Goal: Task Accomplishment & Management: Use online tool/utility

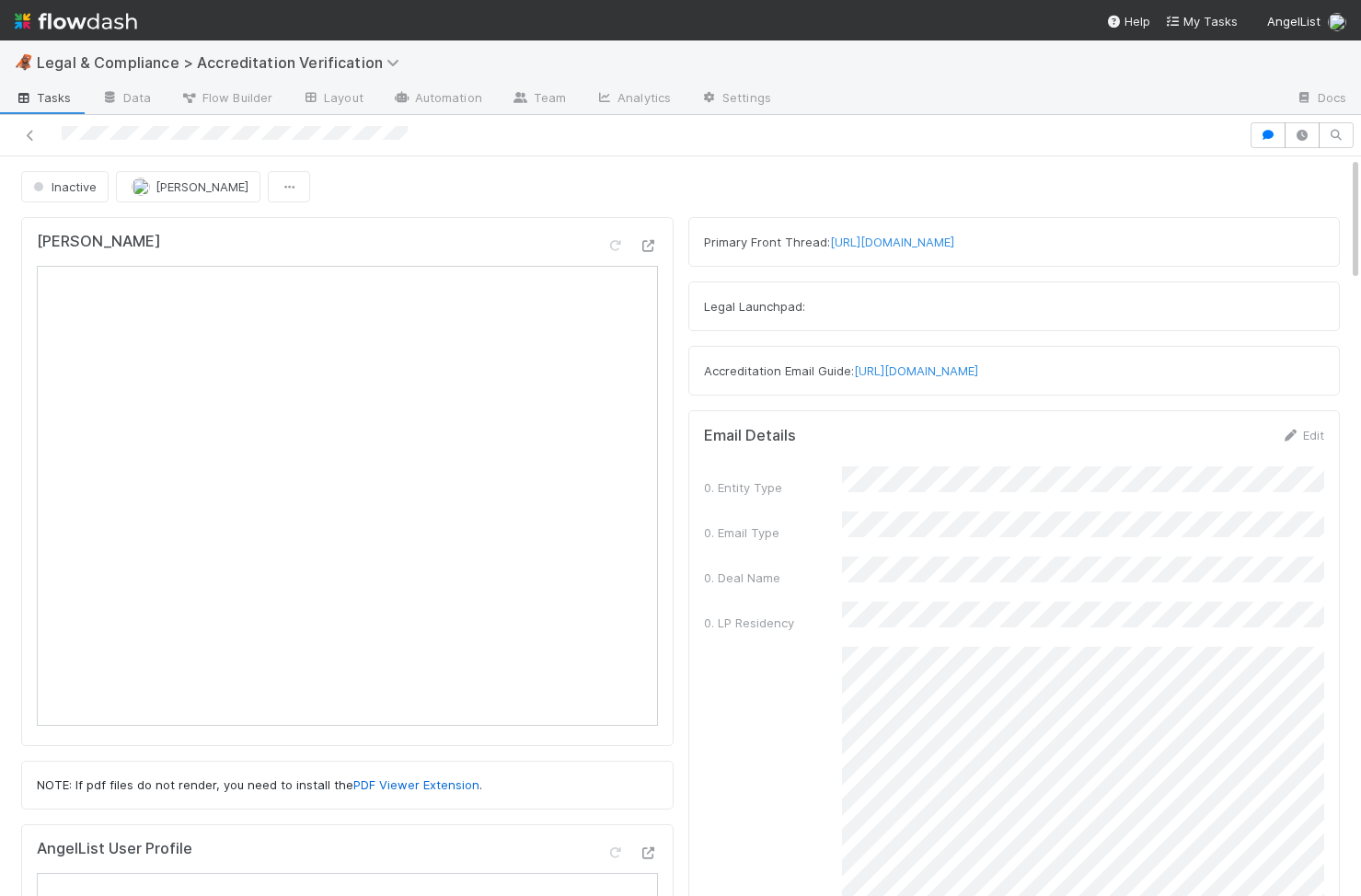
scroll to position [11, 0]
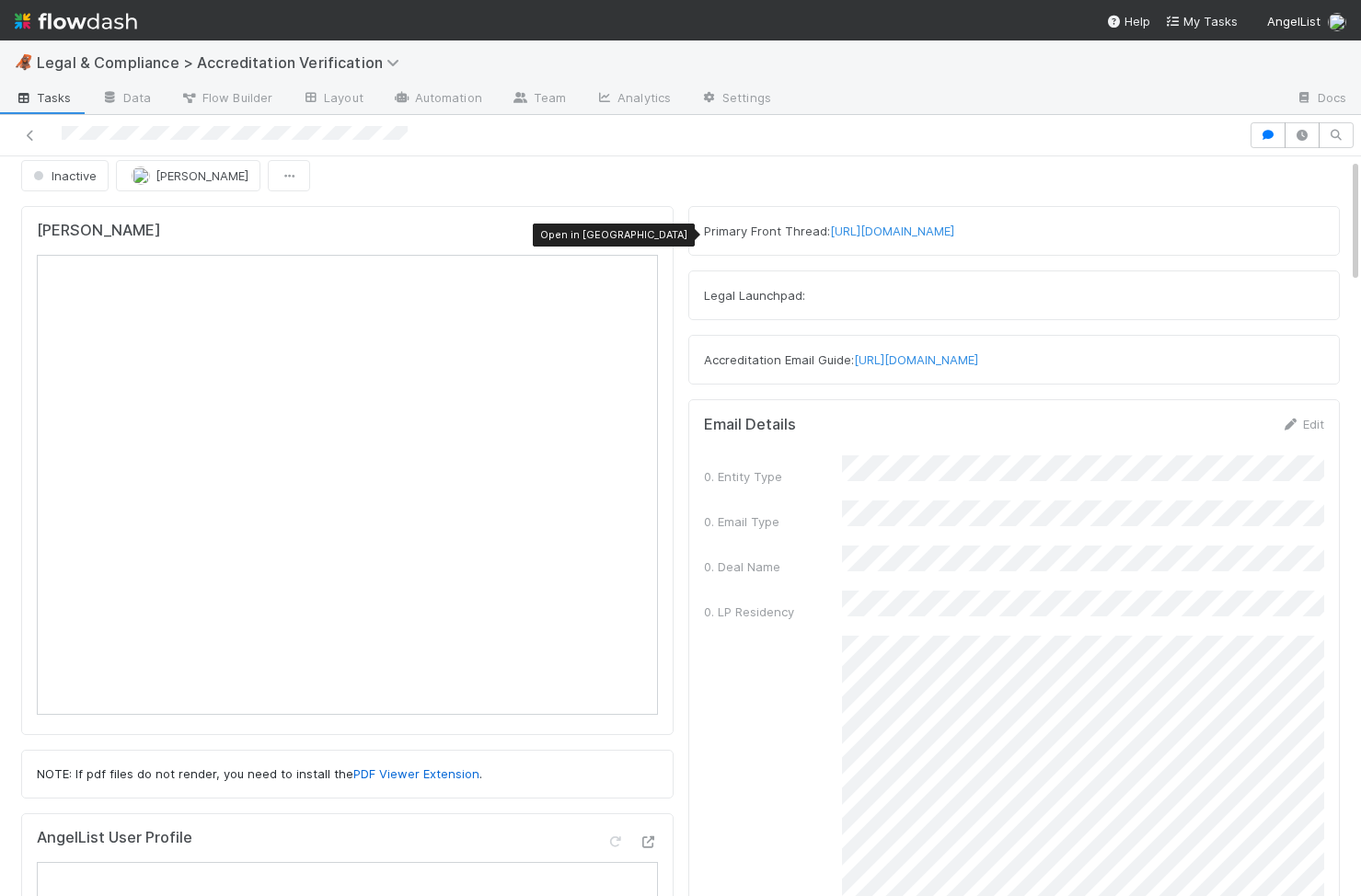
click at [648, 236] on icon at bounding box center [648, 235] width 18 height 12
click at [162, 183] on button "Meg Castanare" at bounding box center [189, 175] width 144 height 32
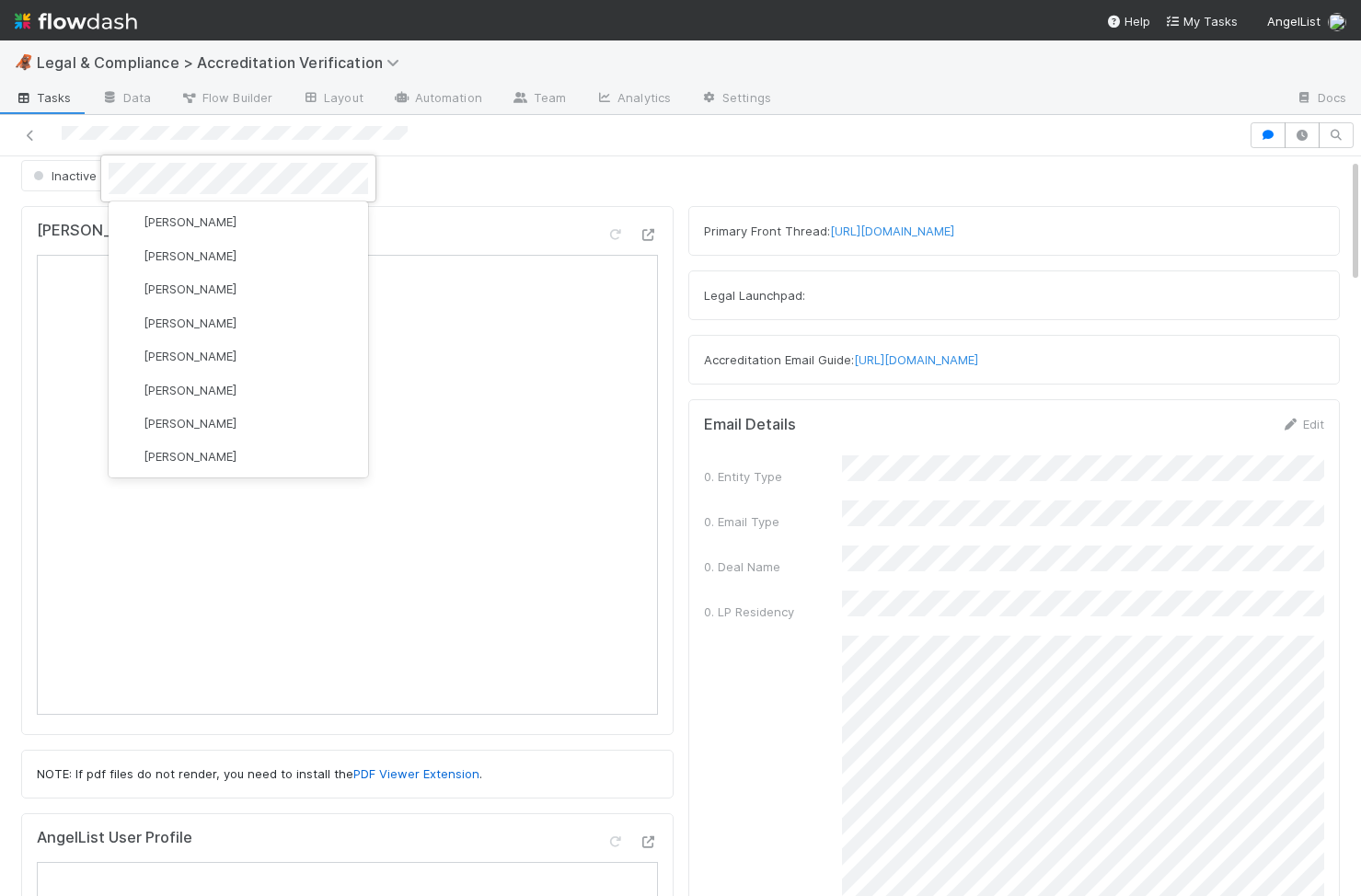
scroll to position [0, 0]
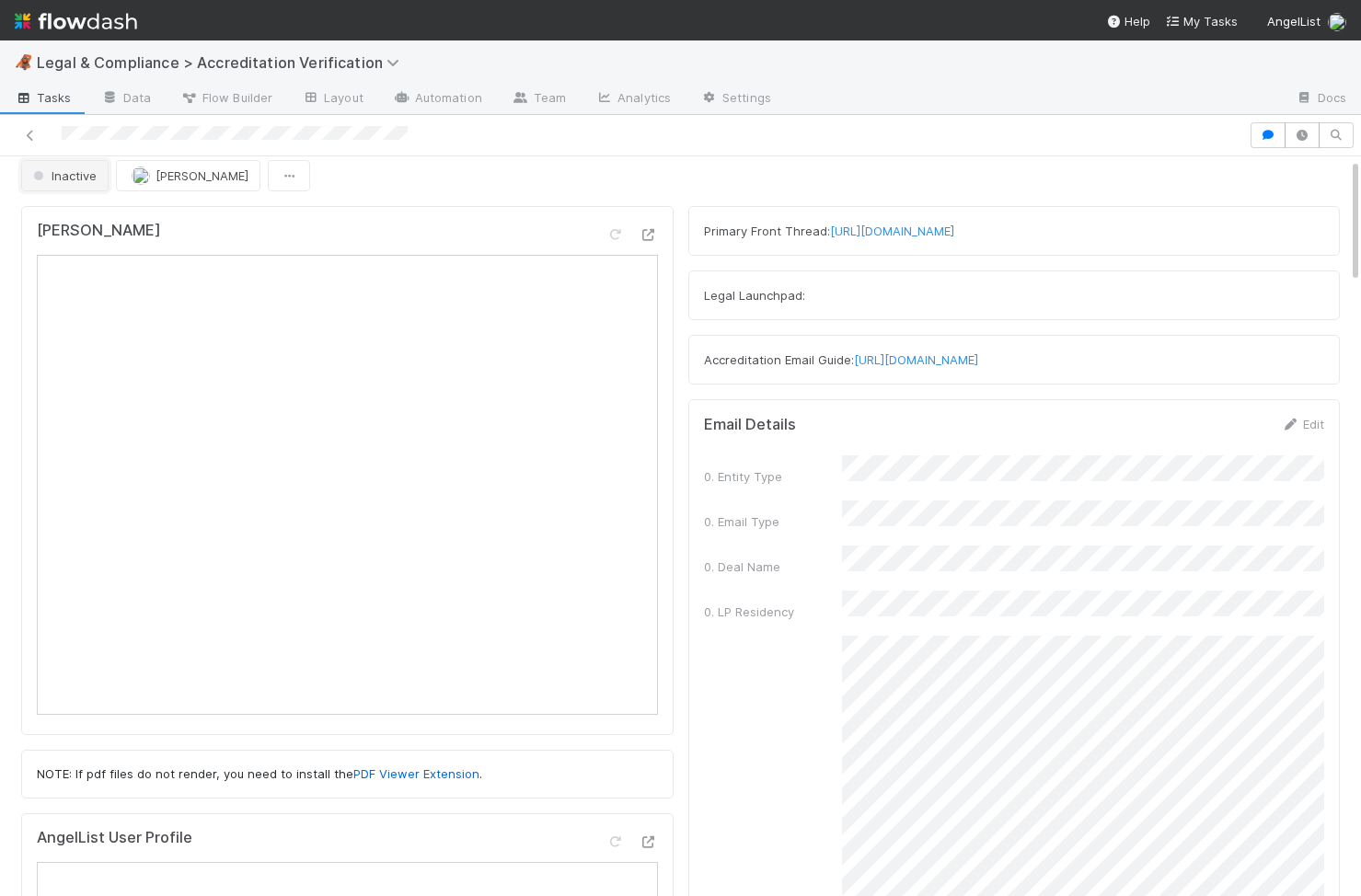
click at [67, 175] on span "Inactive" at bounding box center [63, 175] width 67 height 14
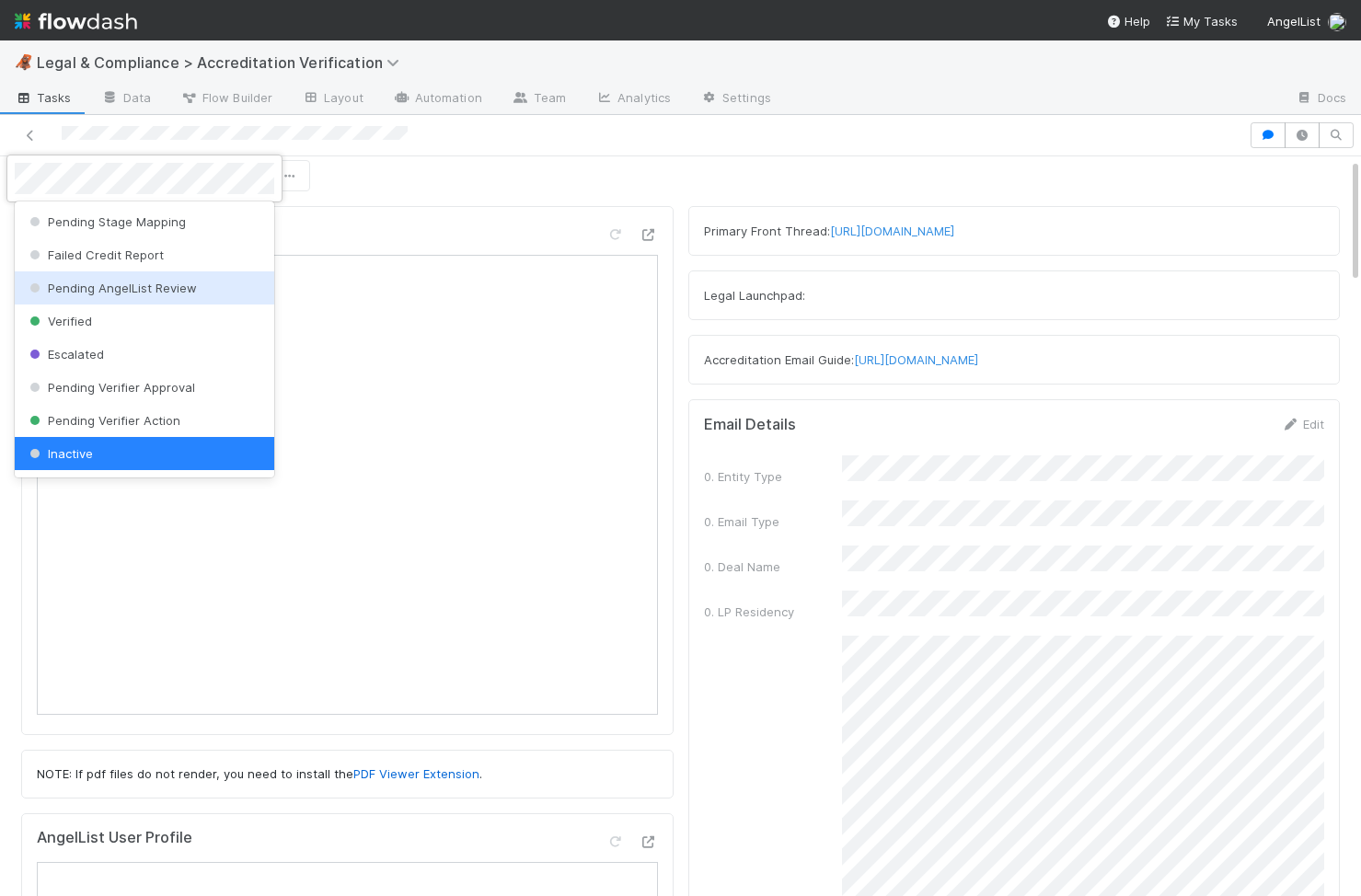
click at [128, 283] on span "Pending AngelList Review" at bounding box center [112, 287] width 171 height 14
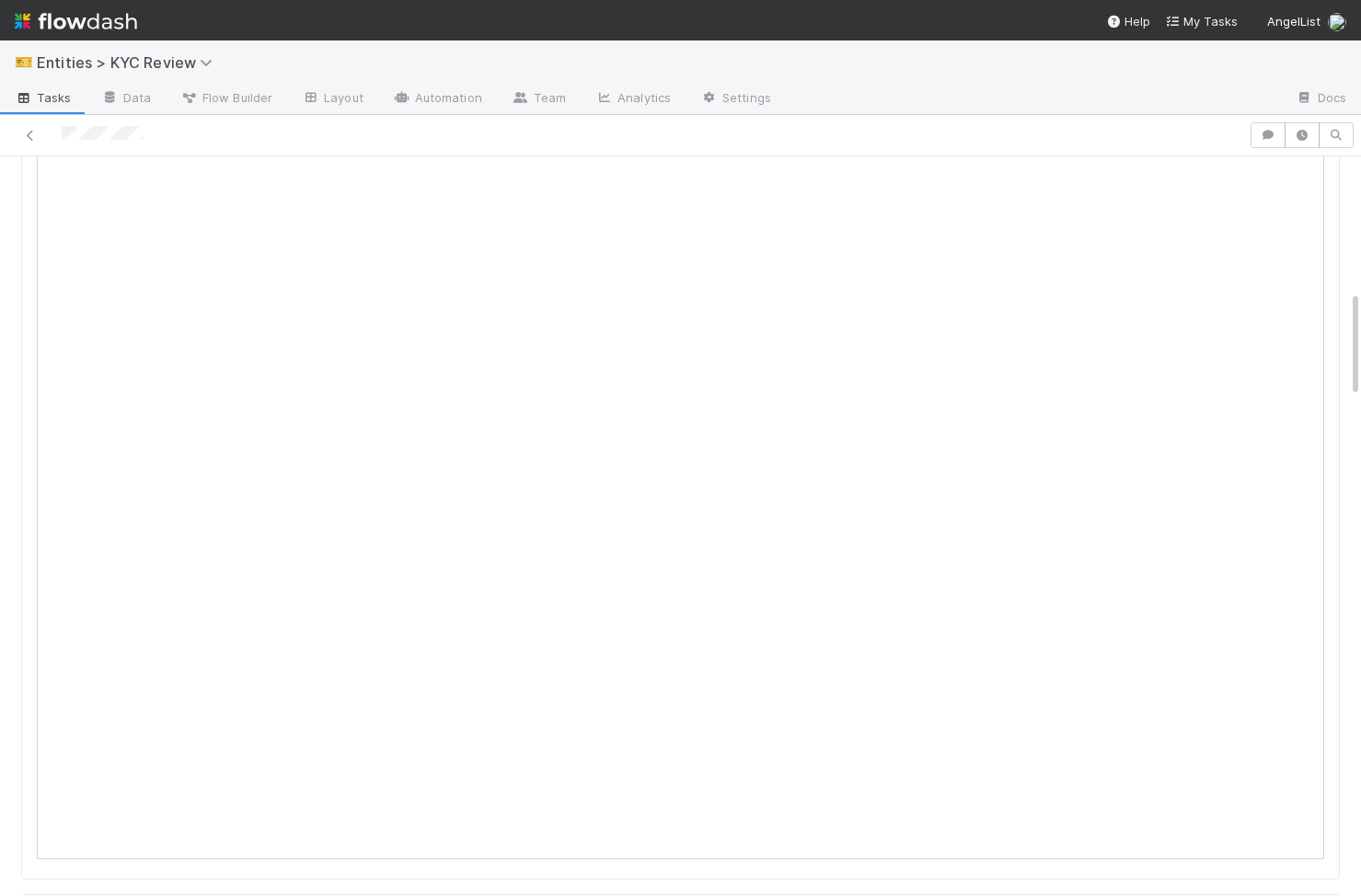
scroll to position [929, 0]
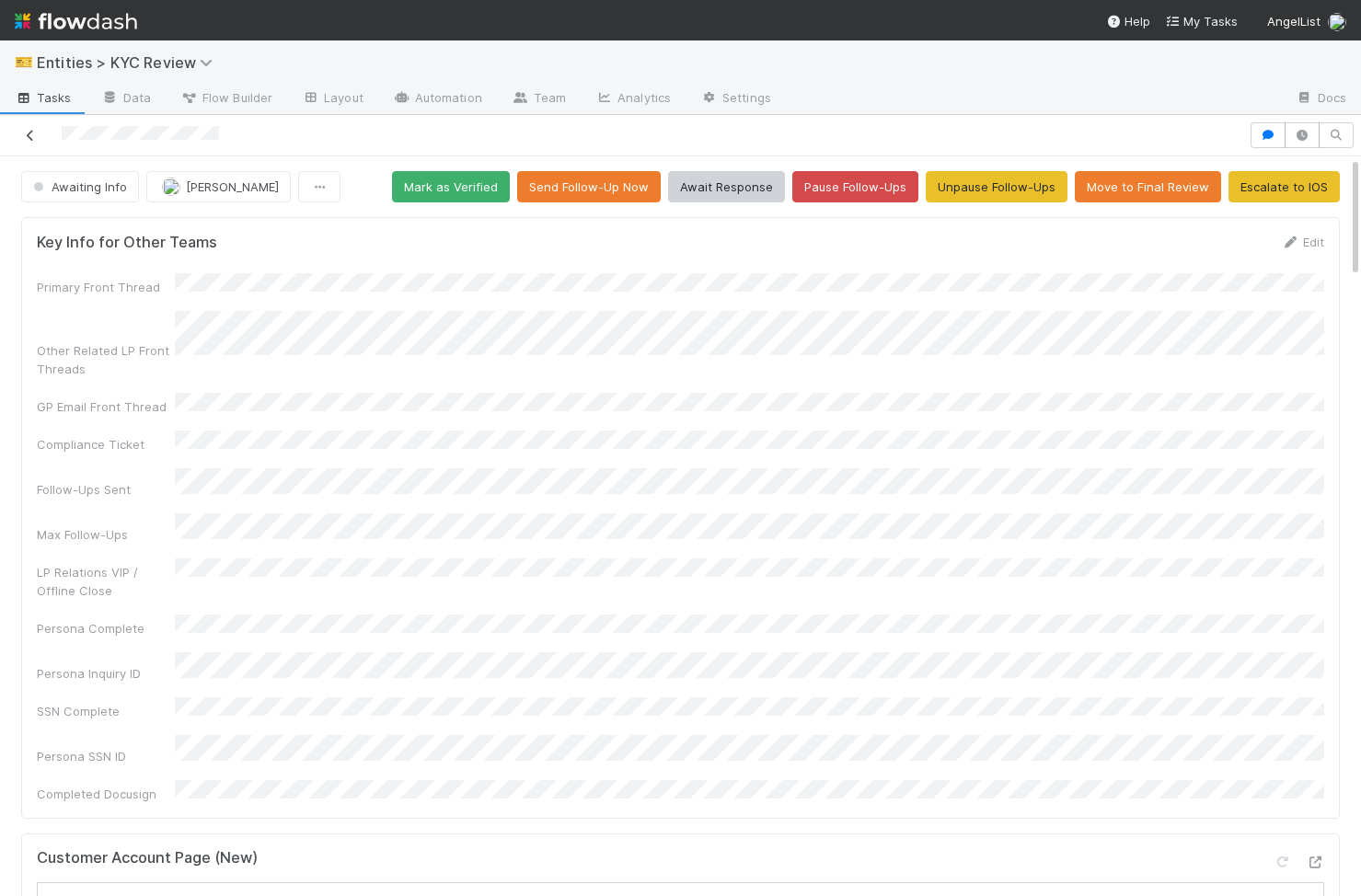
click at [35, 136] on icon at bounding box center [30, 136] width 18 height 12
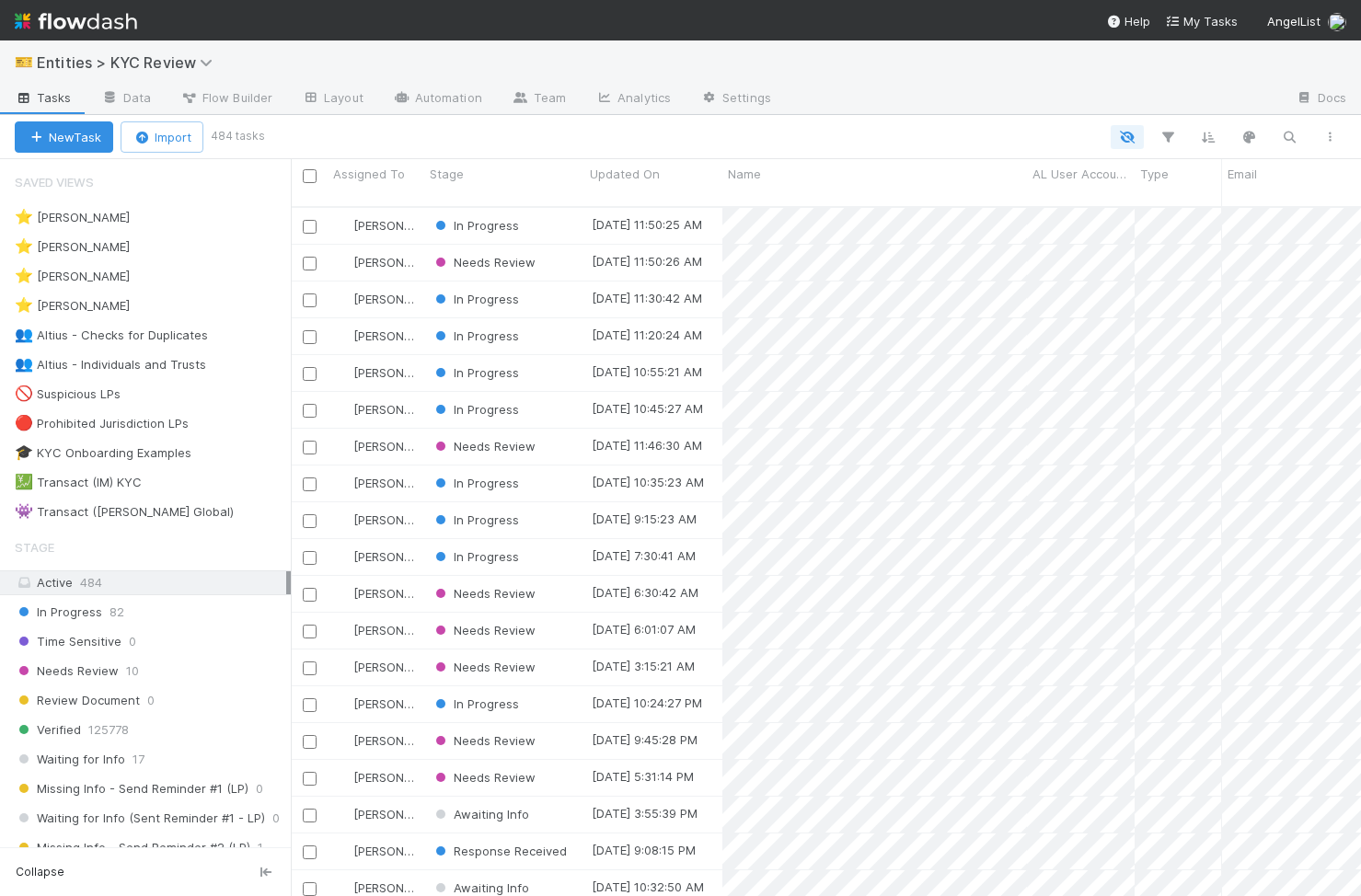
scroll to position [0, 1]
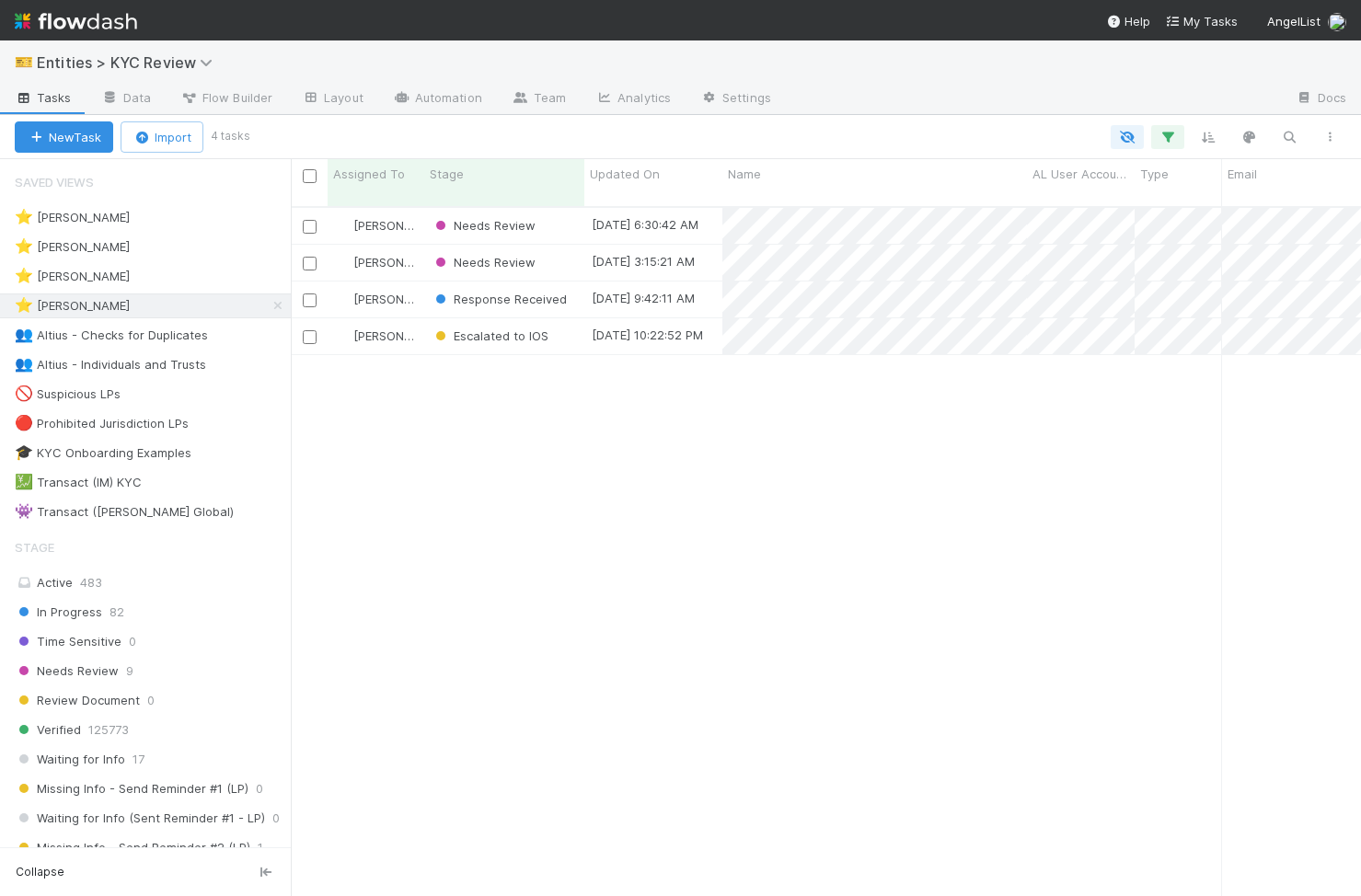
scroll to position [704, 1071]
click at [1285, 137] on icon "button" at bounding box center [1289, 137] width 18 height 16
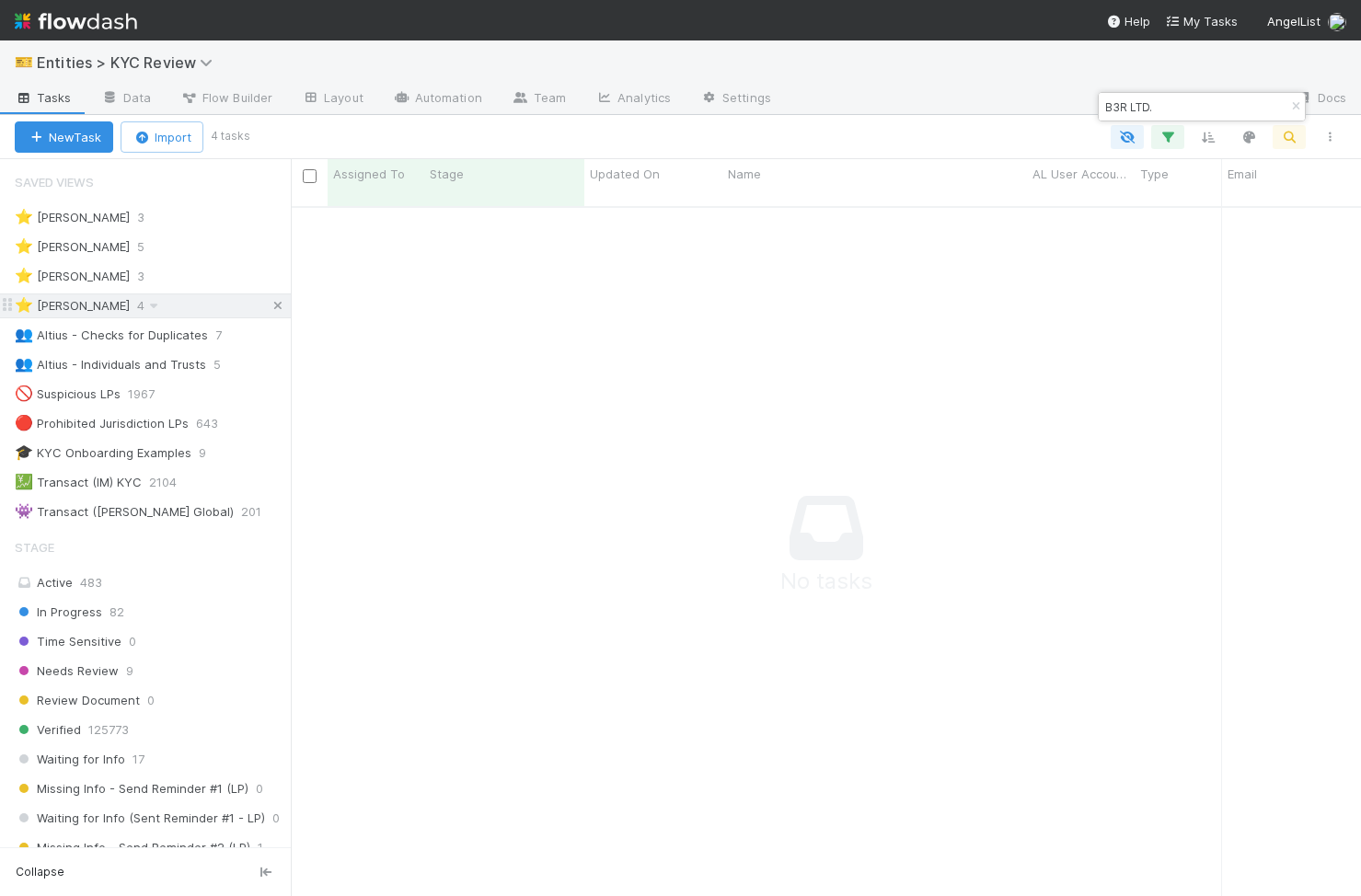
click at [282, 303] on icon at bounding box center [277, 306] width 18 height 12
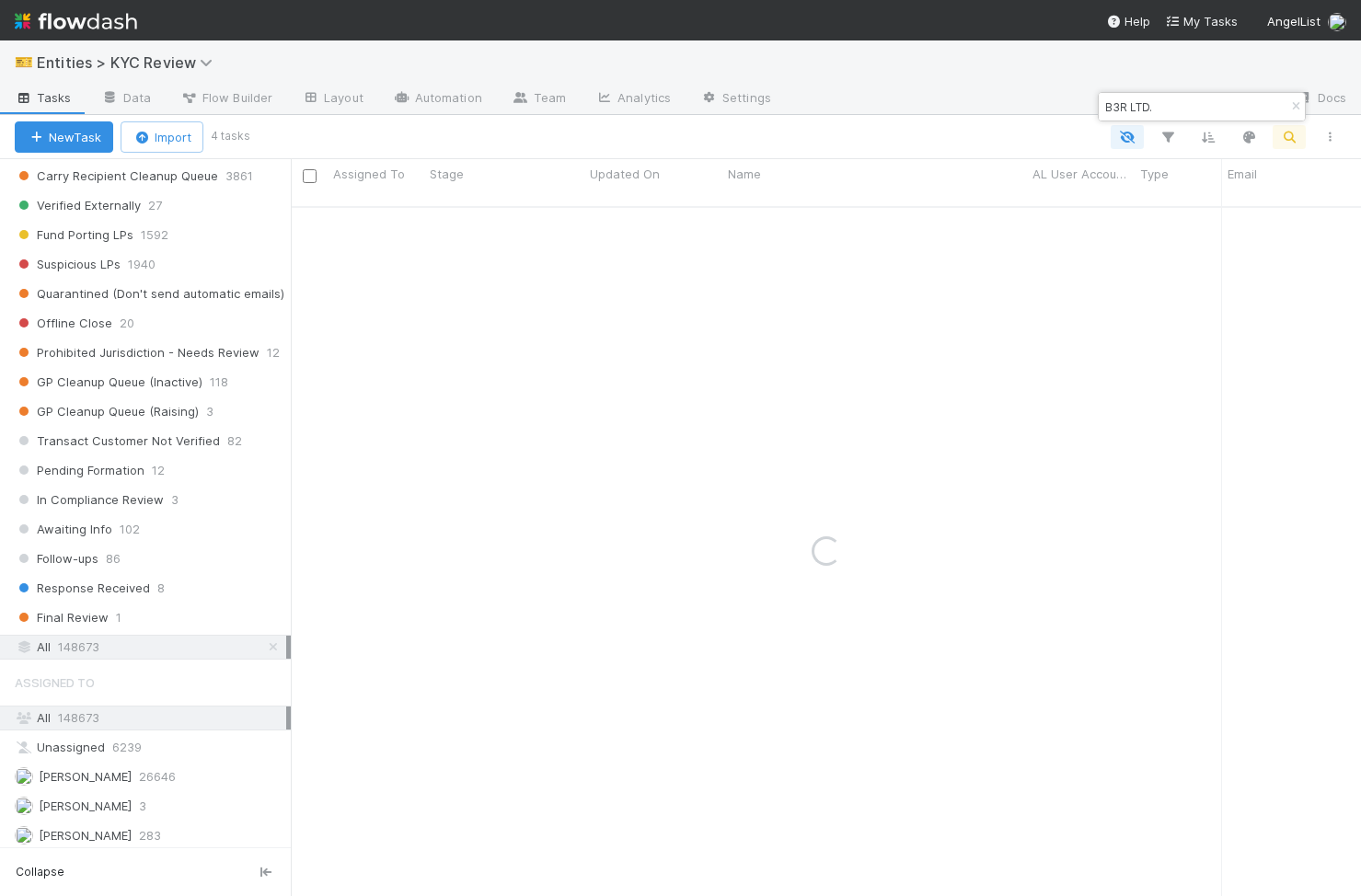
scroll to position [1091, 0]
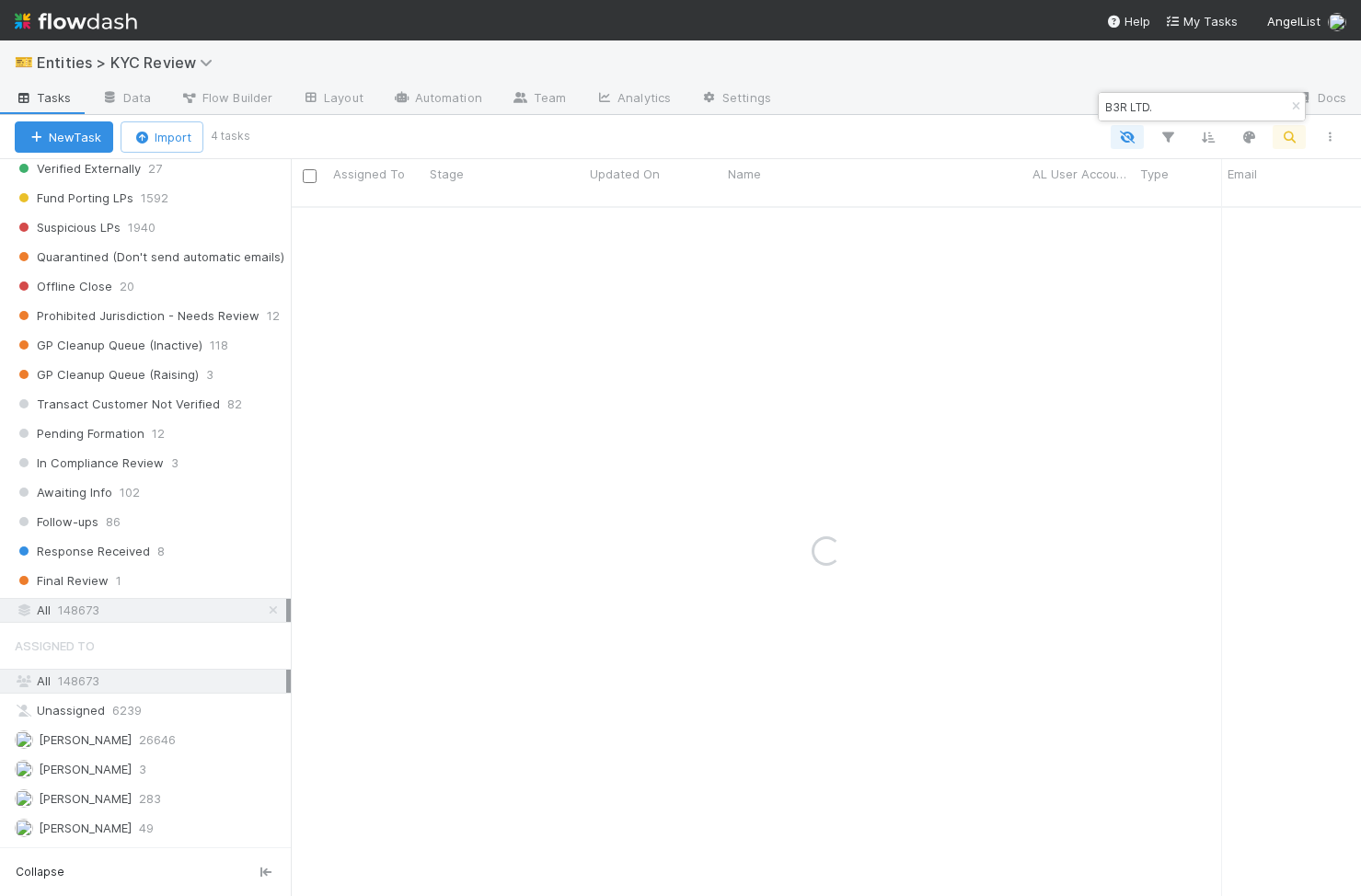
click at [1177, 107] on input "B3R LTD." at bounding box center [1193, 106] width 184 height 22
type input "B3R"
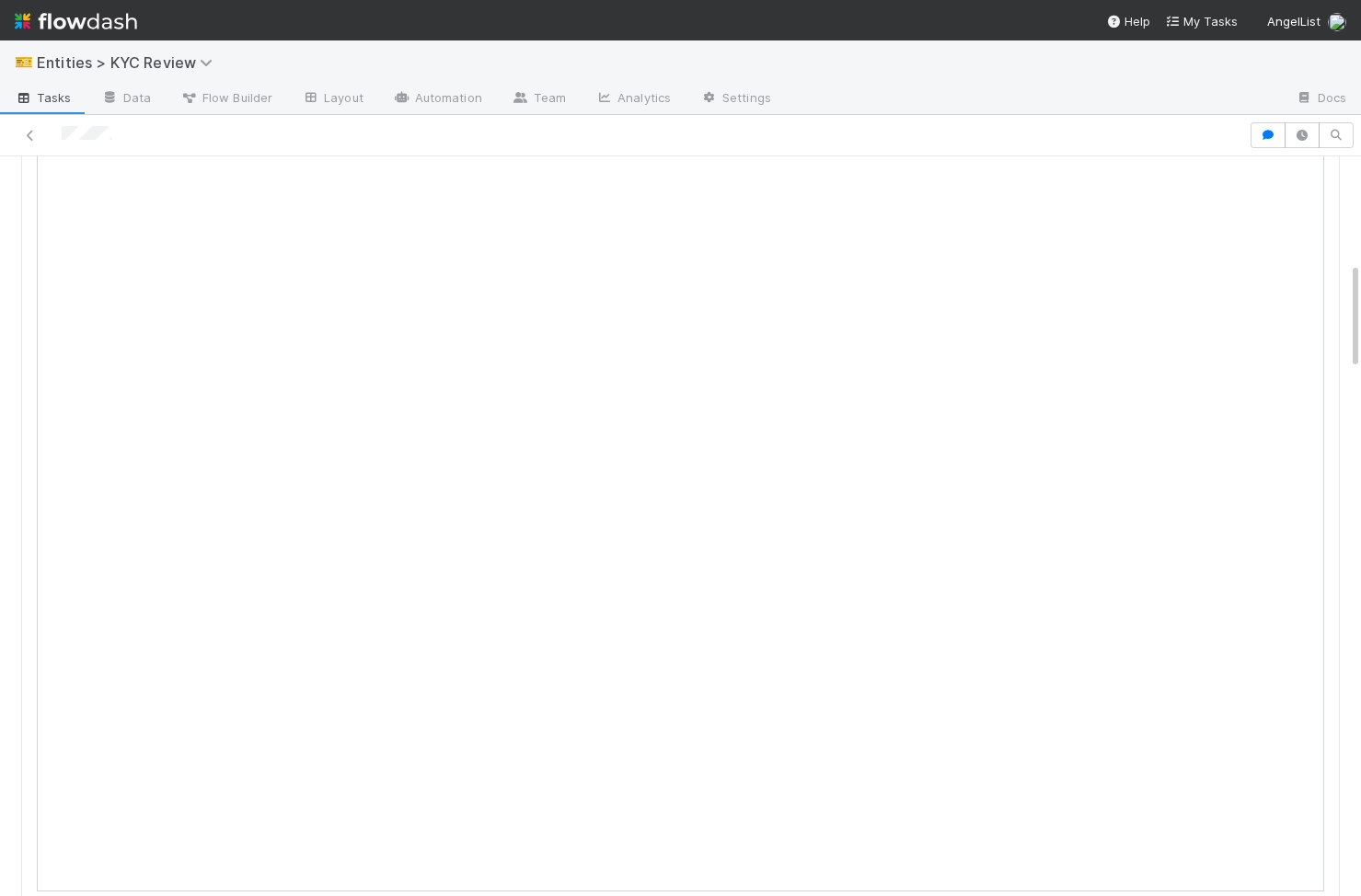
scroll to position [803, 0]
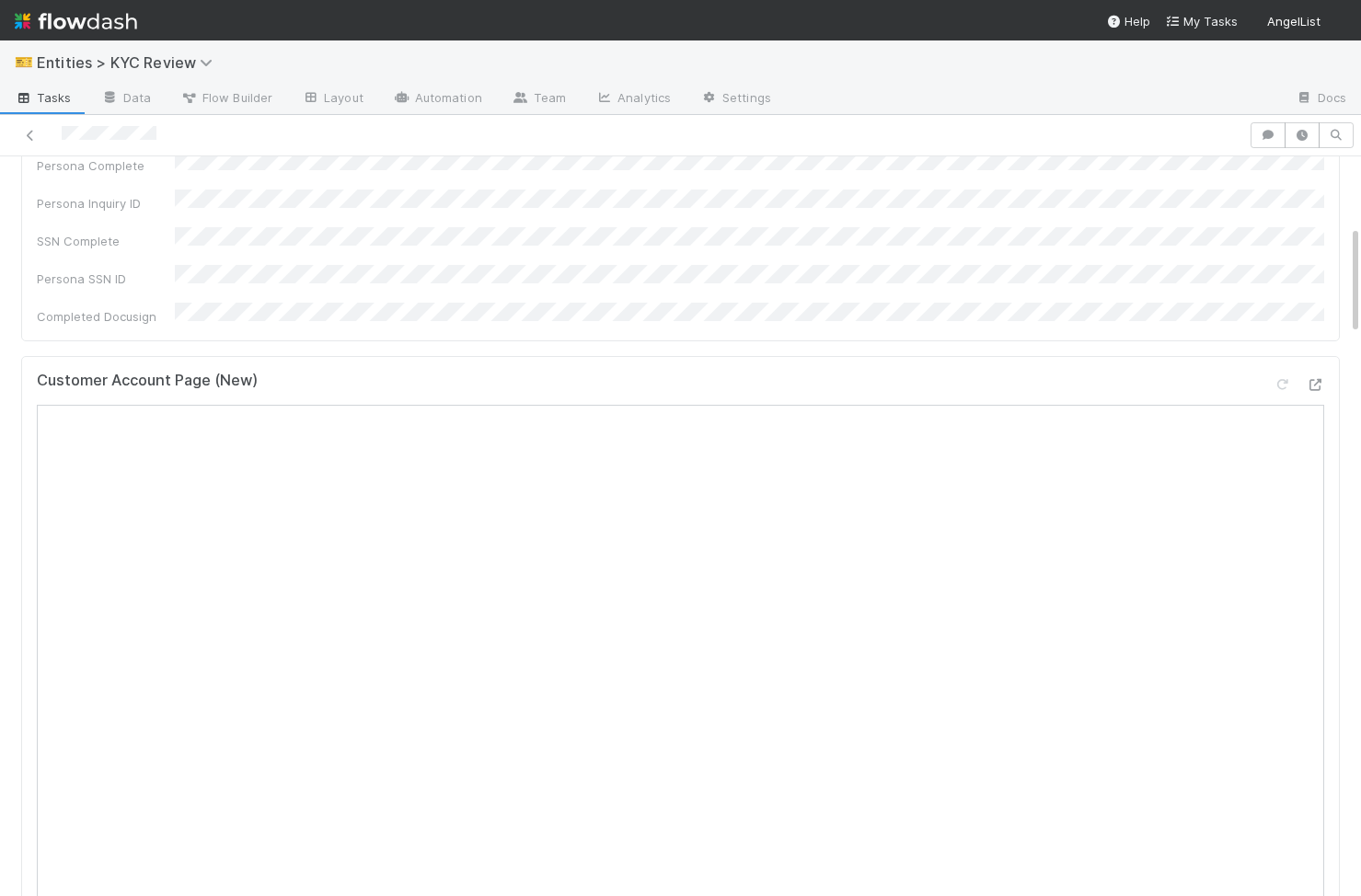
scroll to position [529, 0]
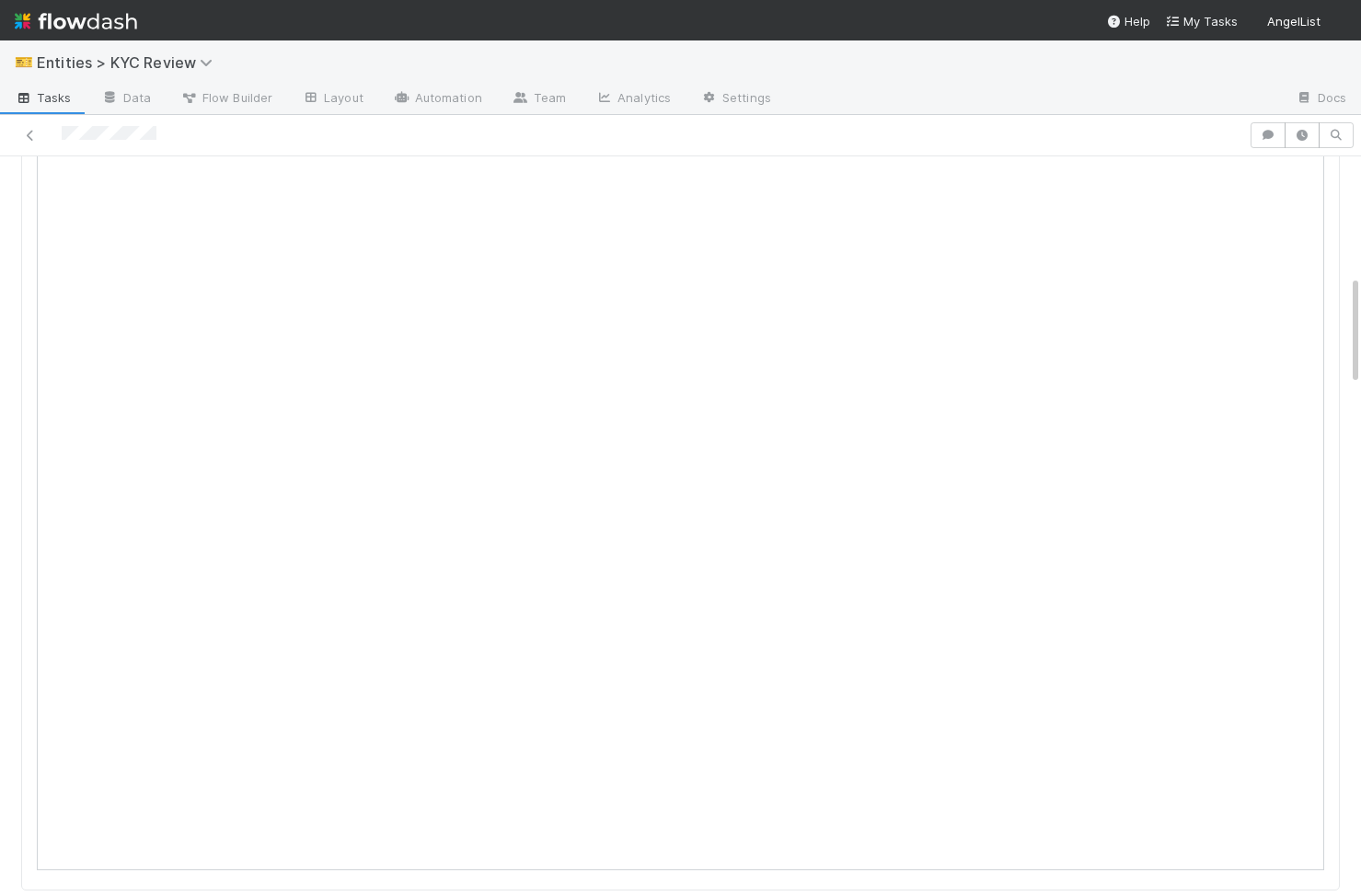
scroll to position [759, 0]
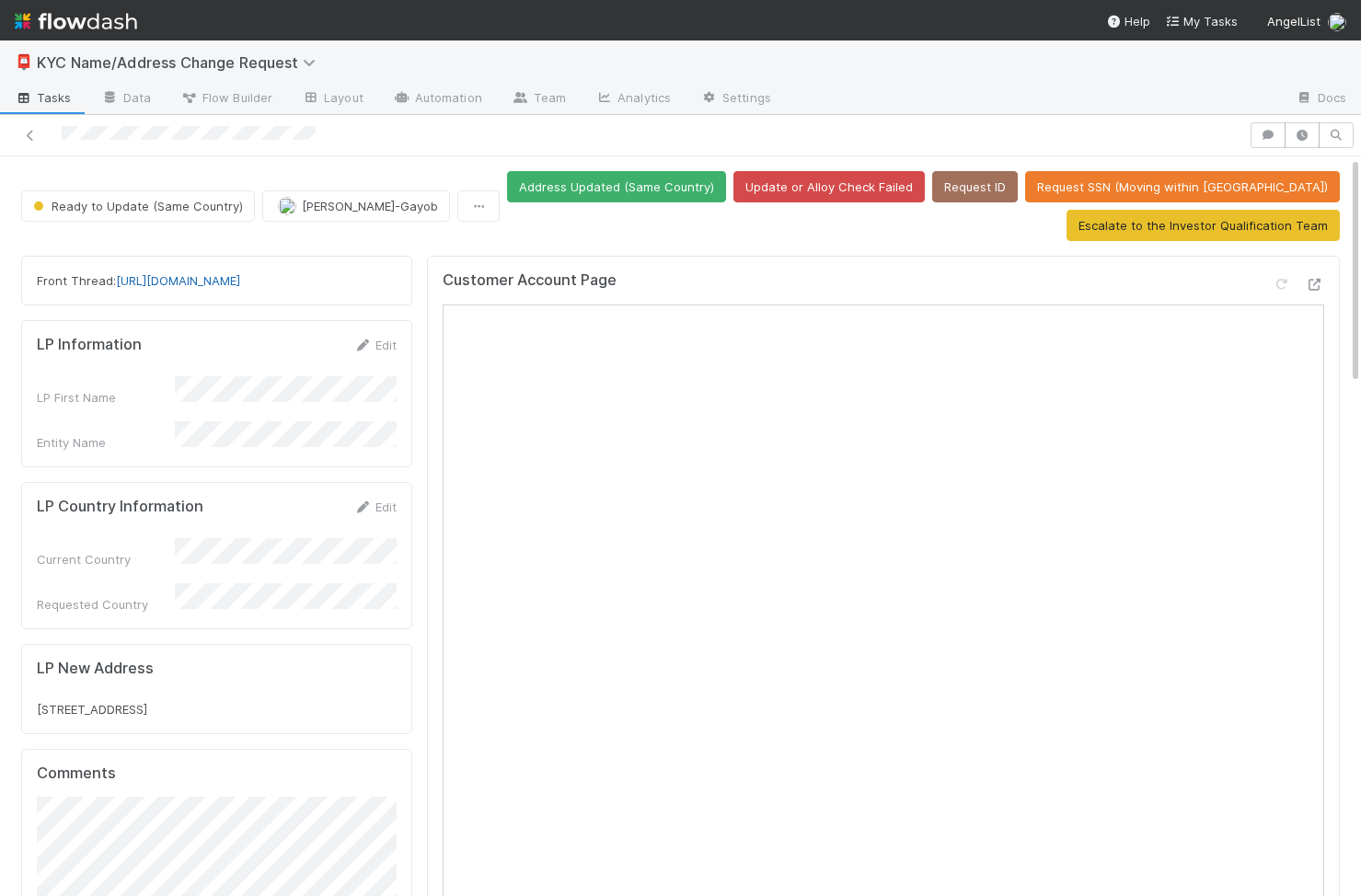
click at [240, 284] on link "https://app.frontapp.com/open/cnv_qnu4amf" at bounding box center [178, 280] width 124 height 14
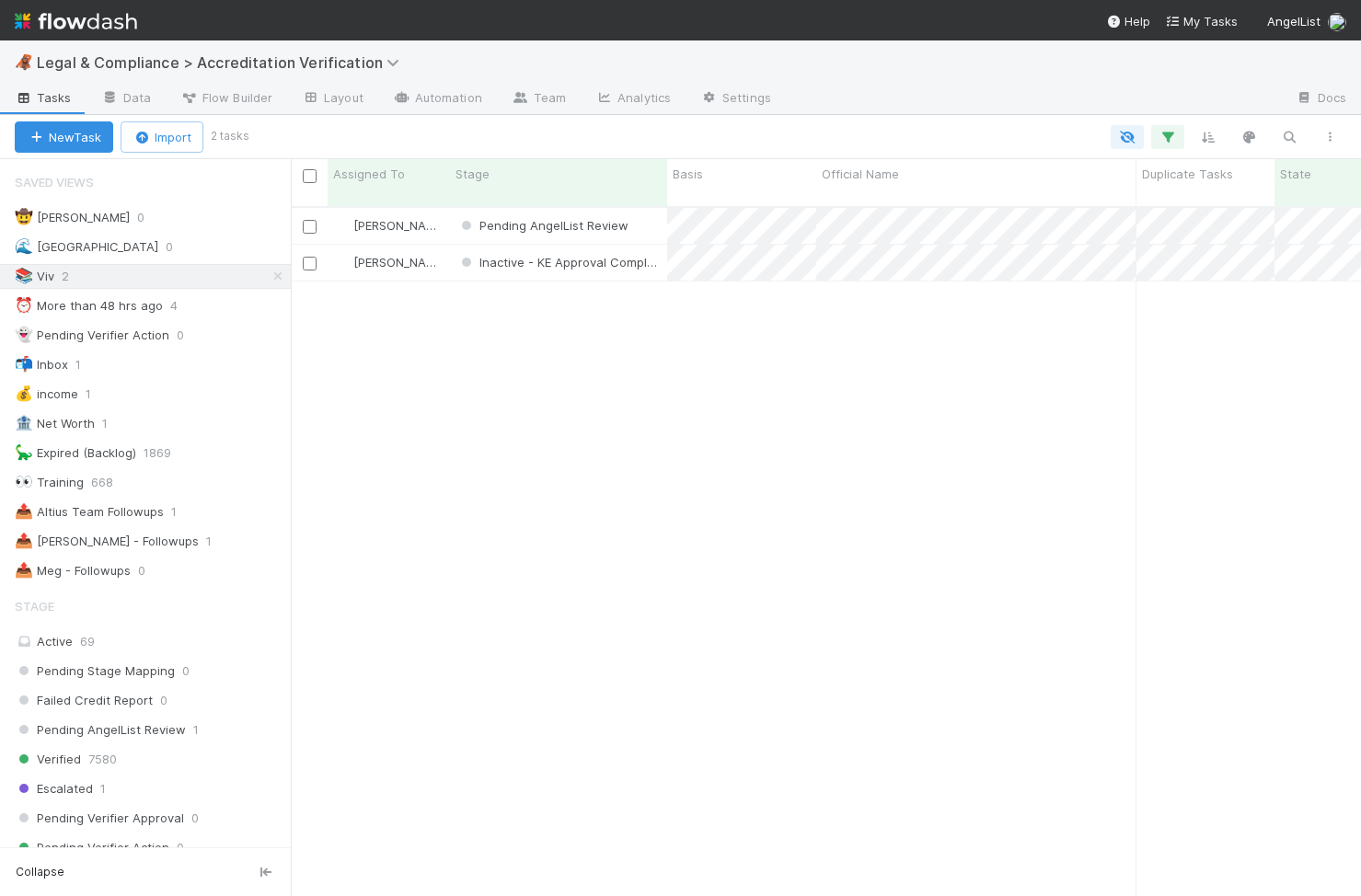
scroll to position [704, 1071]
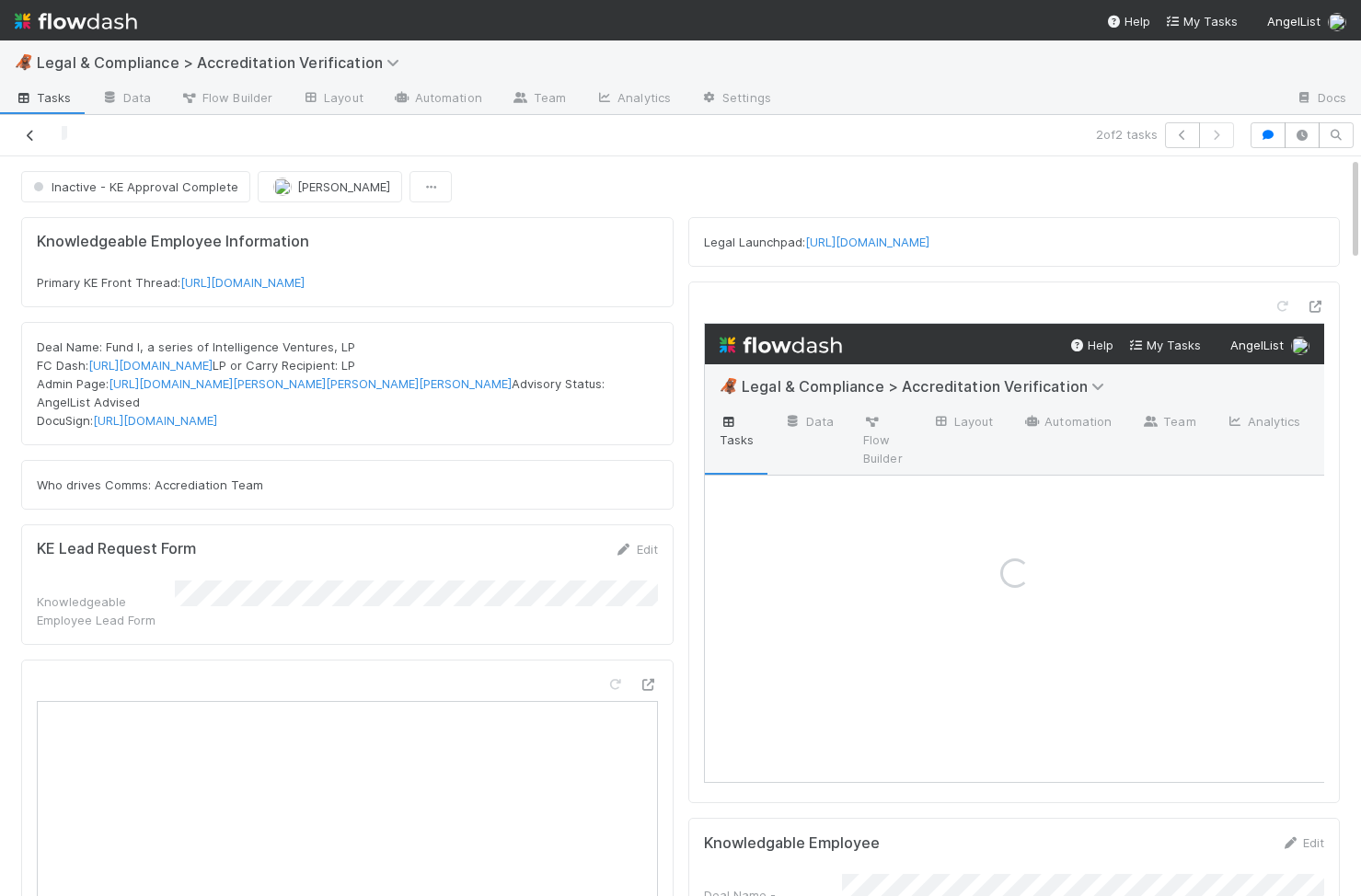
click at [34, 132] on icon at bounding box center [30, 136] width 18 height 12
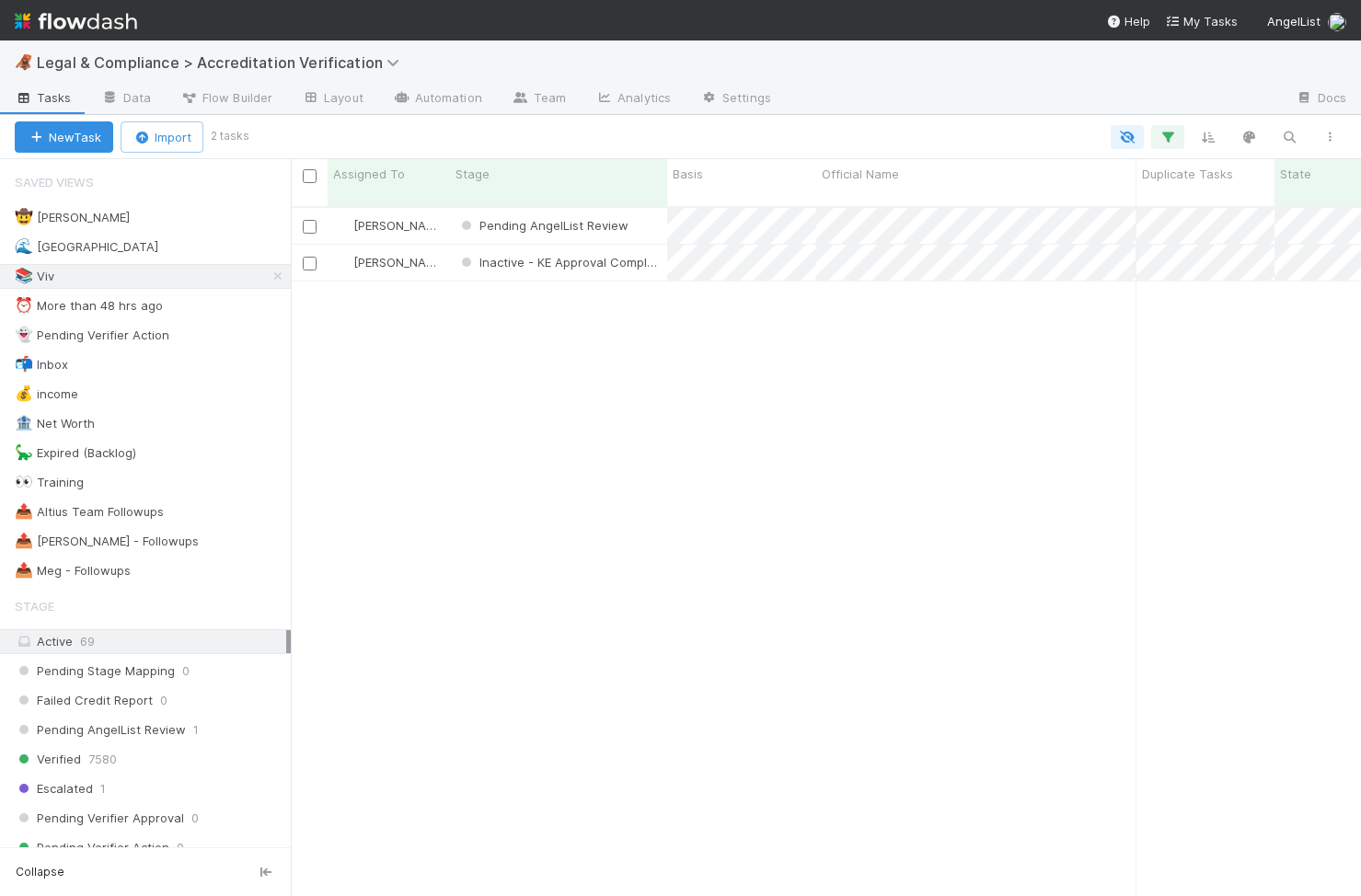
scroll to position [704, 1071]
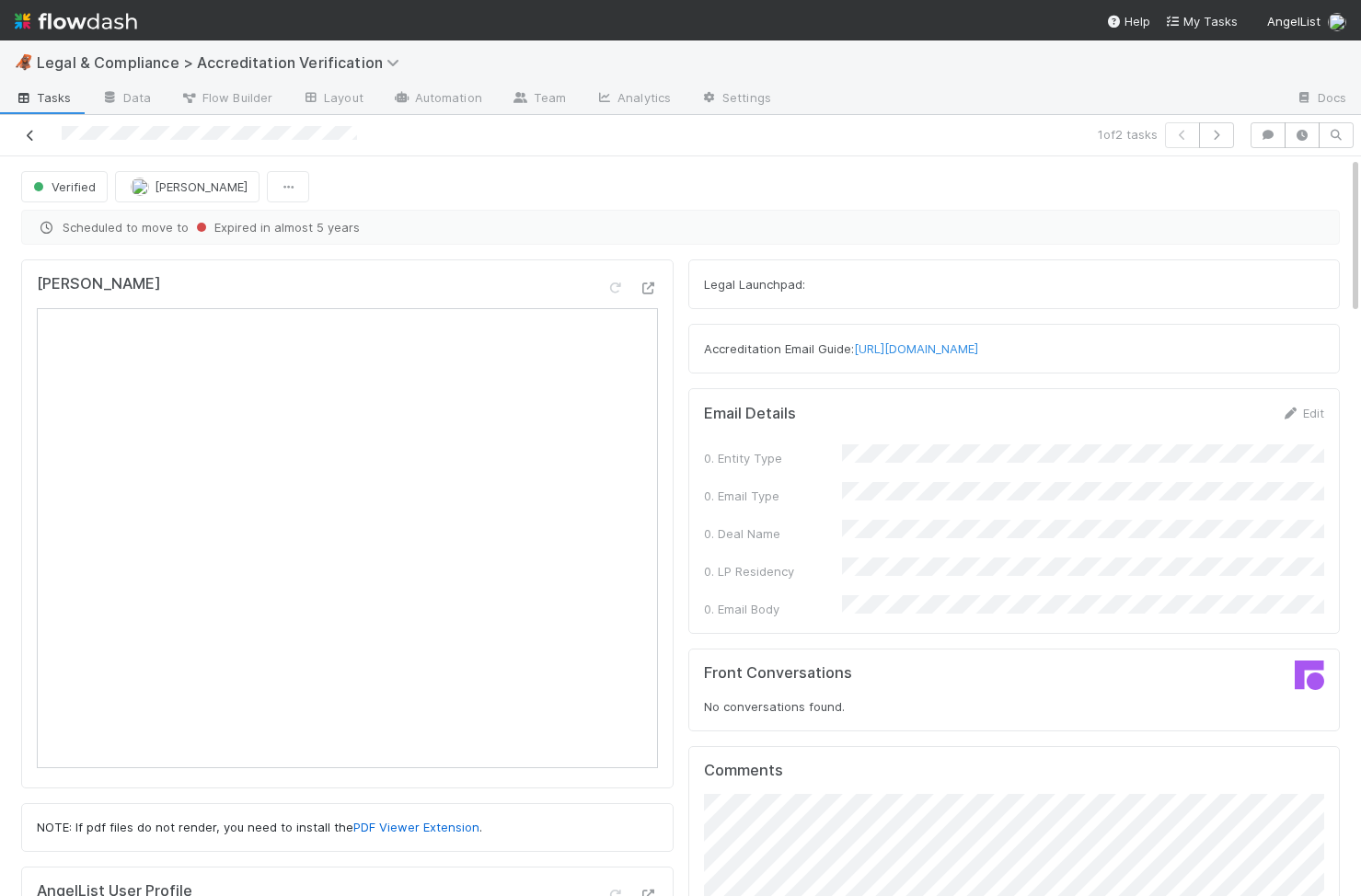
click at [31, 130] on icon at bounding box center [30, 136] width 18 height 12
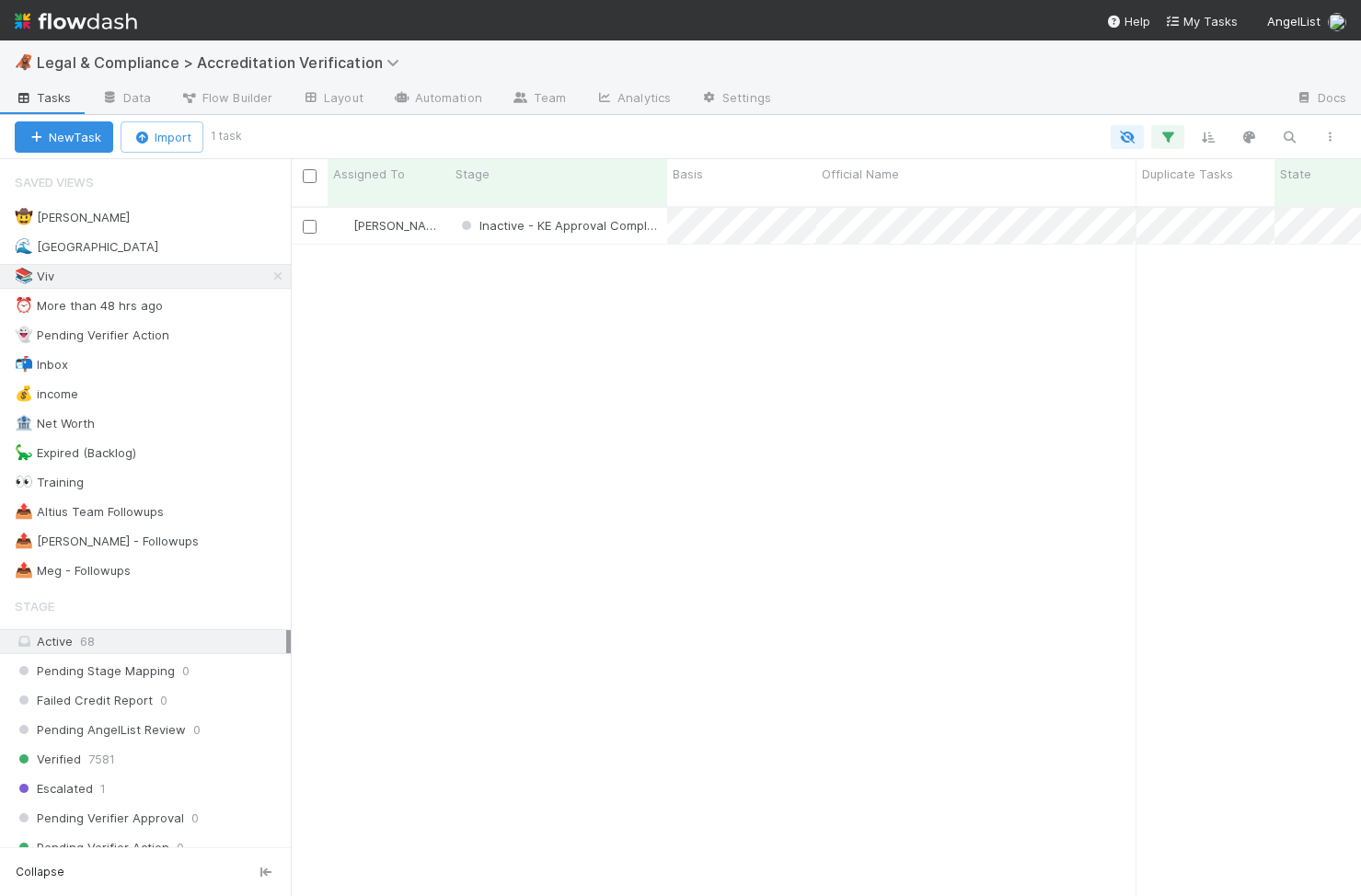
scroll to position [0, 1]
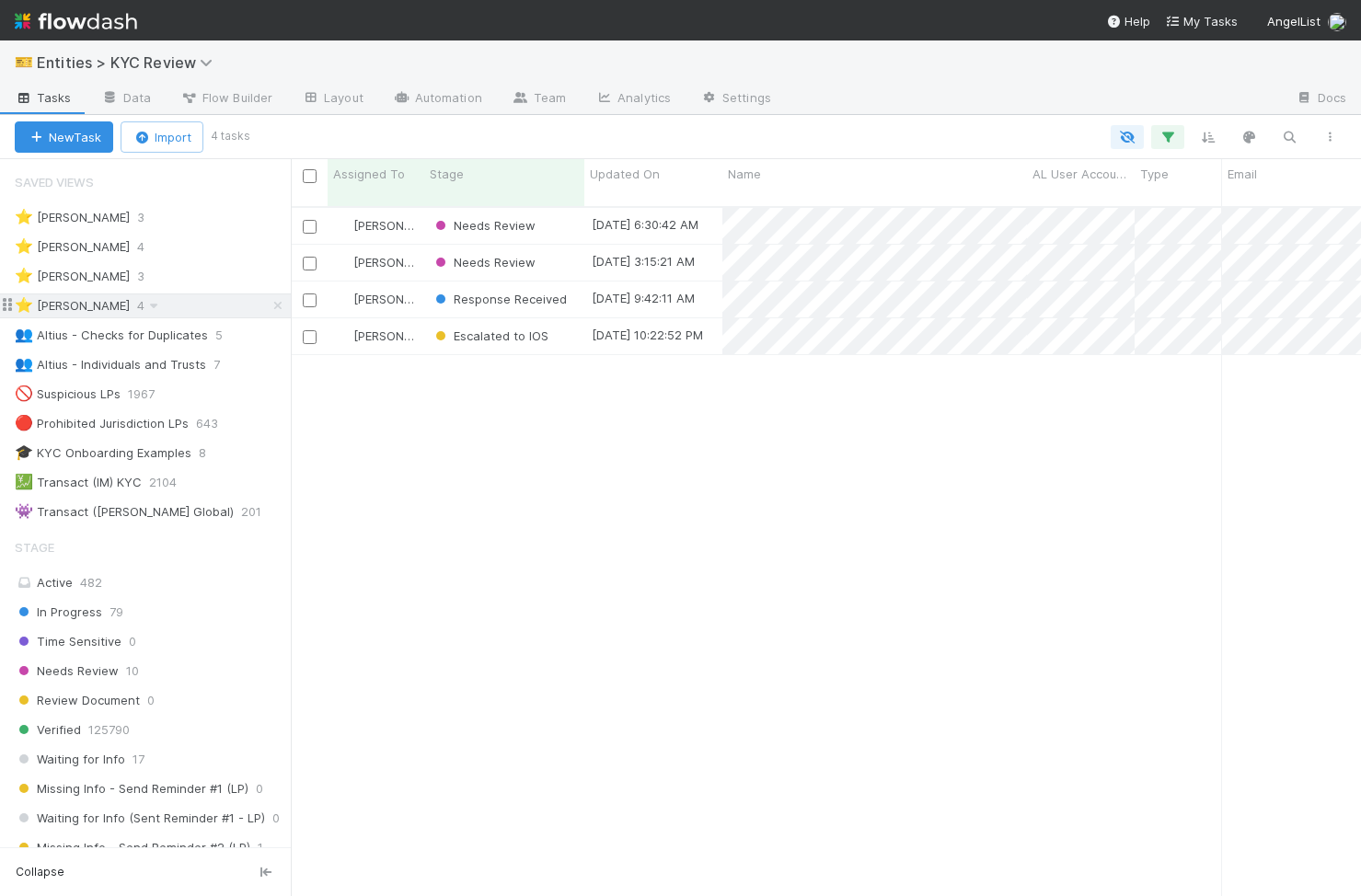
scroll to position [704, 1071]
click at [548, 326] on span "Escalated to IOS" at bounding box center [490, 336] width 126 height 24
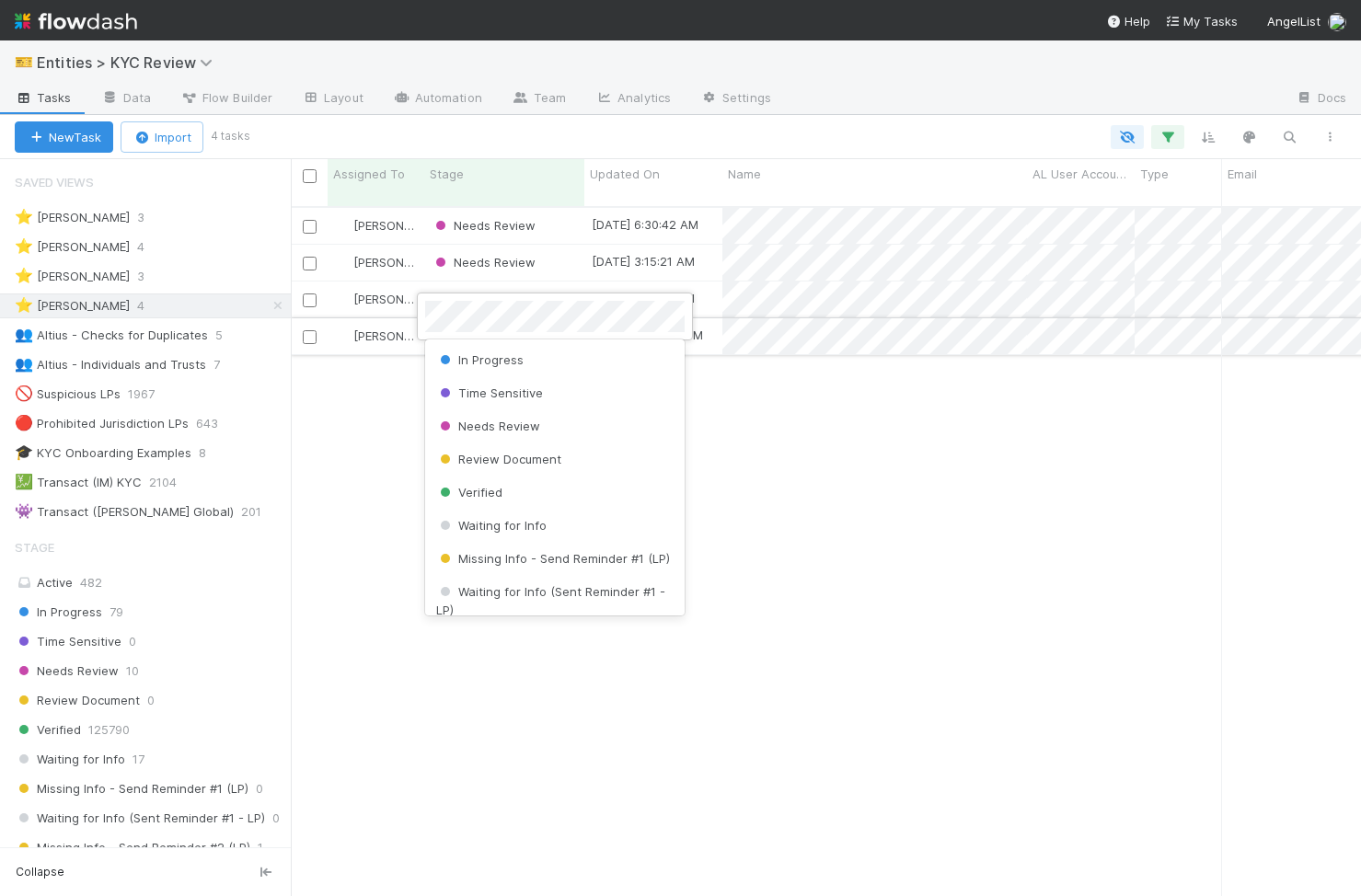
scroll to position [397, 0]
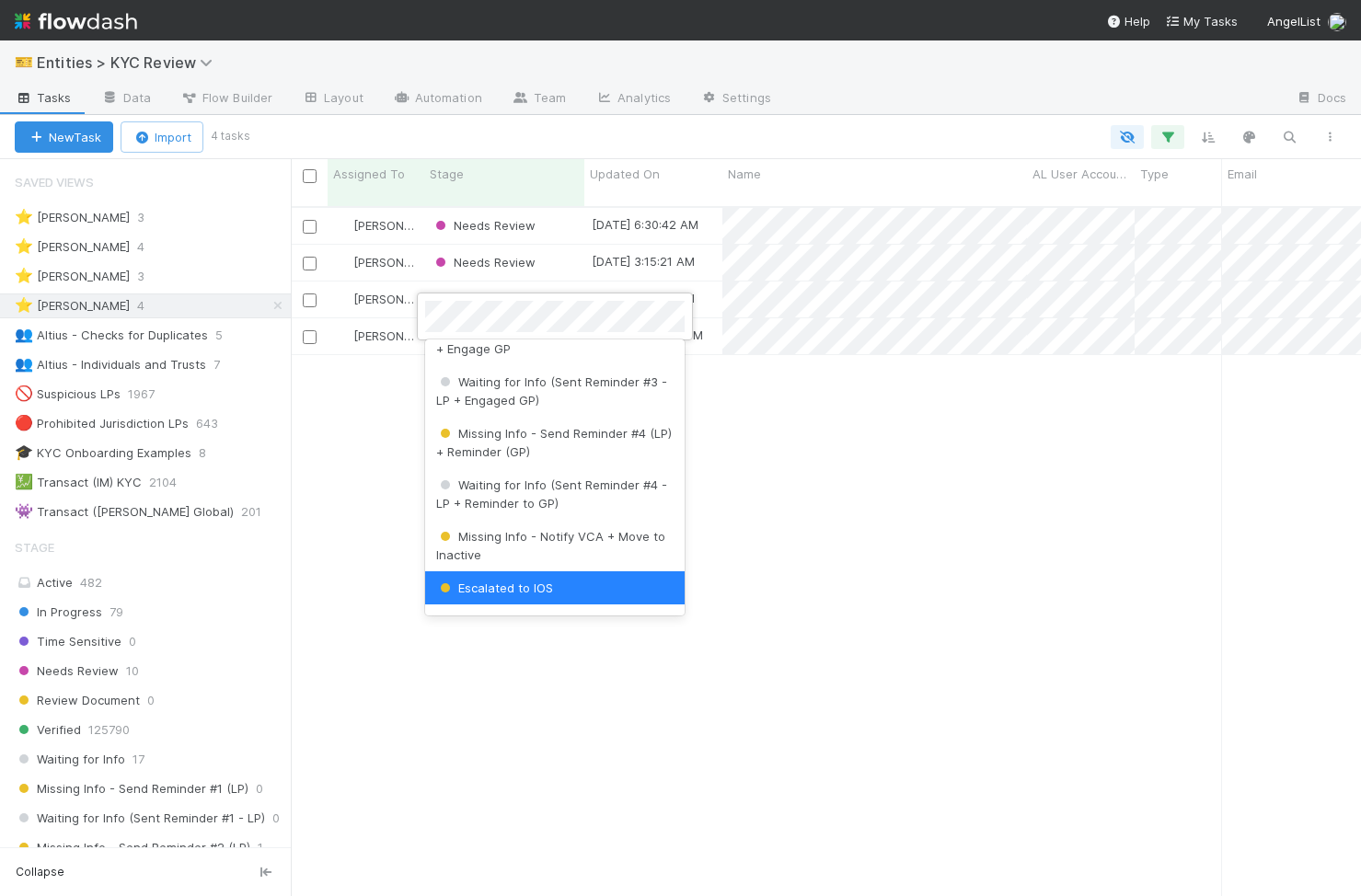
click at [854, 342] on div at bounding box center [680, 448] width 1361 height 896
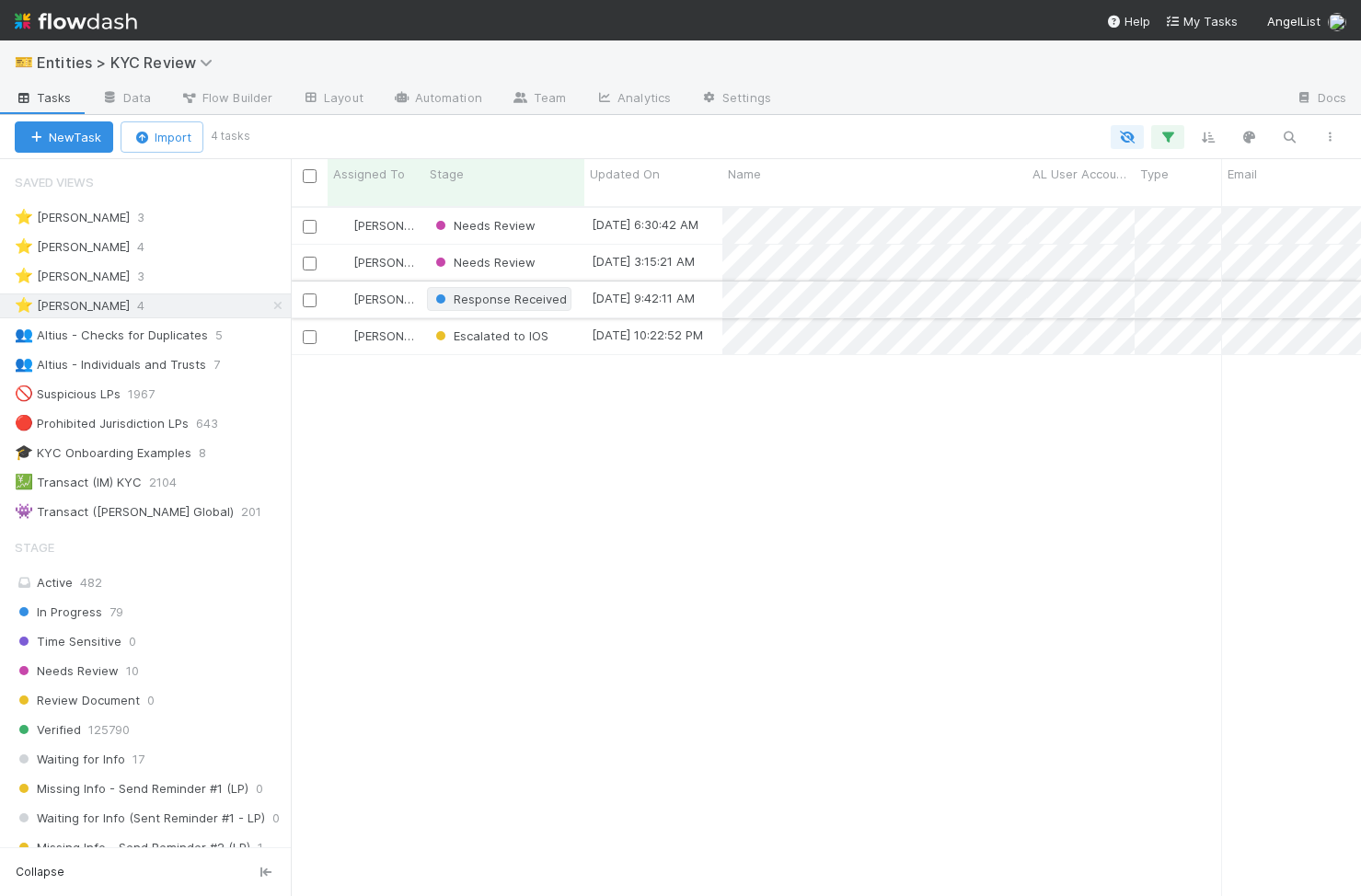
click at [517, 286] on span "Response Received" at bounding box center [499, 298] width 144 height 24
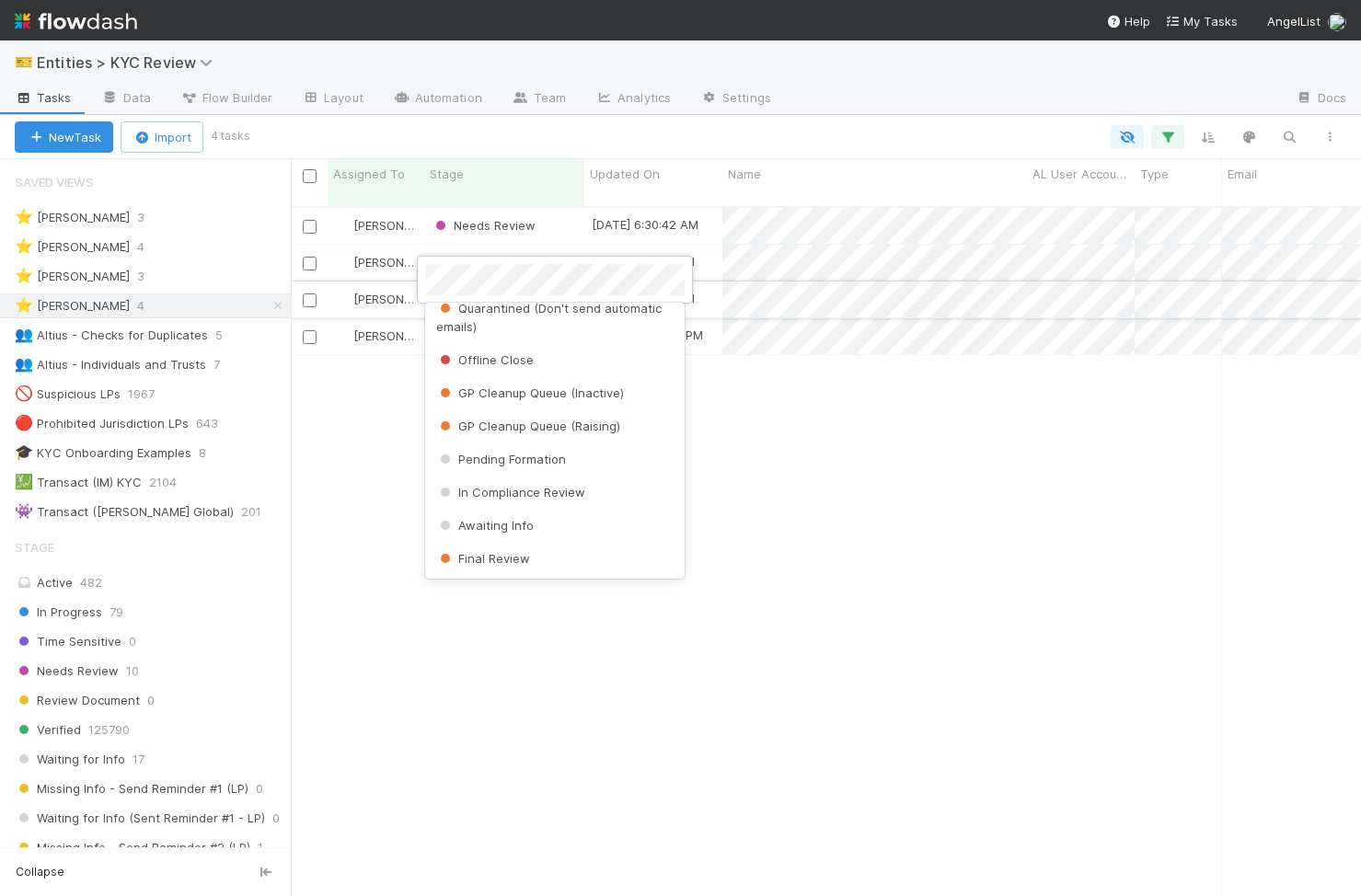
scroll to position [0, 0]
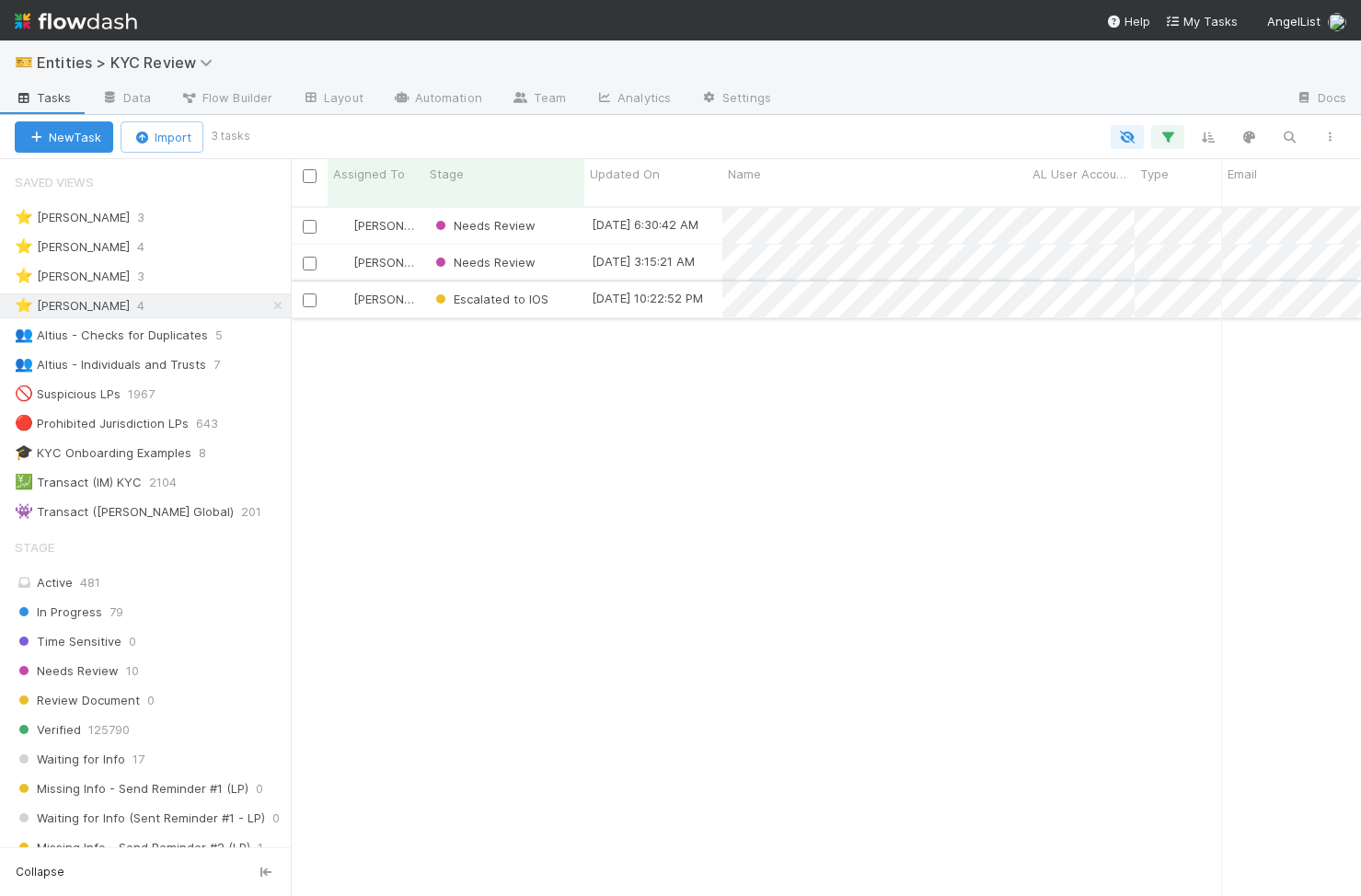
click at [559, 292] on div "Escalated to IOS" at bounding box center [504, 299] width 160 height 36
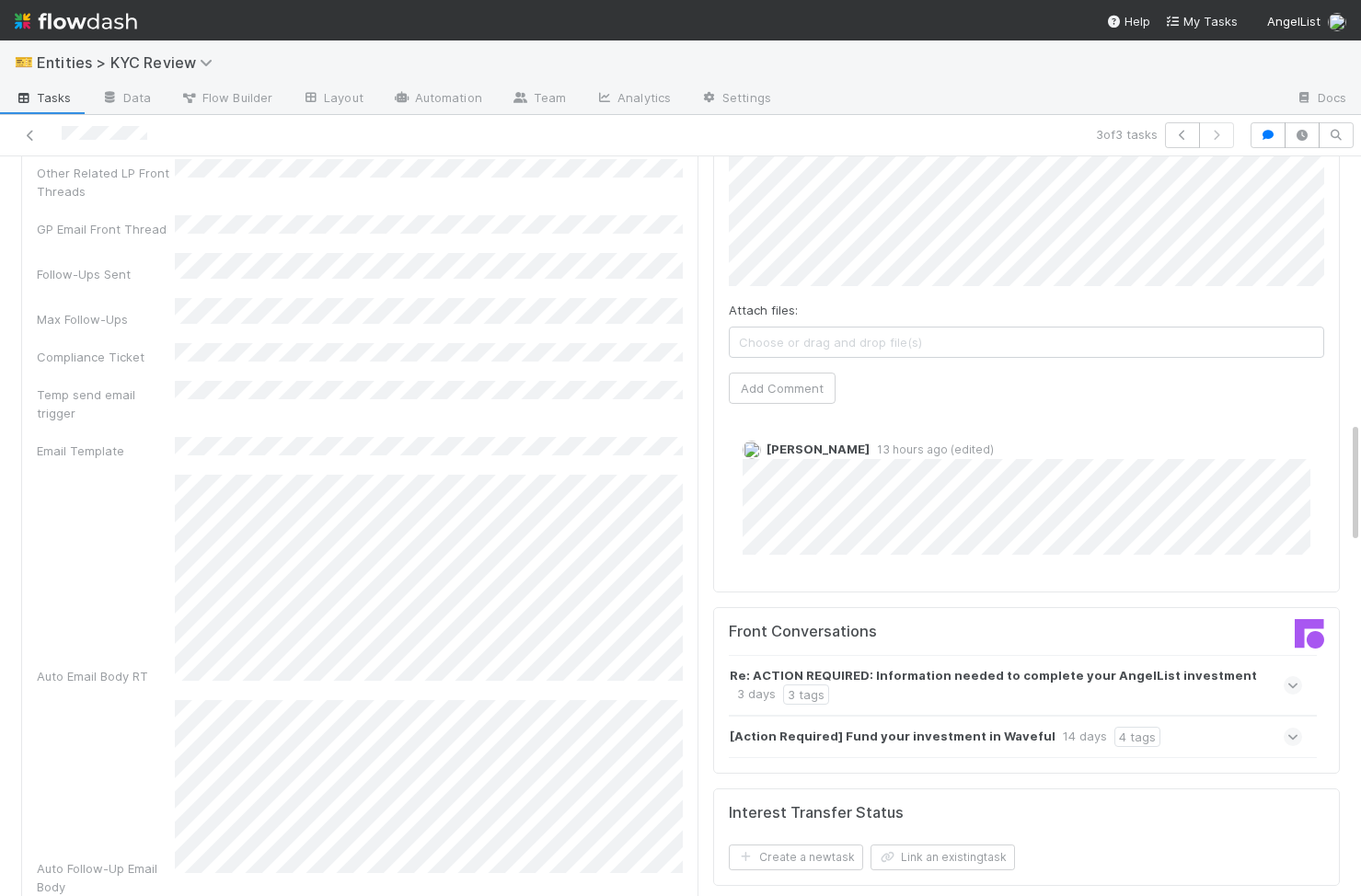
scroll to position [1602, 0]
click at [1122, 620] on div at bounding box center [1182, 635] width 312 height 37
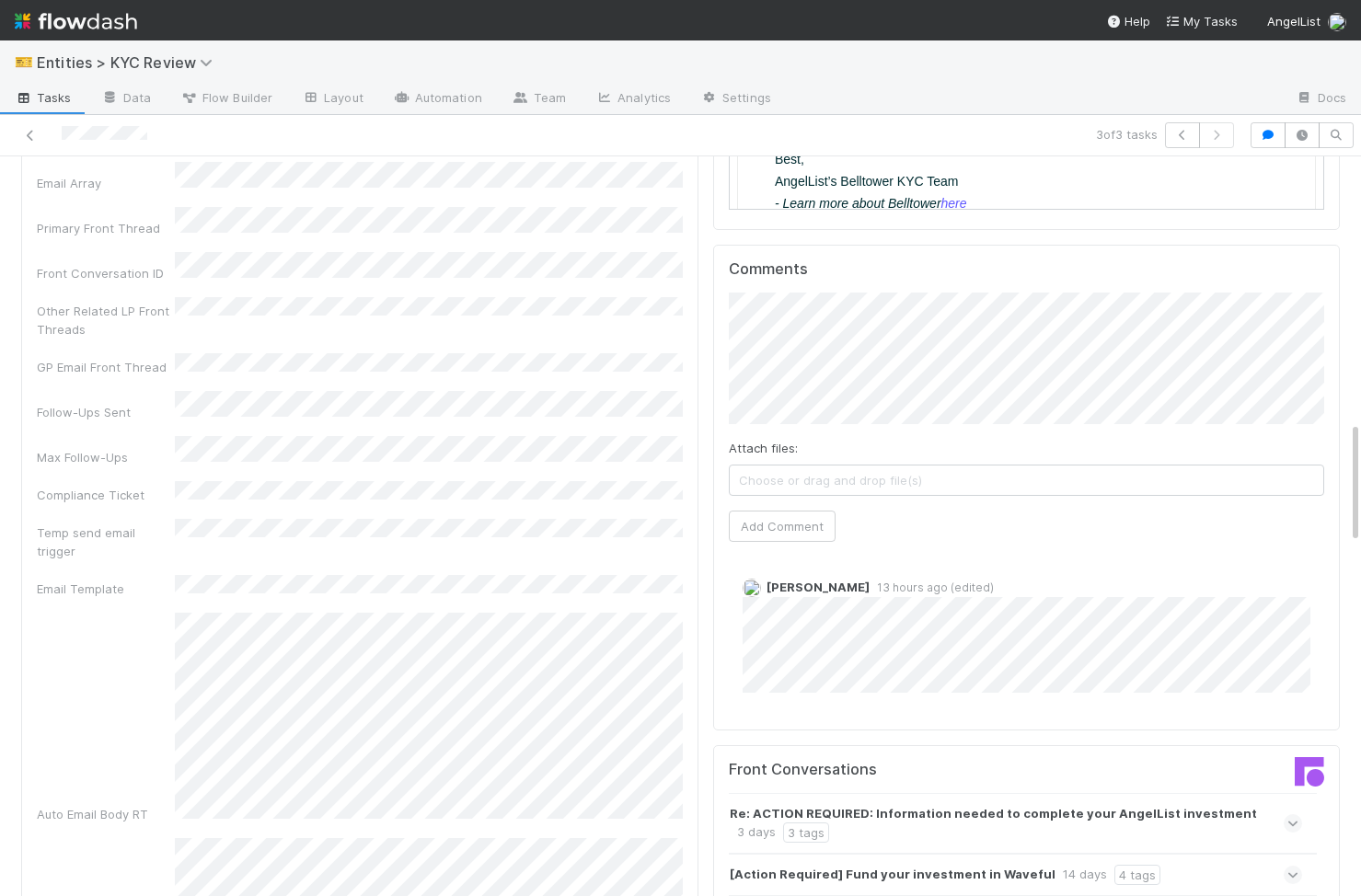
scroll to position [1443, 0]
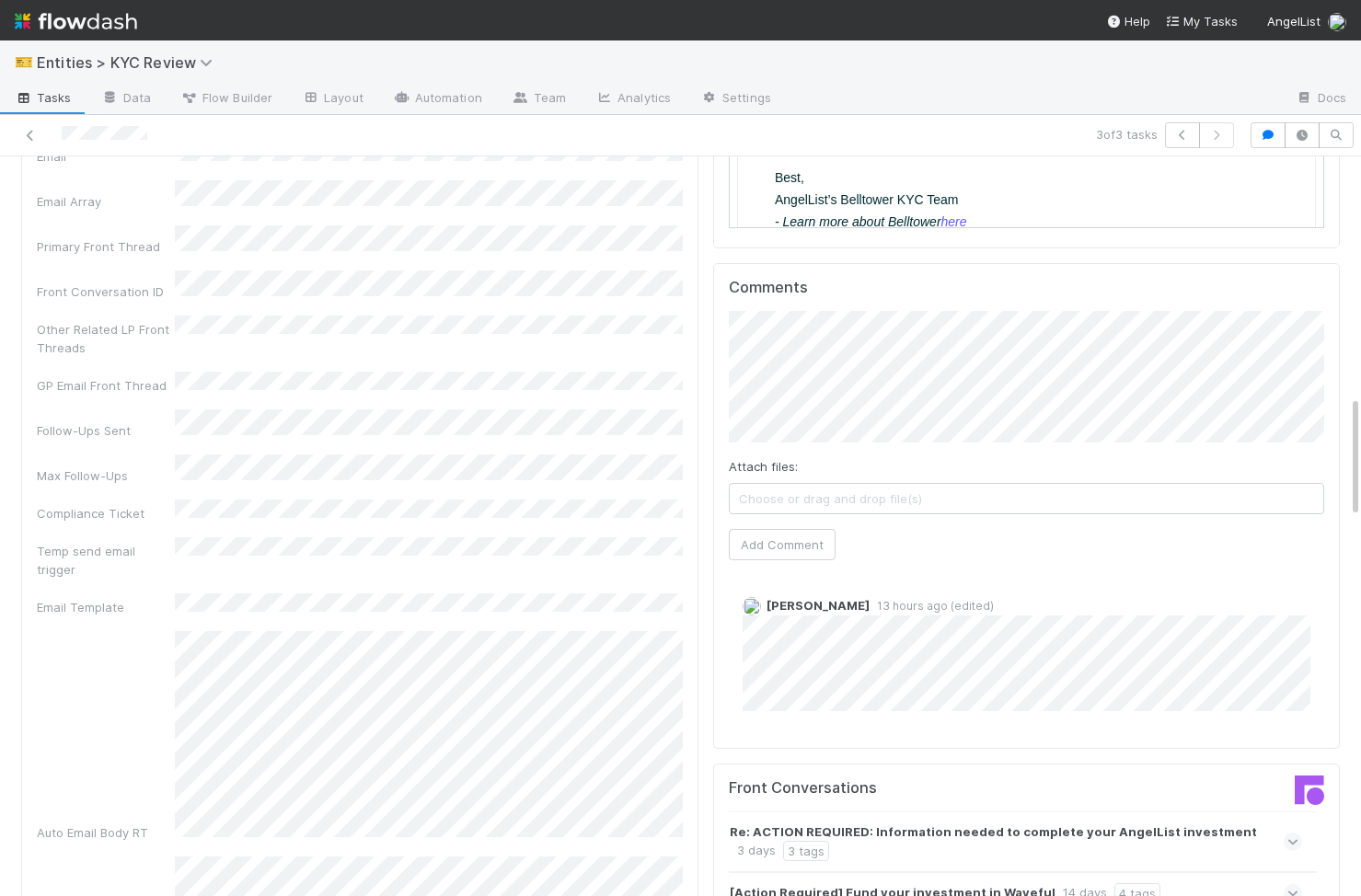
click at [714, 361] on div "Comments Attach files: Choose or drag and drop file(s) Add Comment Febbie Cerva…" at bounding box center [1026, 506] width 627 height 485
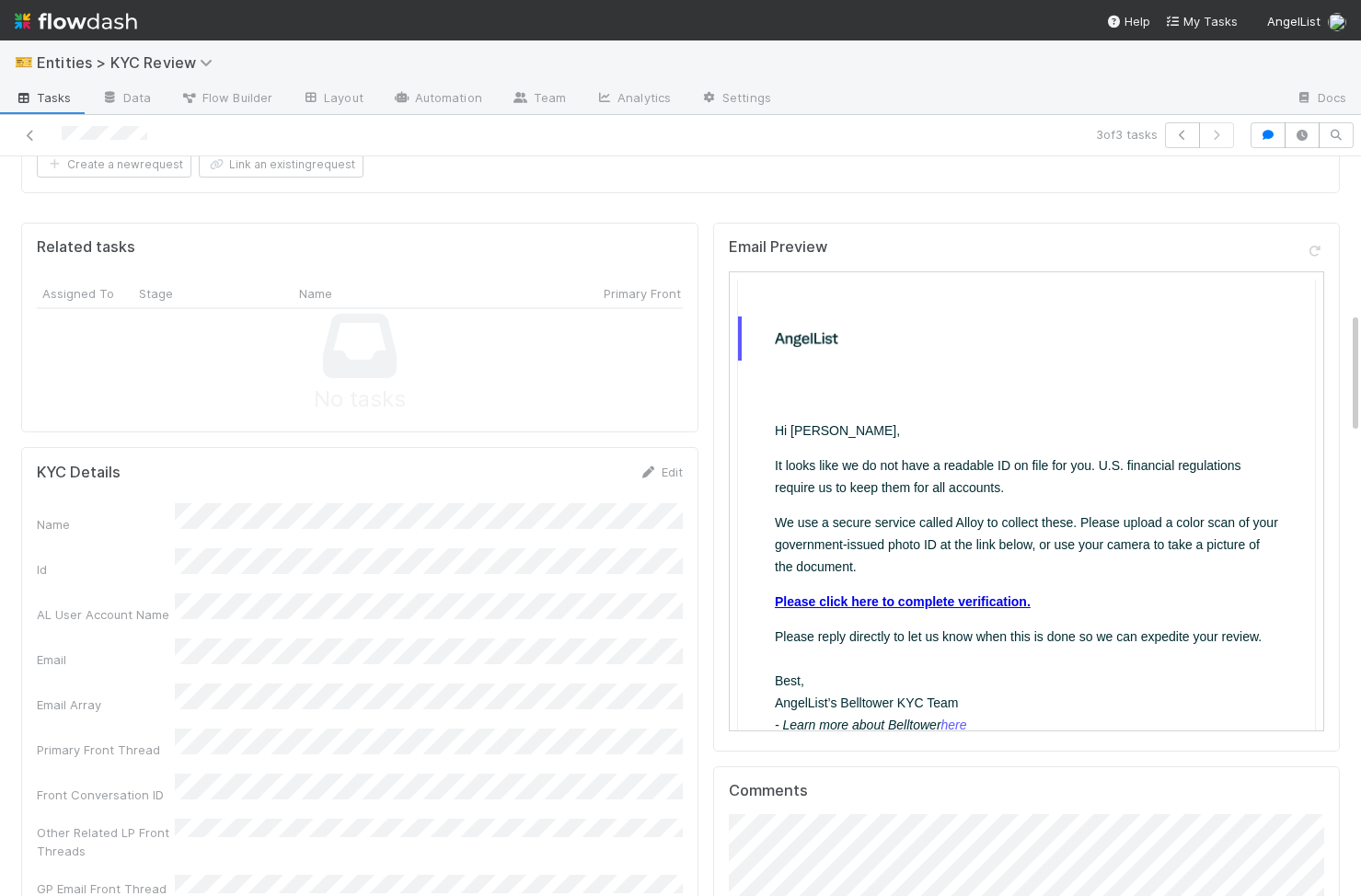
scroll to position [1046, 0]
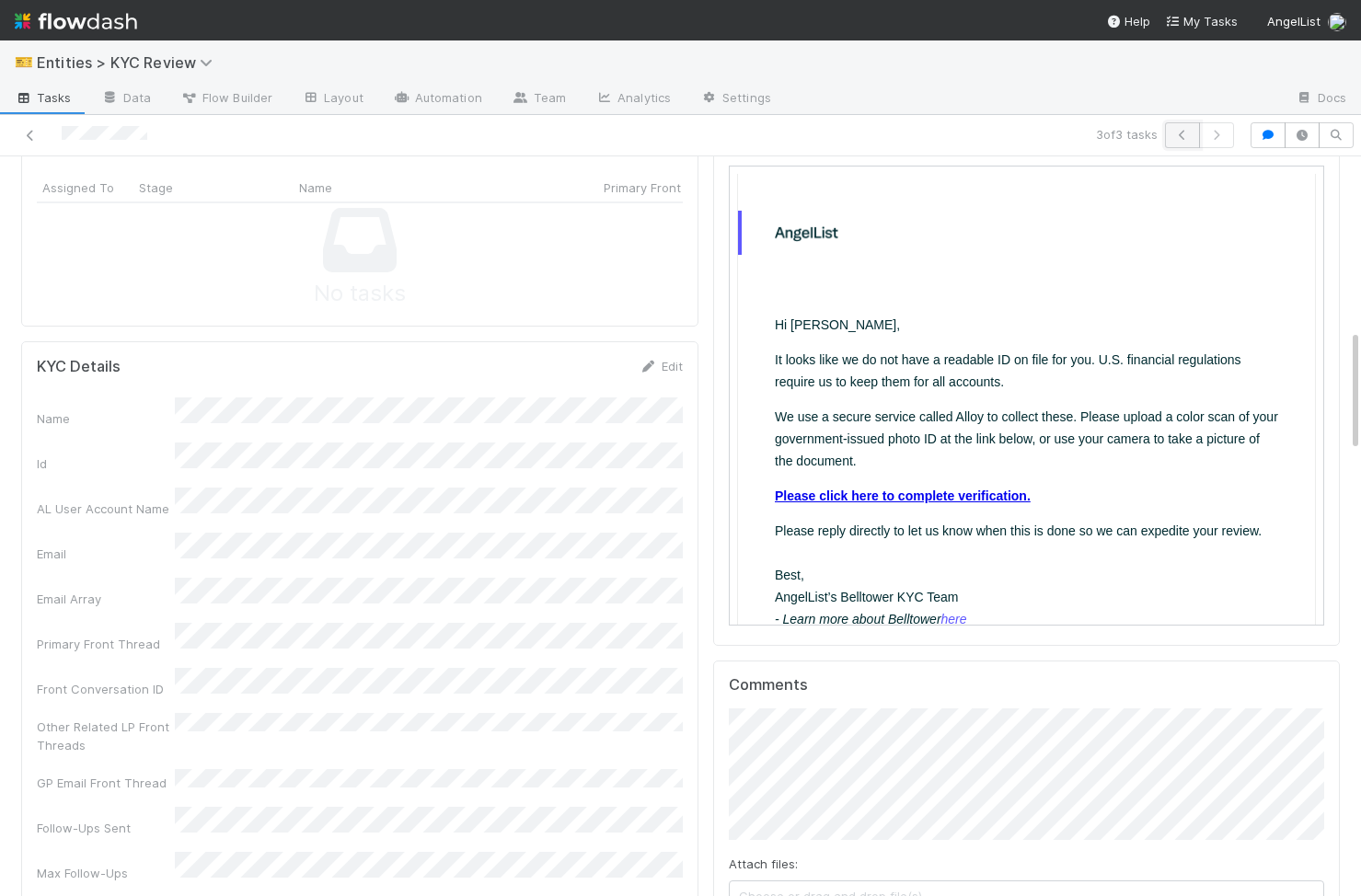
click at [1174, 139] on icon "button" at bounding box center [1182, 135] width 18 height 11
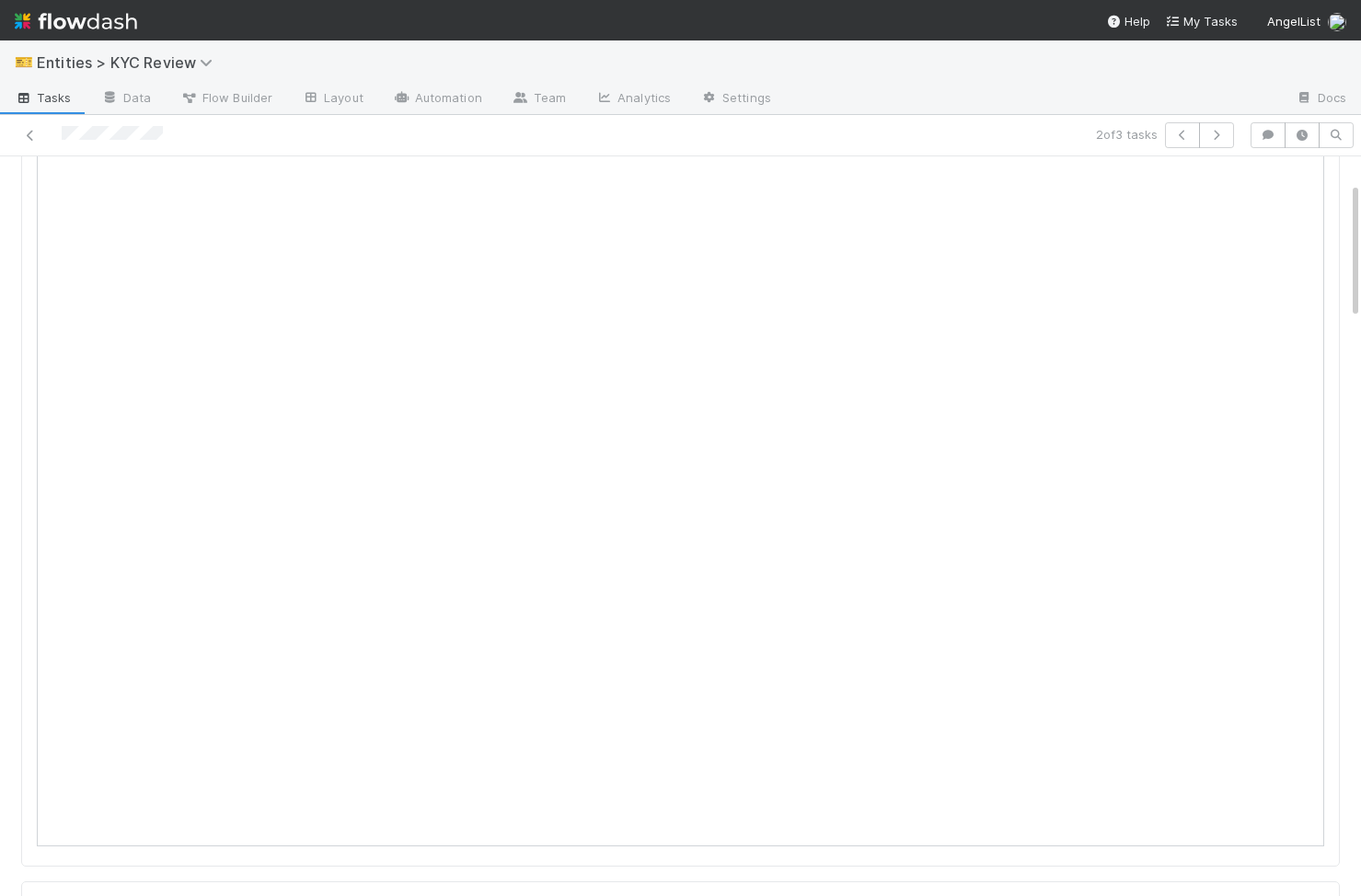
scroll to position [210, 0]
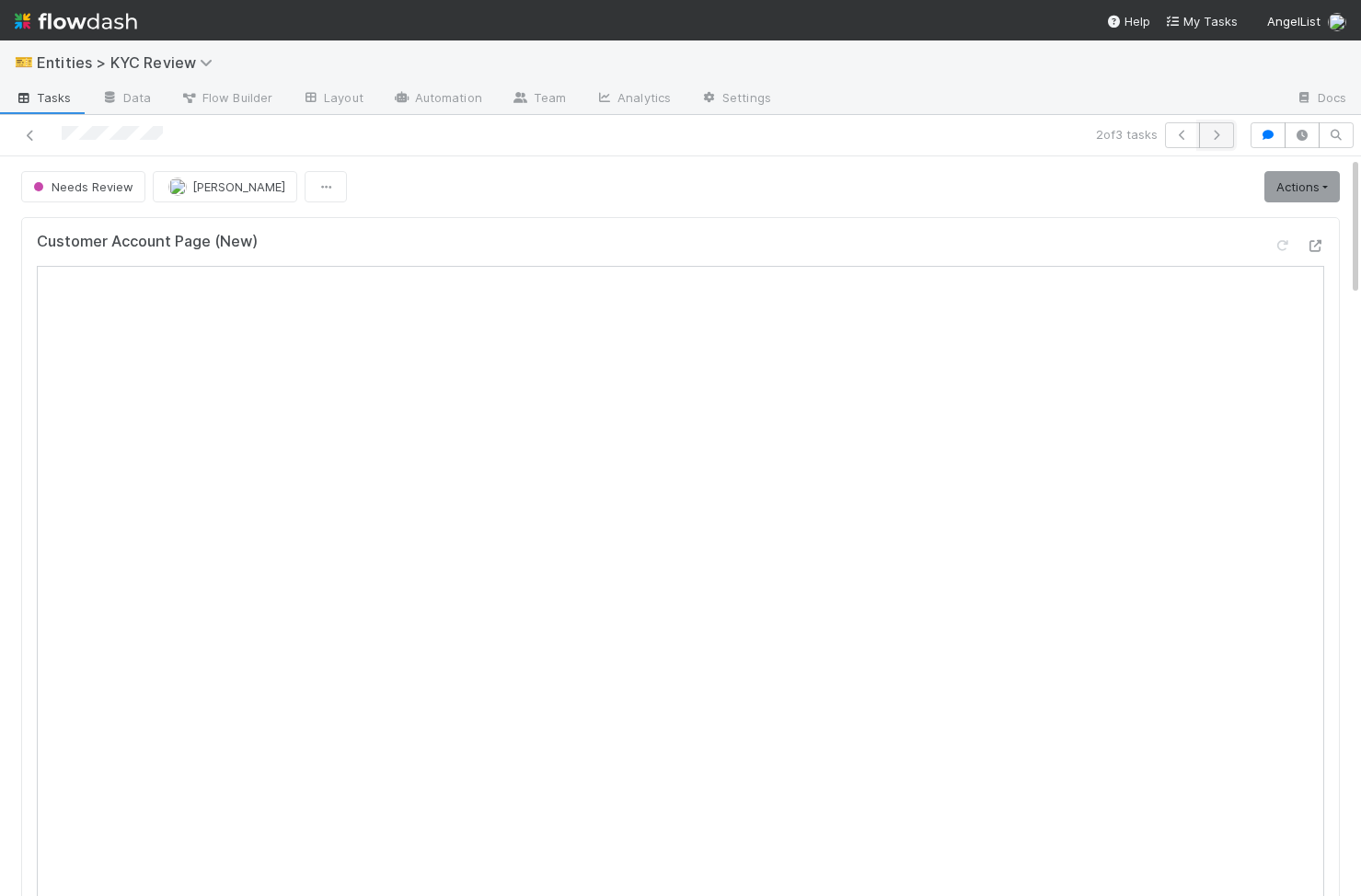
click at [1207, 139] on icon "button" at bounding box center [1216, 135] width 18 height 11
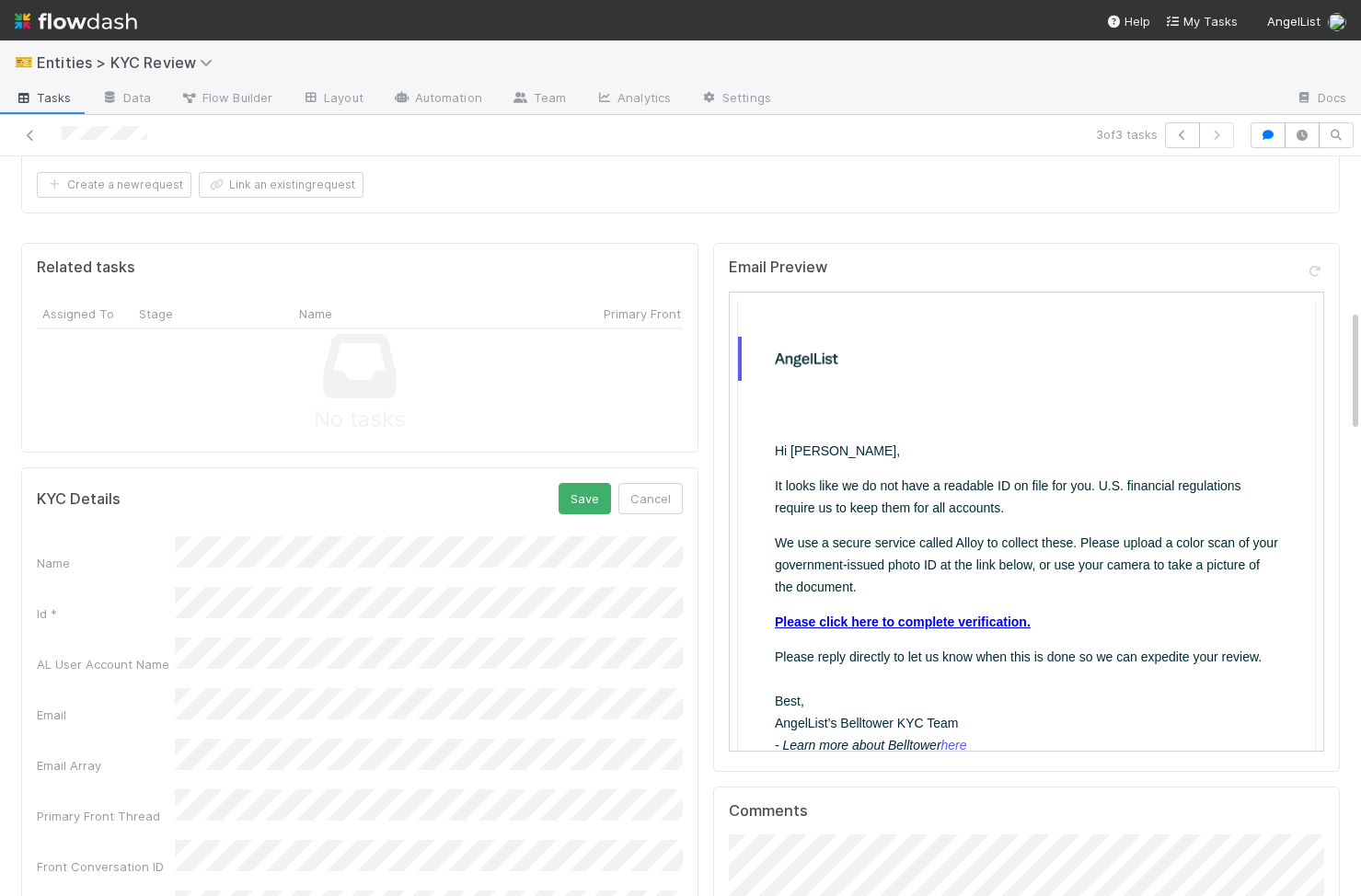
scroll to position [1105, 0]
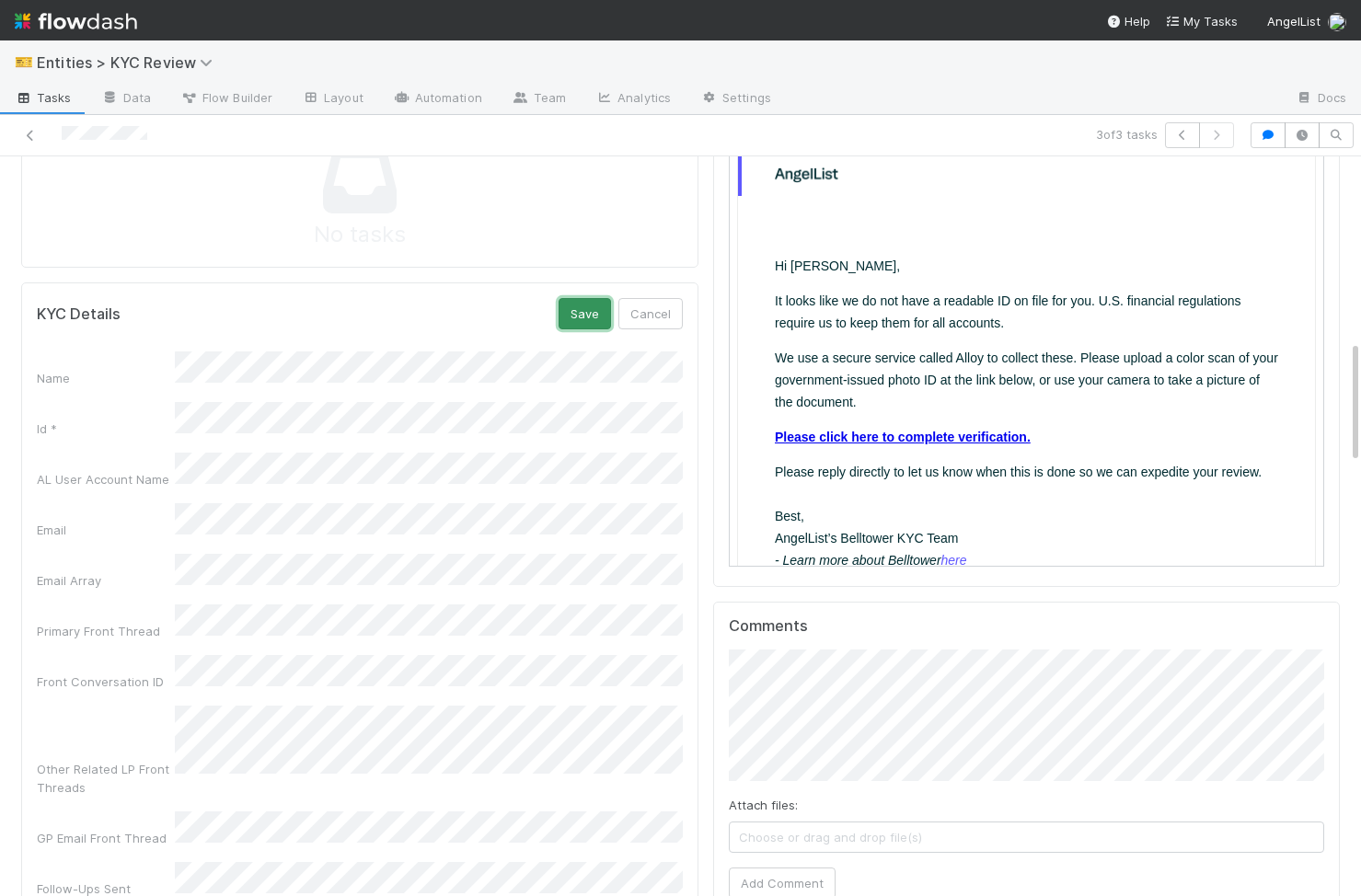
click at [594, 305] on button "Save" at bounding box center [585, 313] width 53 height 32
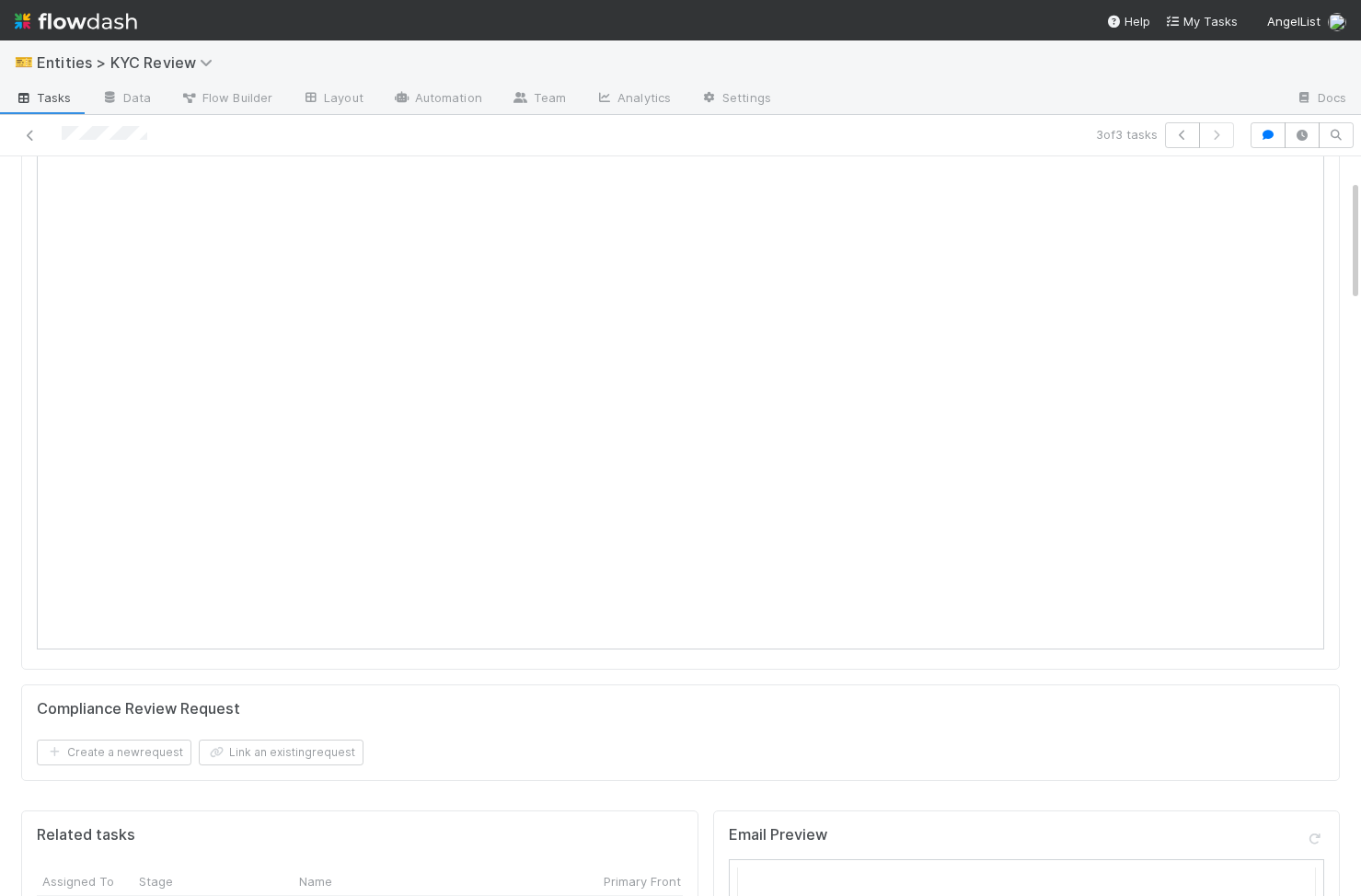
scroll to position [0, 0]
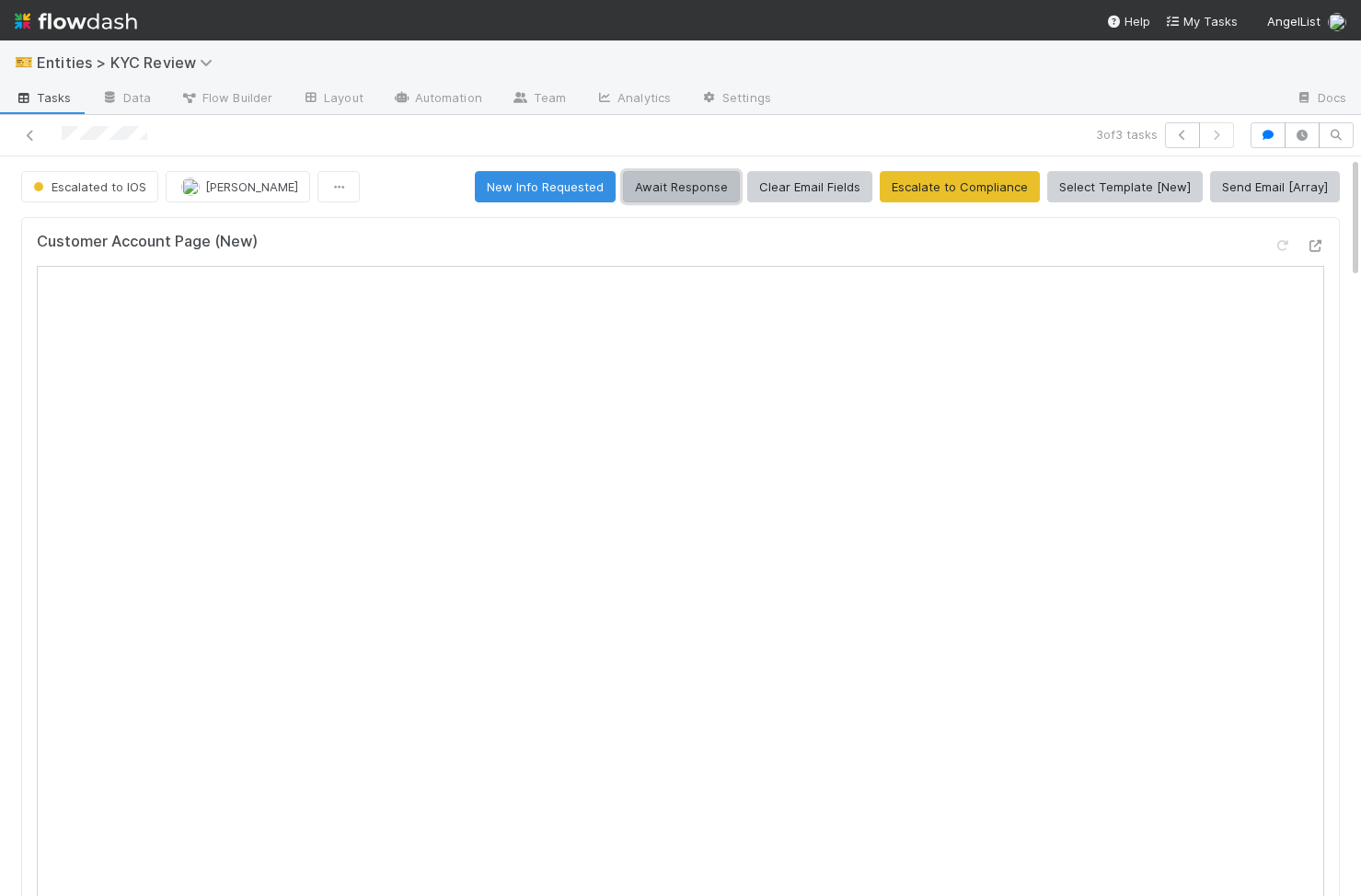
click at [669, 192] on button "Await Response" at bounding box center [681, 187] width 116 height 32
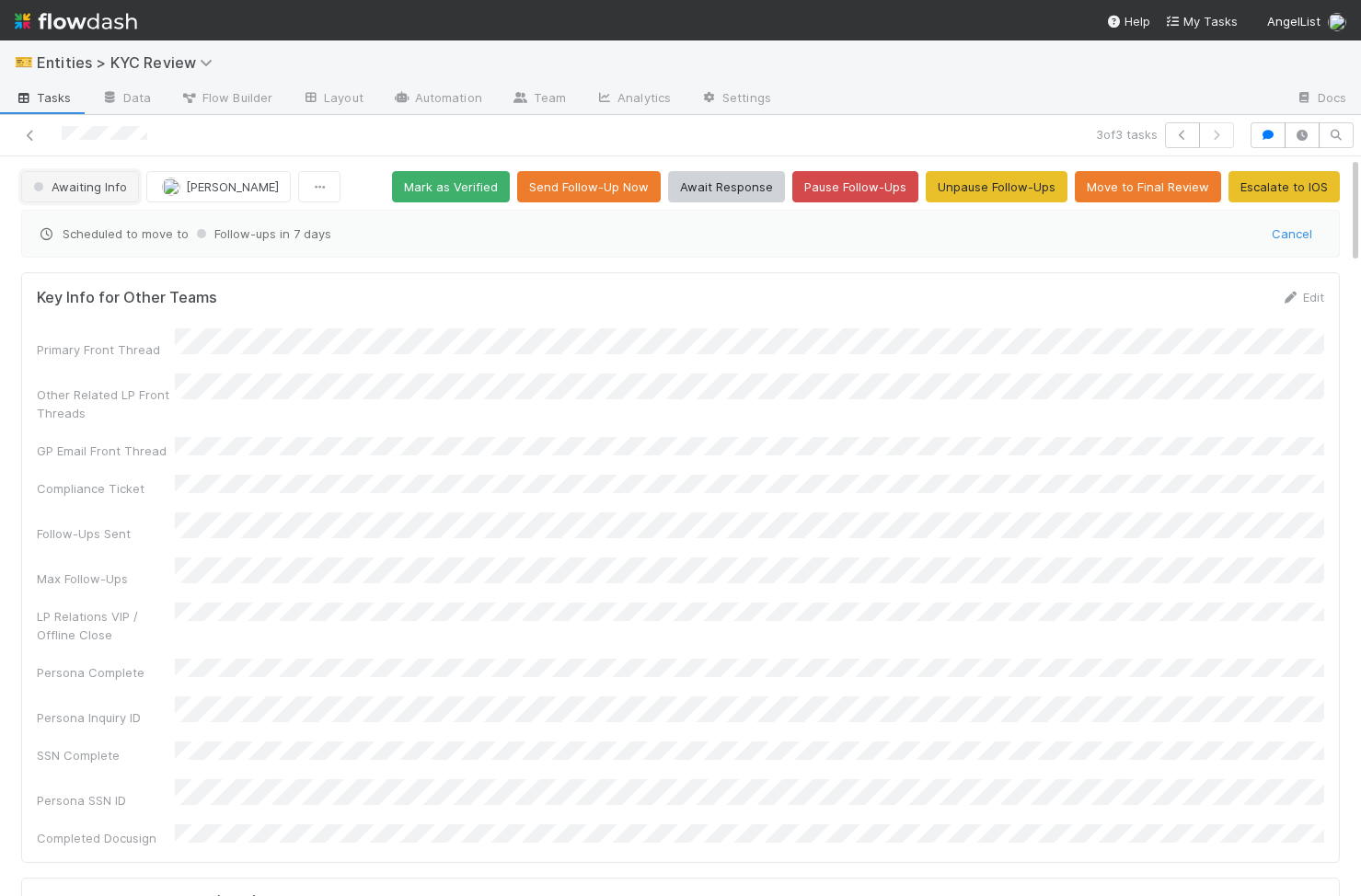
click at [104, 192] on span "Awaiting Info" at bounding box center [78, 187] width 97 height 14
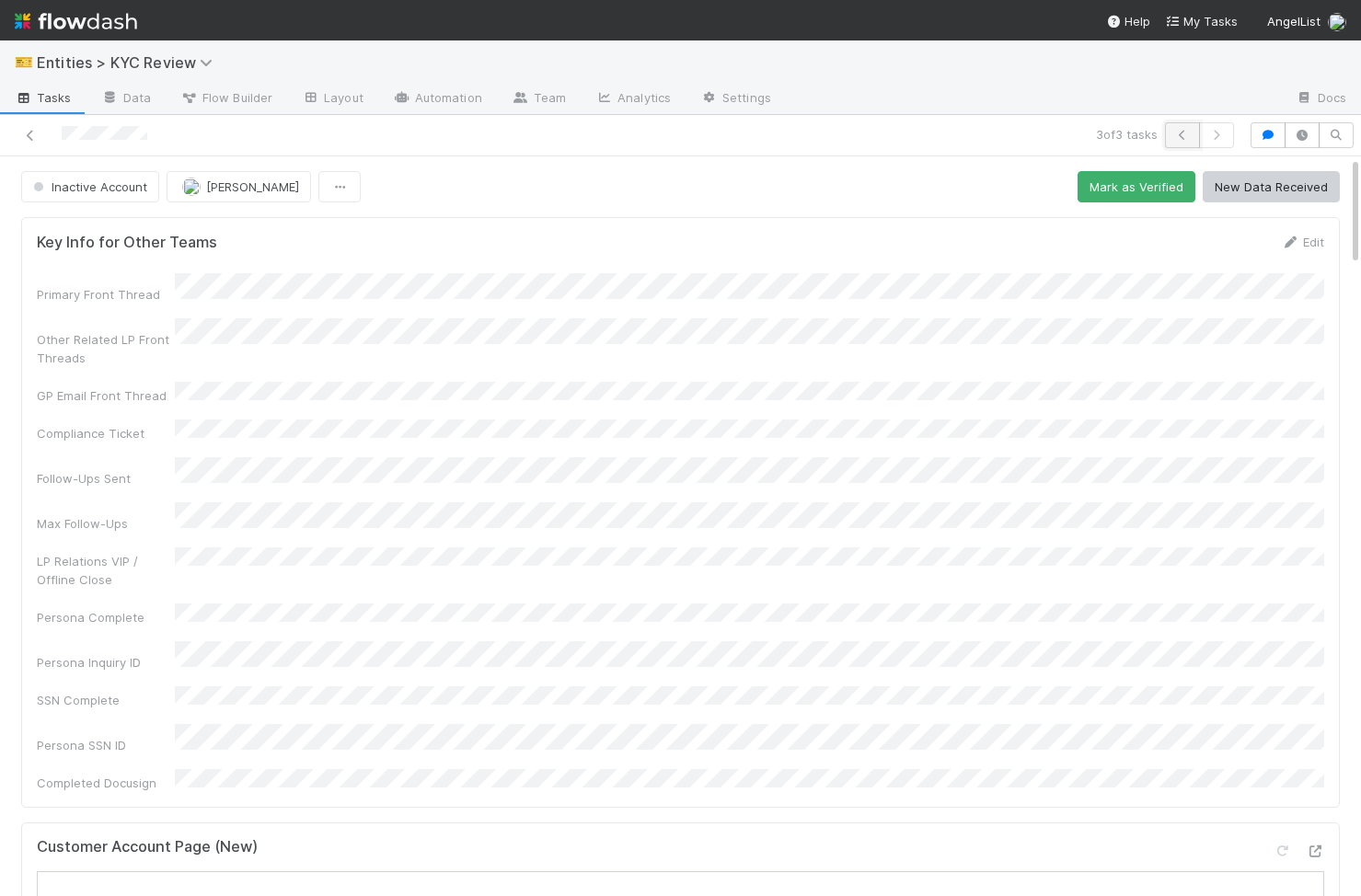
click at [1182, 133] on icon "button" at bounding box center [1182, 135] width 18 height 11
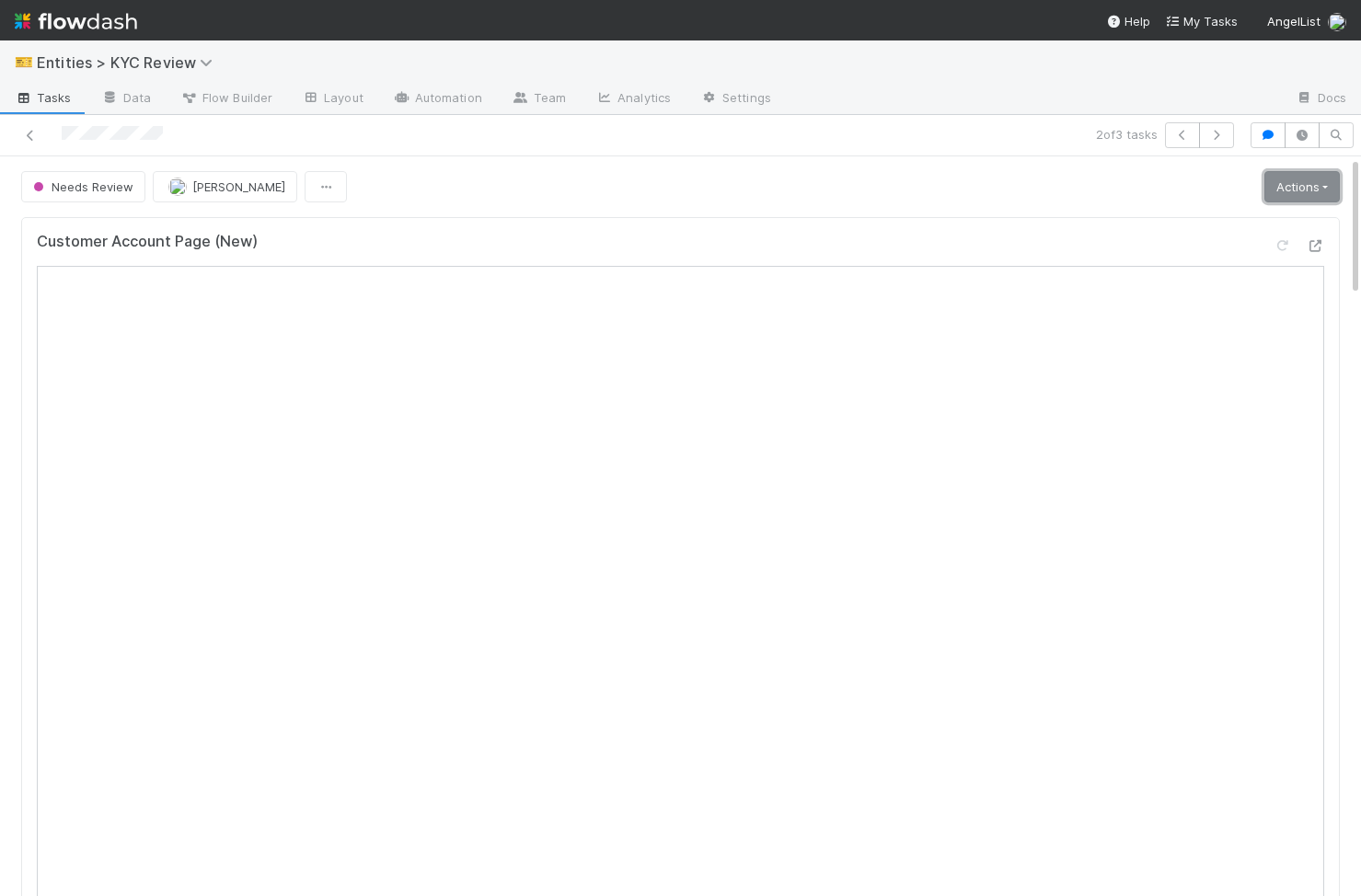
click at [1304, 191] on link "Actions" at bounding box center [1301, 187] width 75 height 32
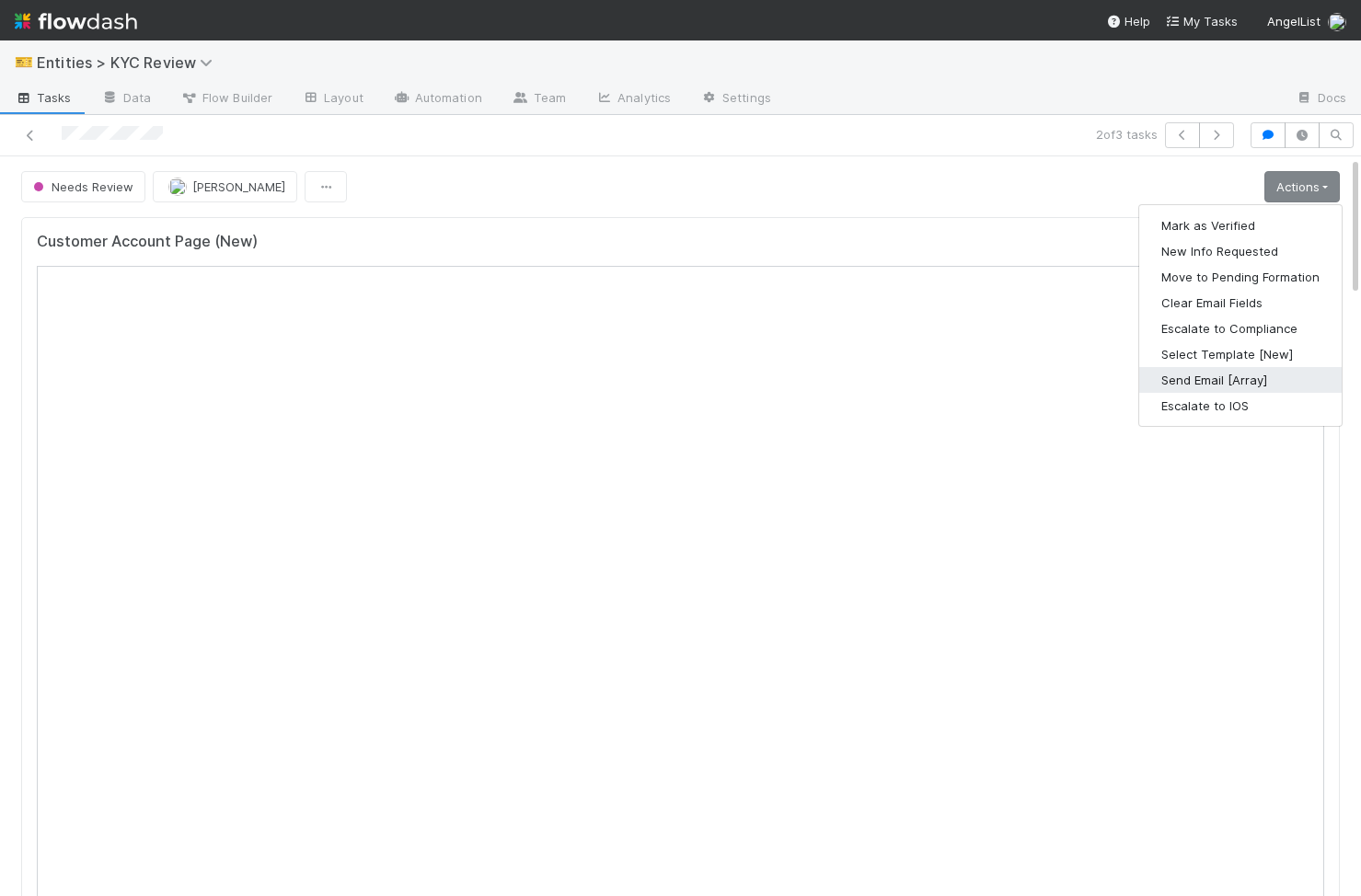
click at [1234, 372] on button "Send Email [Array]" at bounding box center [1240, 380] width 202 height 26
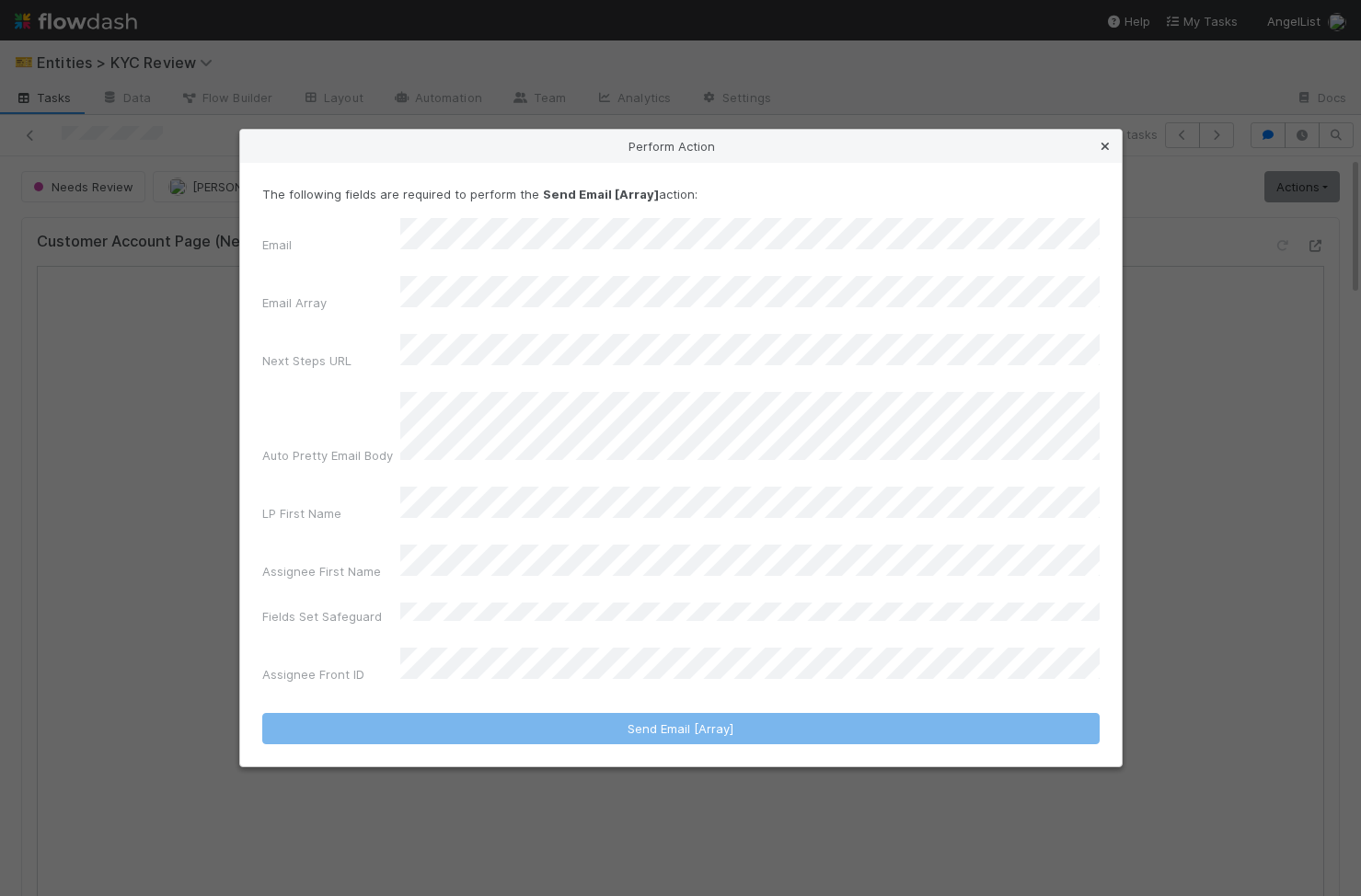
click at [1099, 153] on icon at bounding box center [1104, 146] width 18 height 12
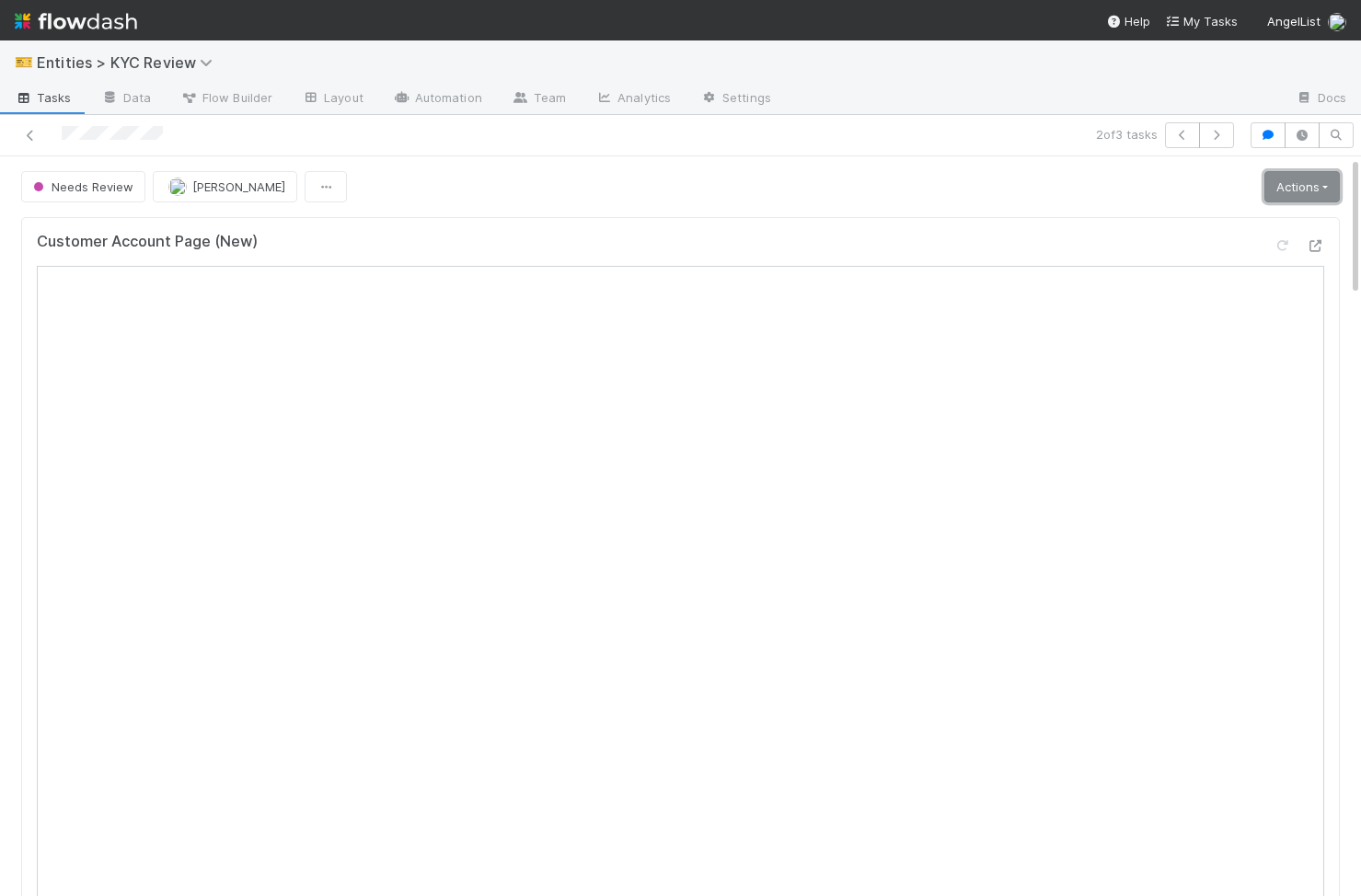
click at [1301, 179] on link "Actions" at bounding box center [1301, 187] width 75 height 32
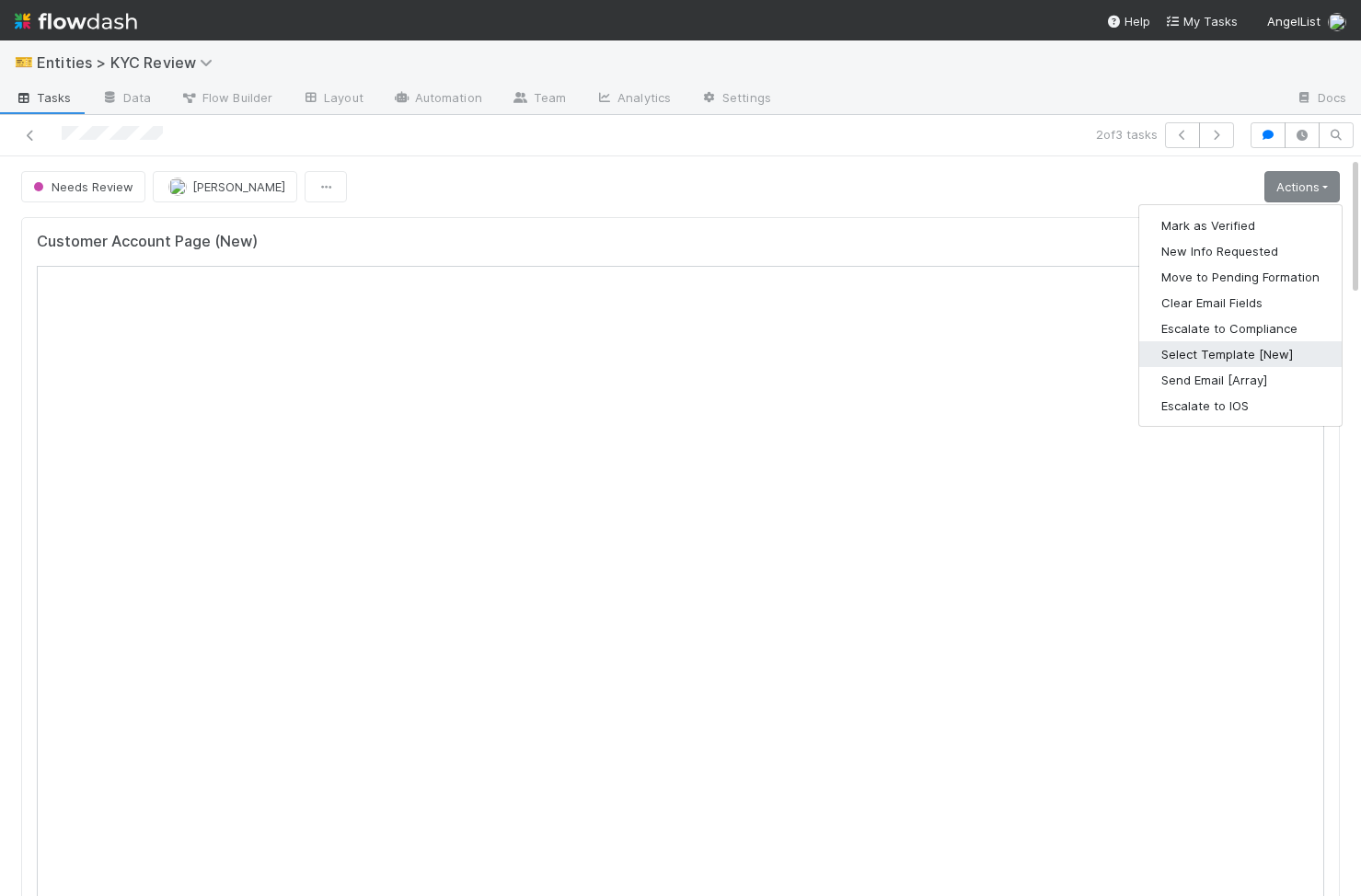
click at [1209, 349] on button "Select Template [New]" at bounding box center [1240, 354] width 202 height 26
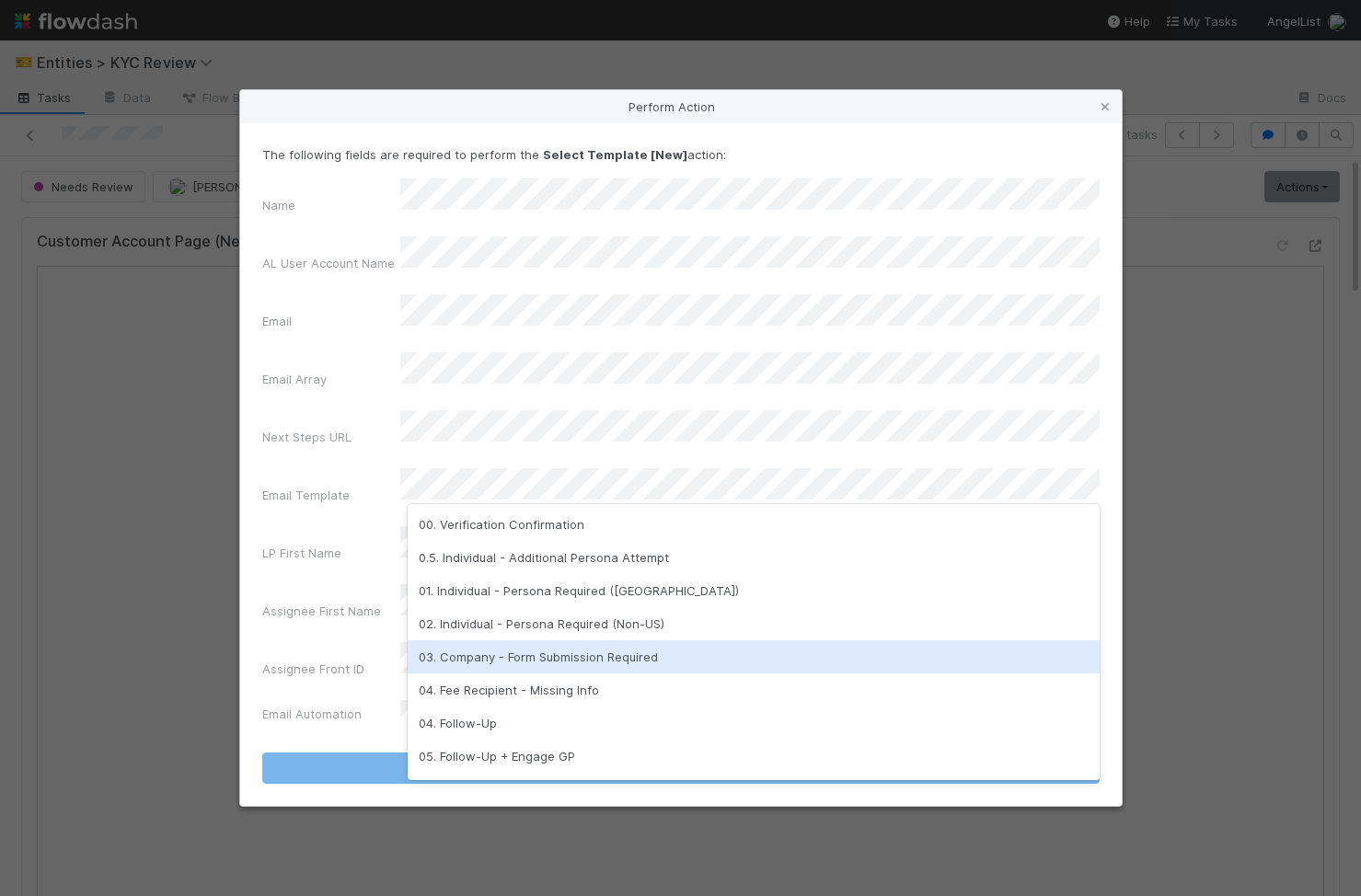
click at [488, 660] on div "03. Company - Form Submission Required" at bounding box center [753, 657] width 692 height 33
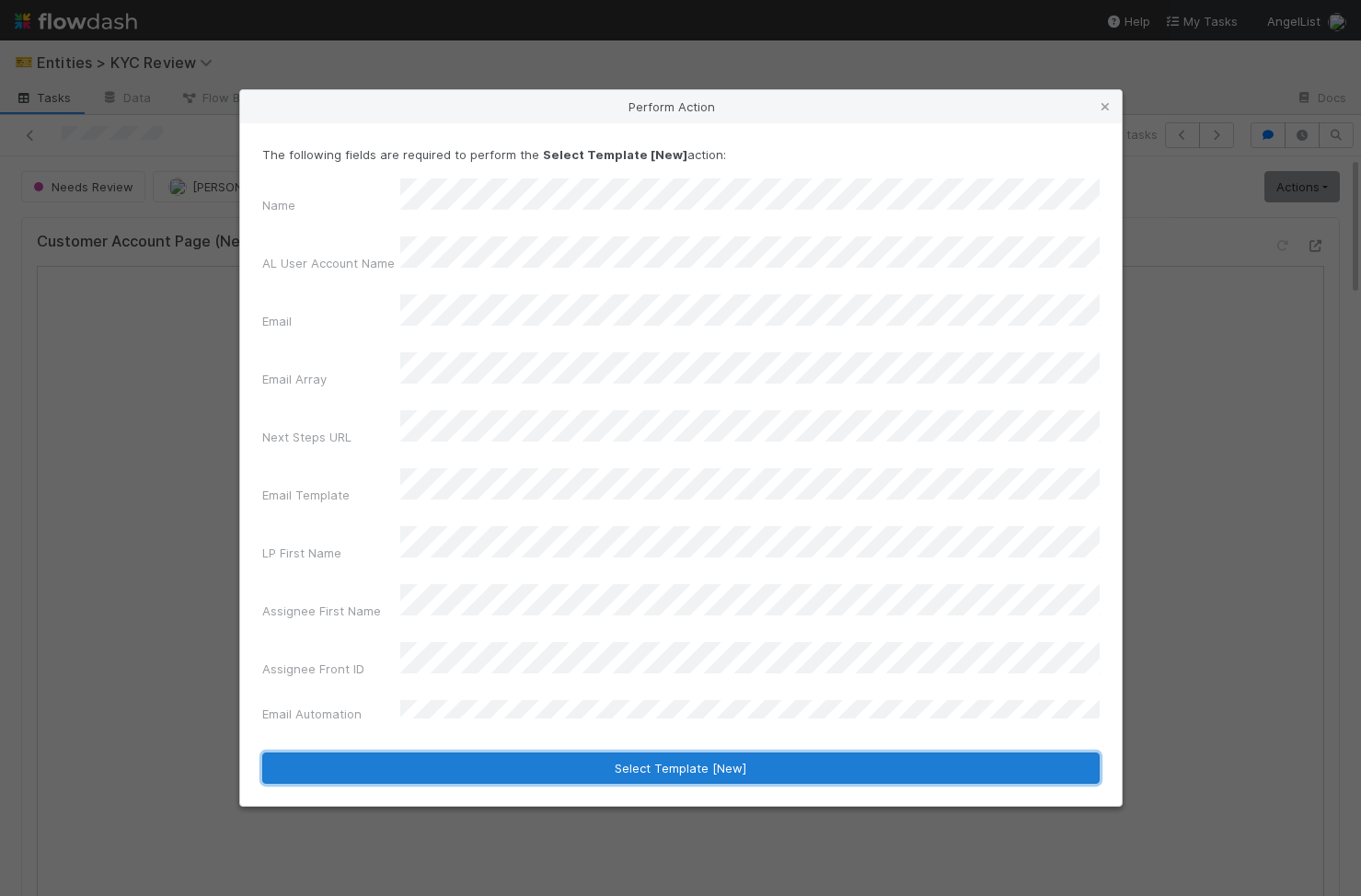
click at [451, 753] on button "Select Template [New]" at bounding box center [681, 768] width 838 height 32
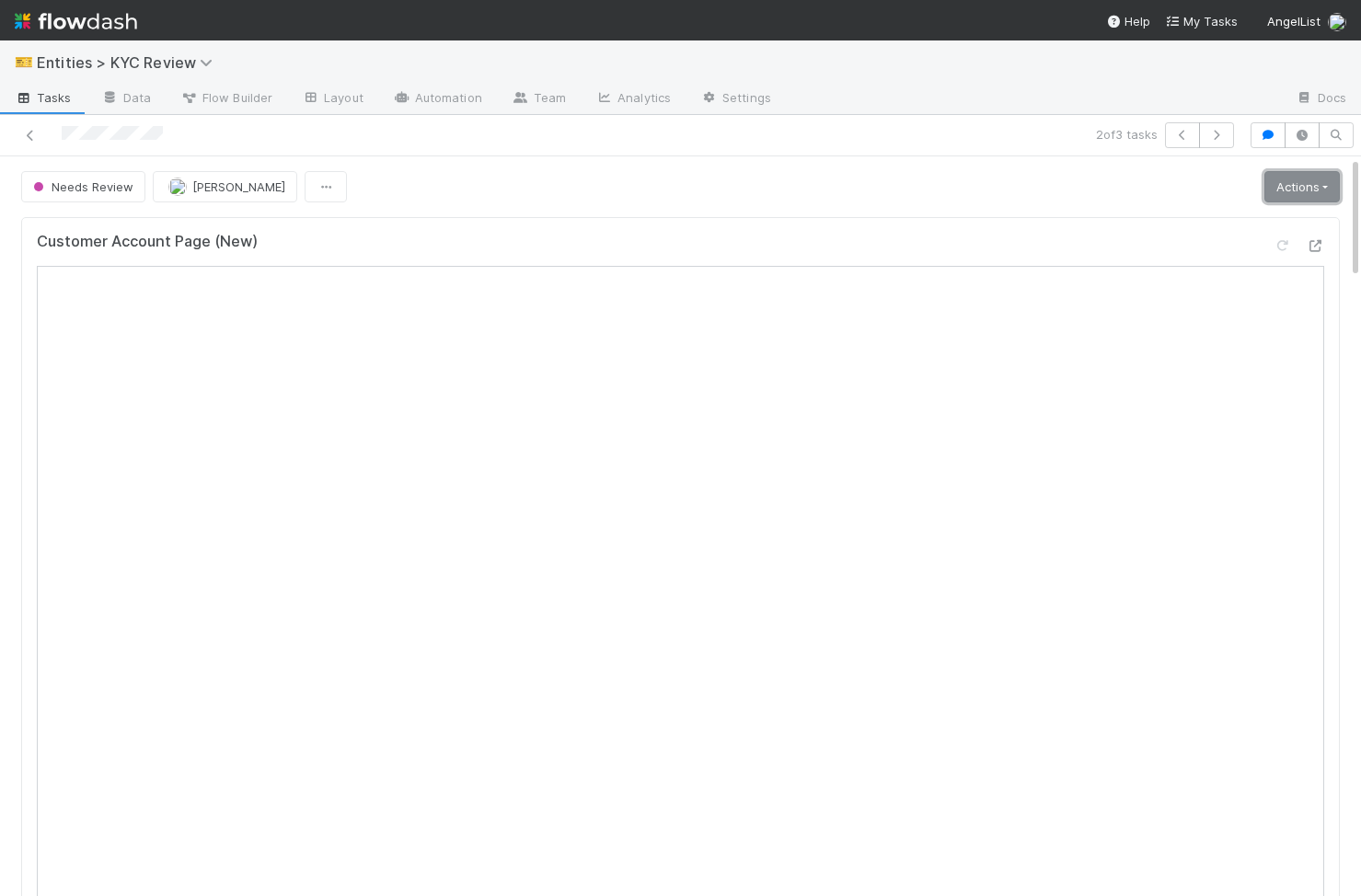
click at [1321, 187] on link "Actions" at bounding box center [1301, 187] width 75 height 32
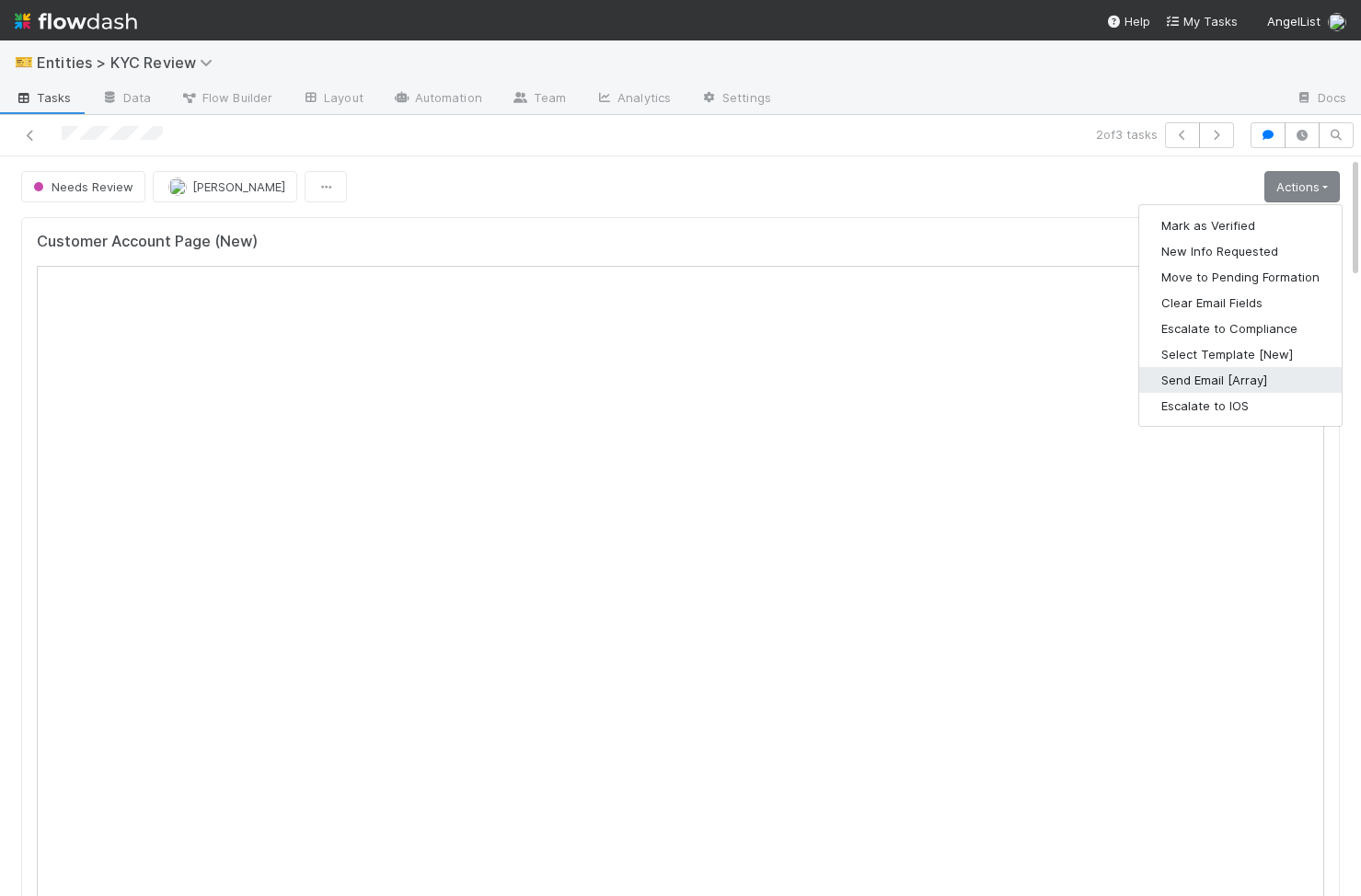
click at [1248, 387] on button "Send Email [Array]" at bounding box center [1240, 380] width 202 height 26
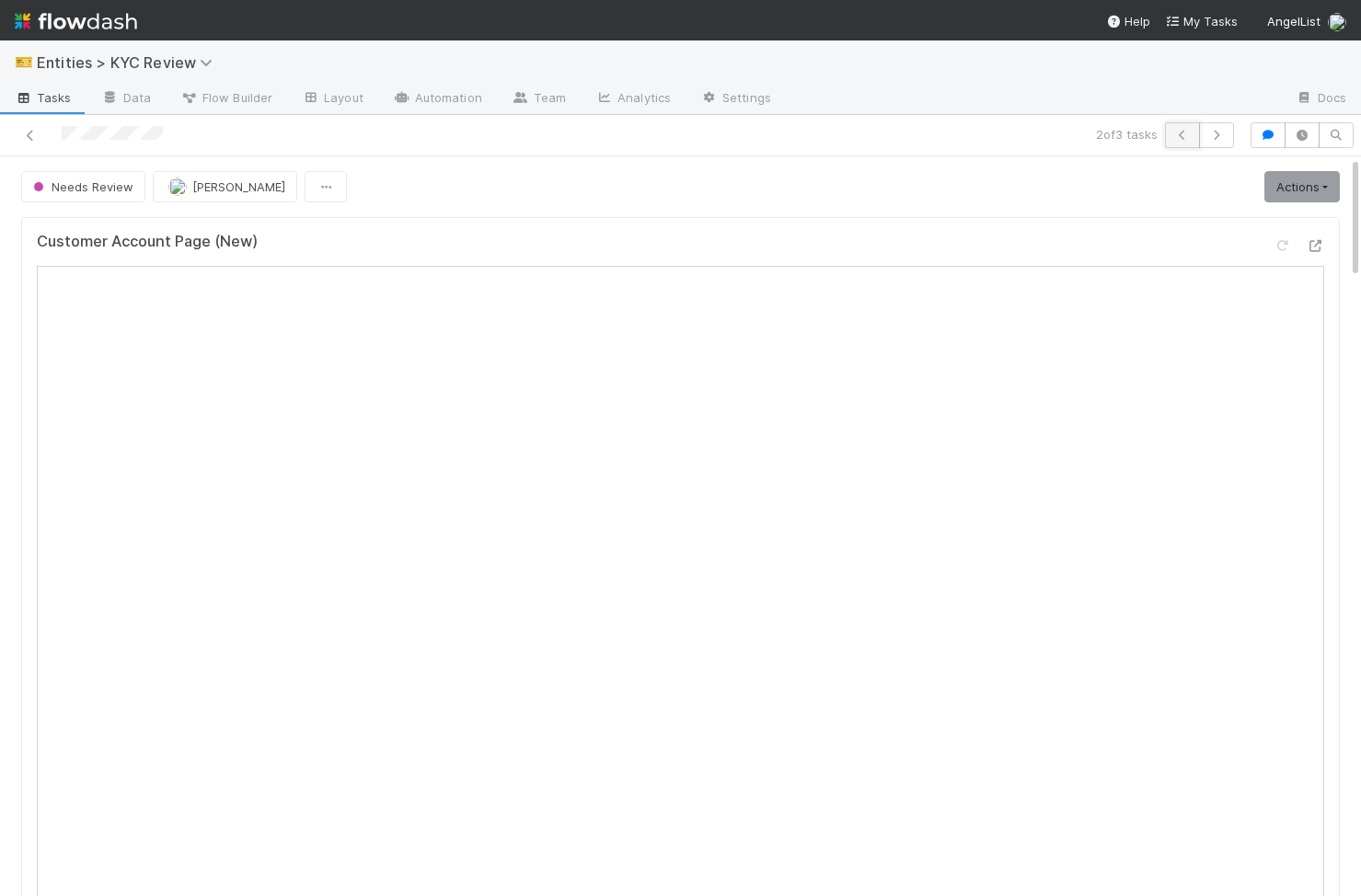
click at [1179, 145] on button "button" at bounding box center [1182, 135] width 35 height 26
click at [1310, 188] on link "Actions" at bounding box center [1301, 187] width 75 height 32
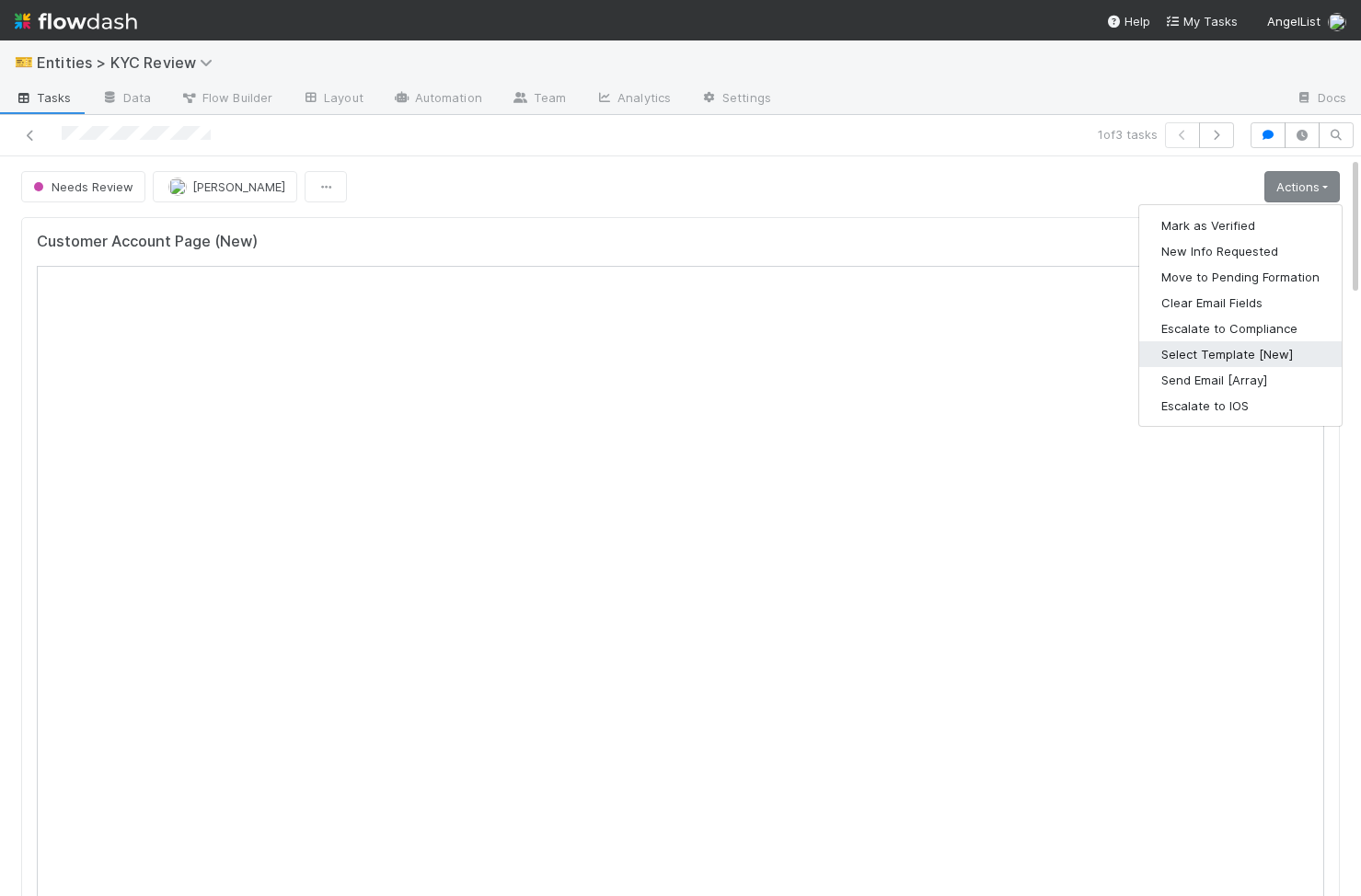
click at [1209, 358] on button "Select Template [New]" at bounding box center [1240, 354] width 202 height 26
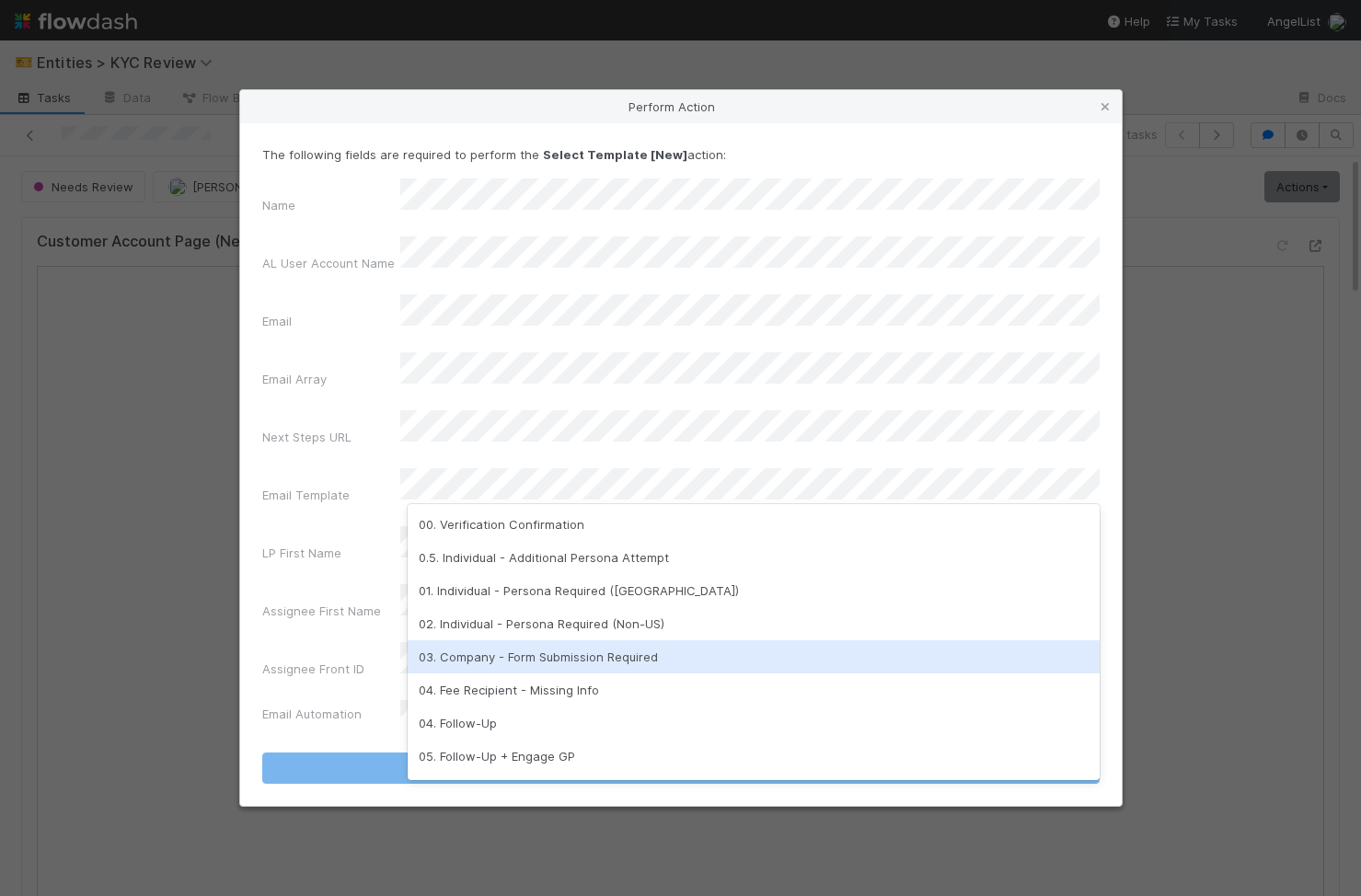
click at [609, 661] on div "03. Company - Form Submission Required" at bounding box center [753, 657] width 692 height 33
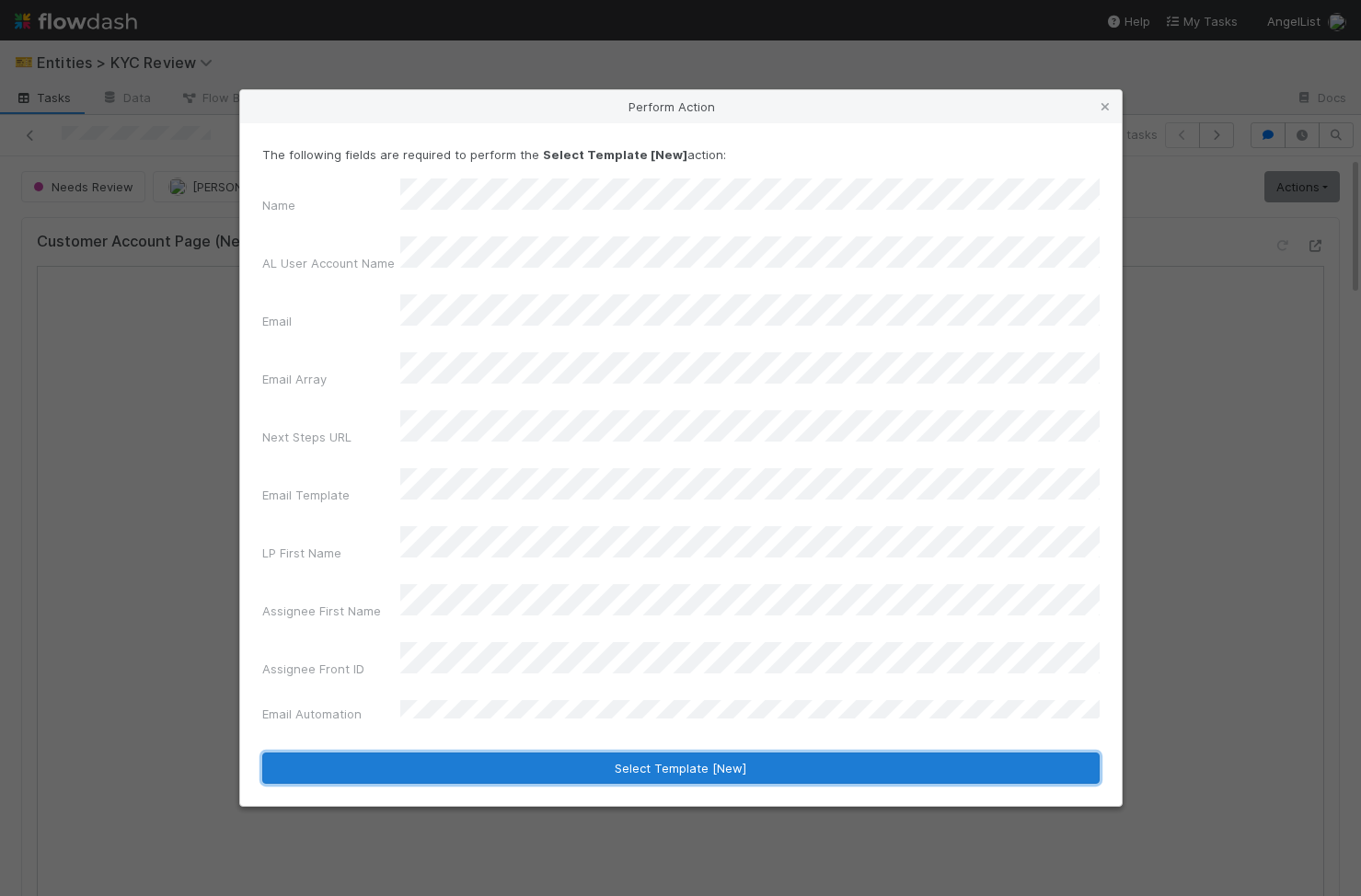
click at [618, 753] on button "Select Template [New]" at bounding box center [681, 768] width 838 height 32
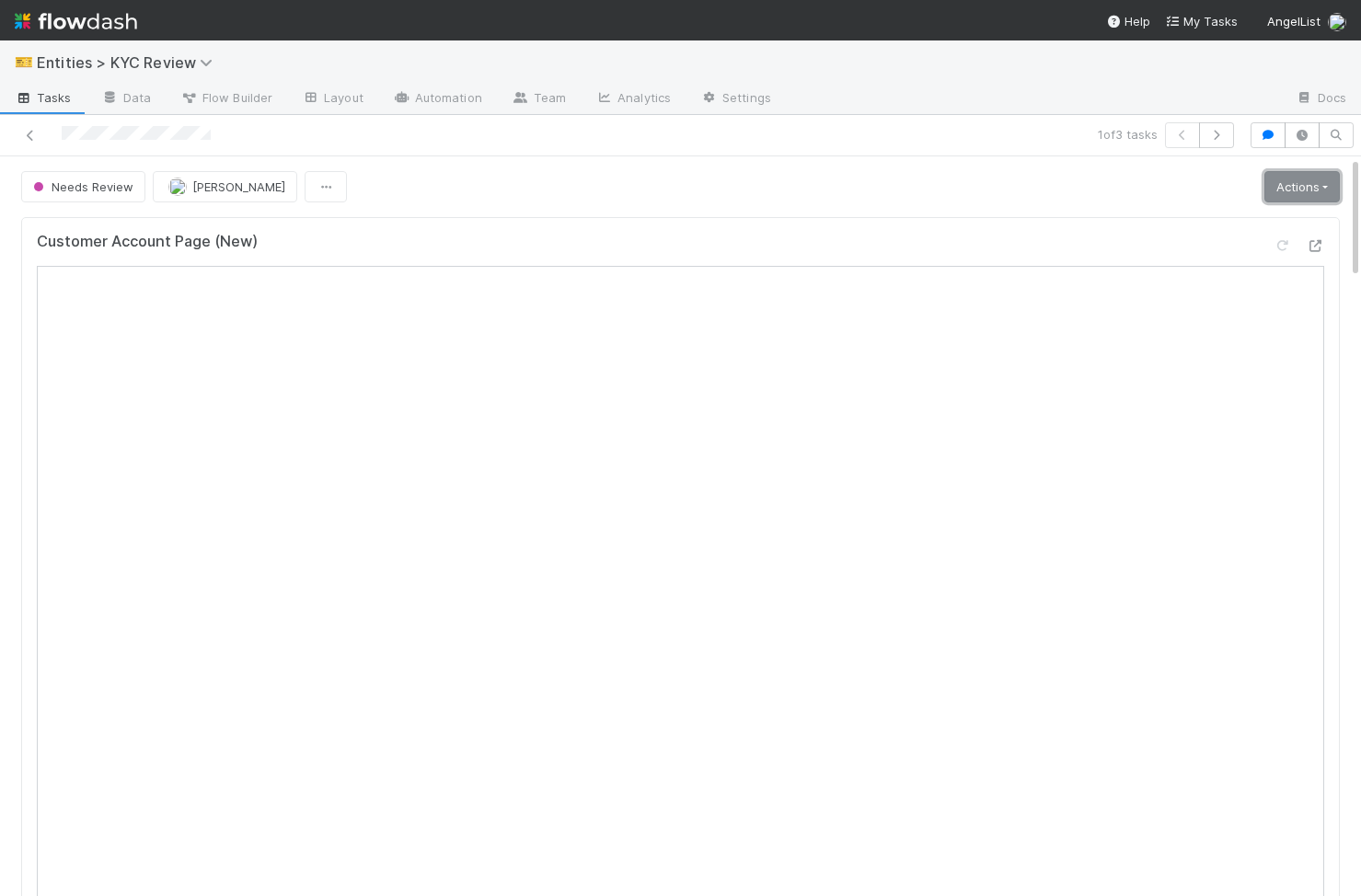
click at [1322, 191] on link "Actions" at bounding box center [1301, 187] width 75 height 32
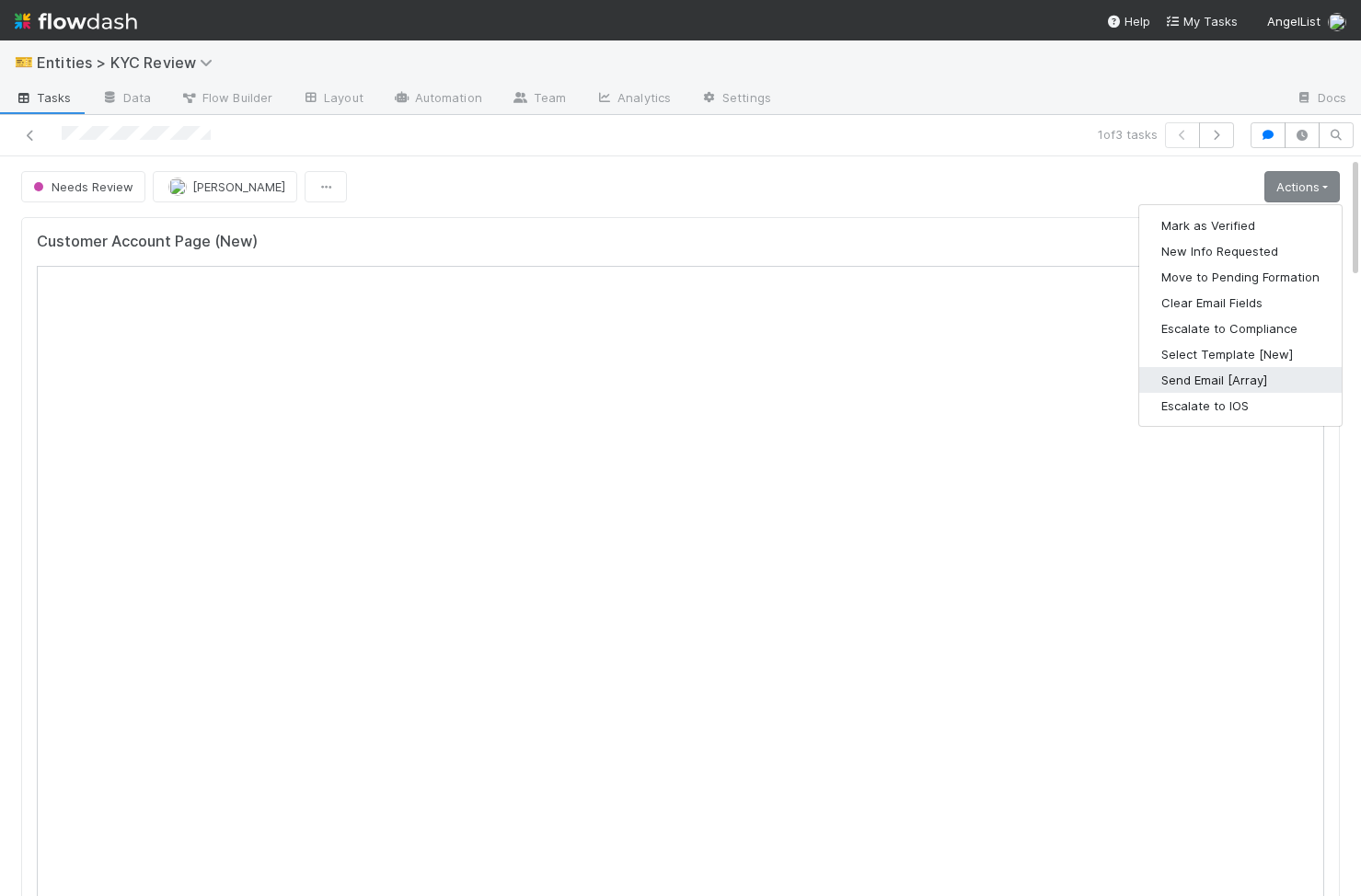
click at [1210, 387] on button "Send Email [Array]" at bounding box center [1240, 380] width 202 height 26
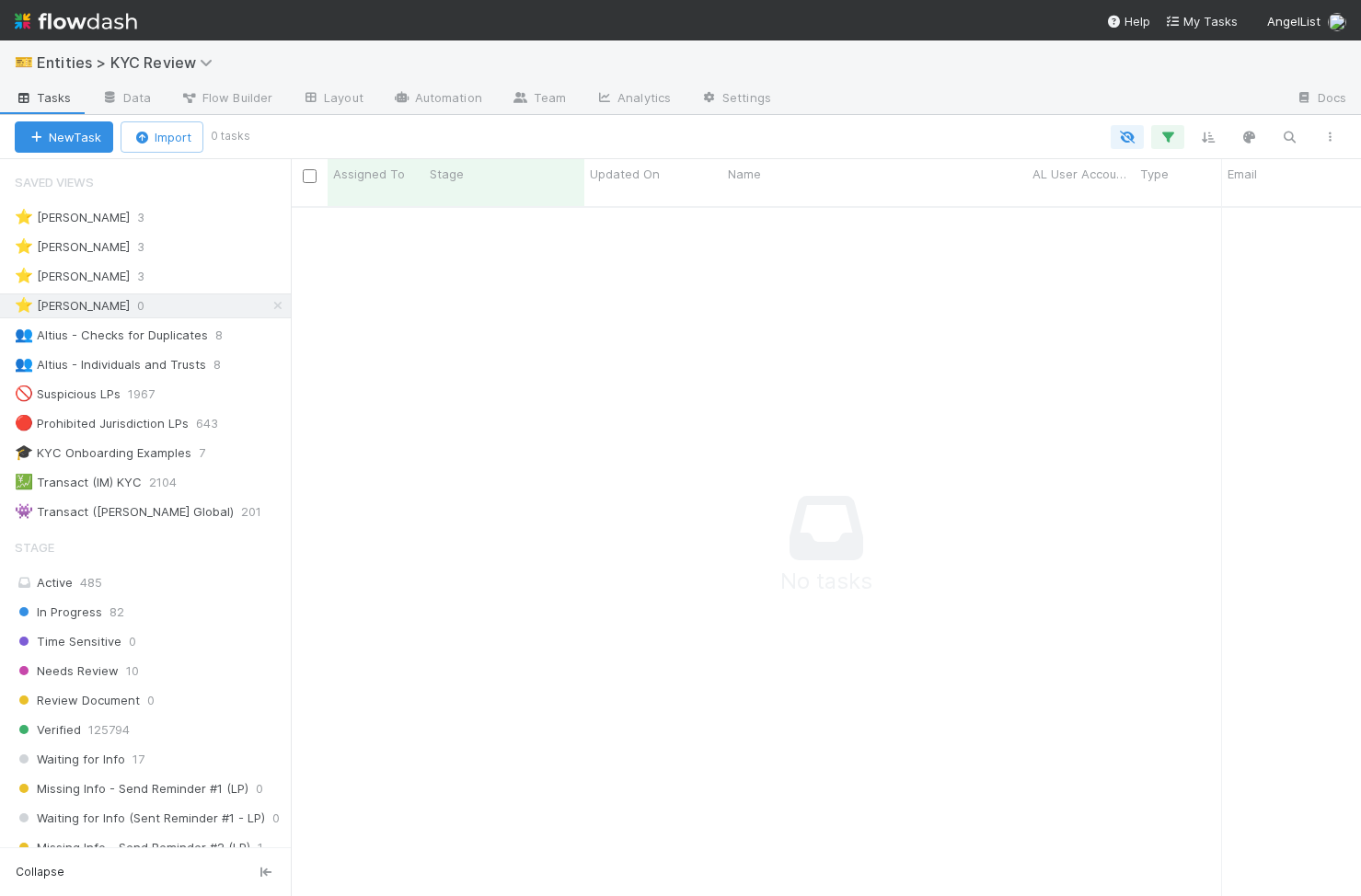
scroll to position [704, 1071]
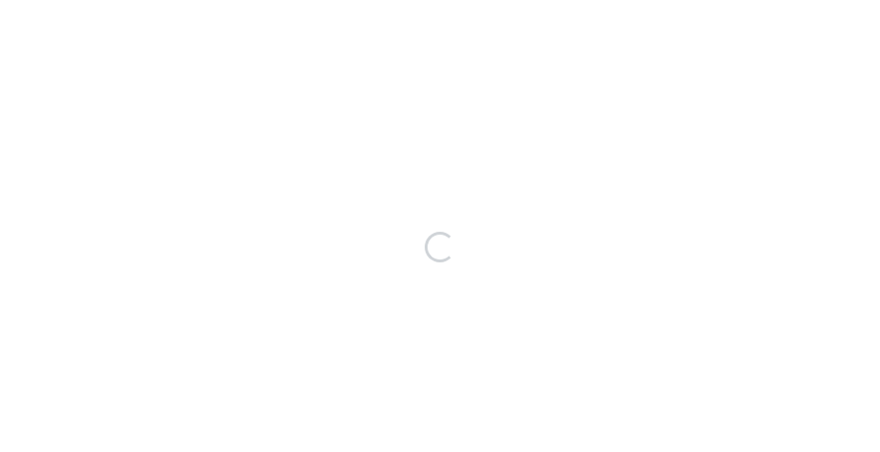
click at [751, 0] on html "Loading..." at bounding box center [440, 0] width 880 height 0
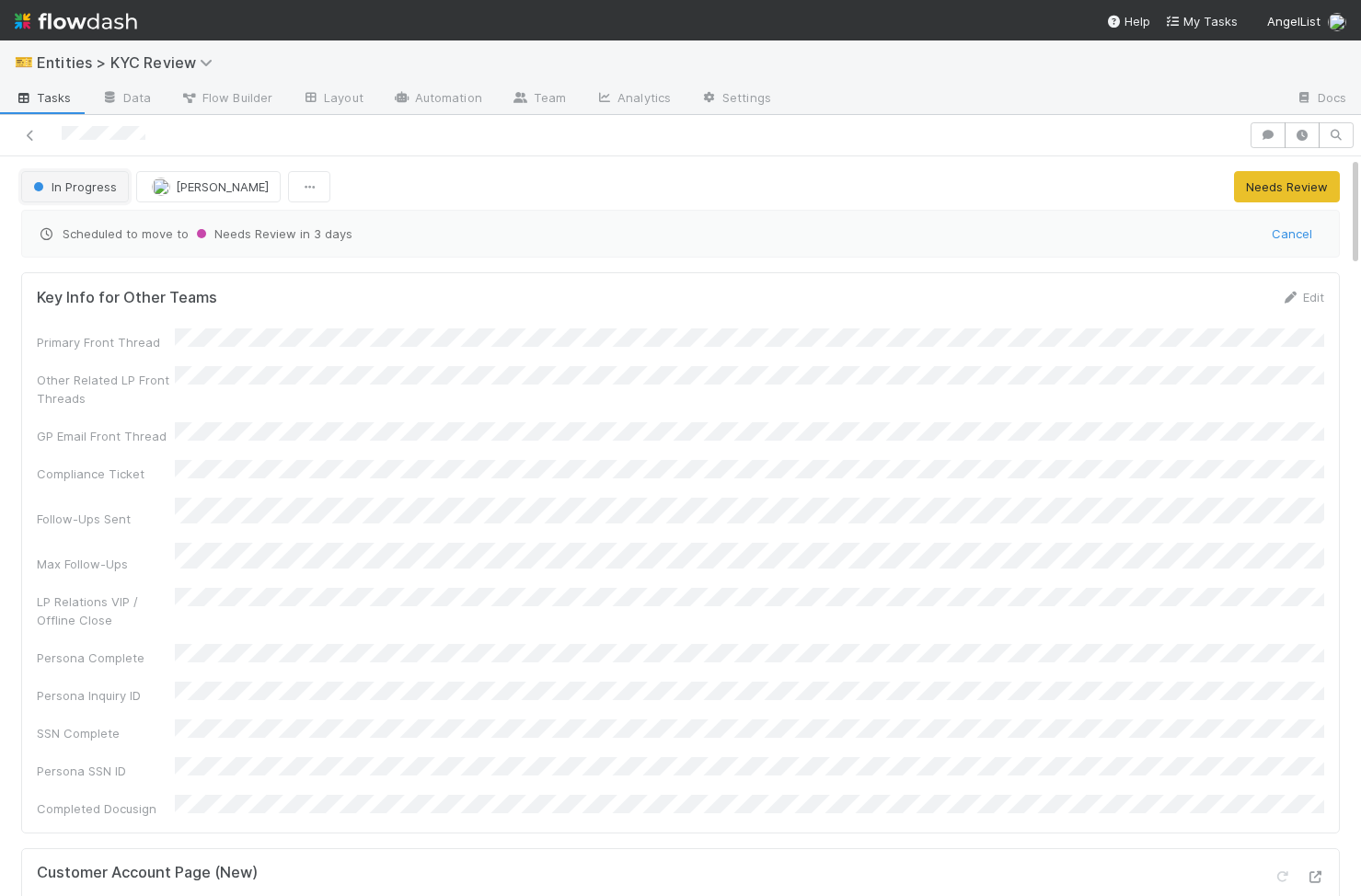
click at [86, 197] on button "In Progress" at bounding box center [75, 187] width 108 height 32
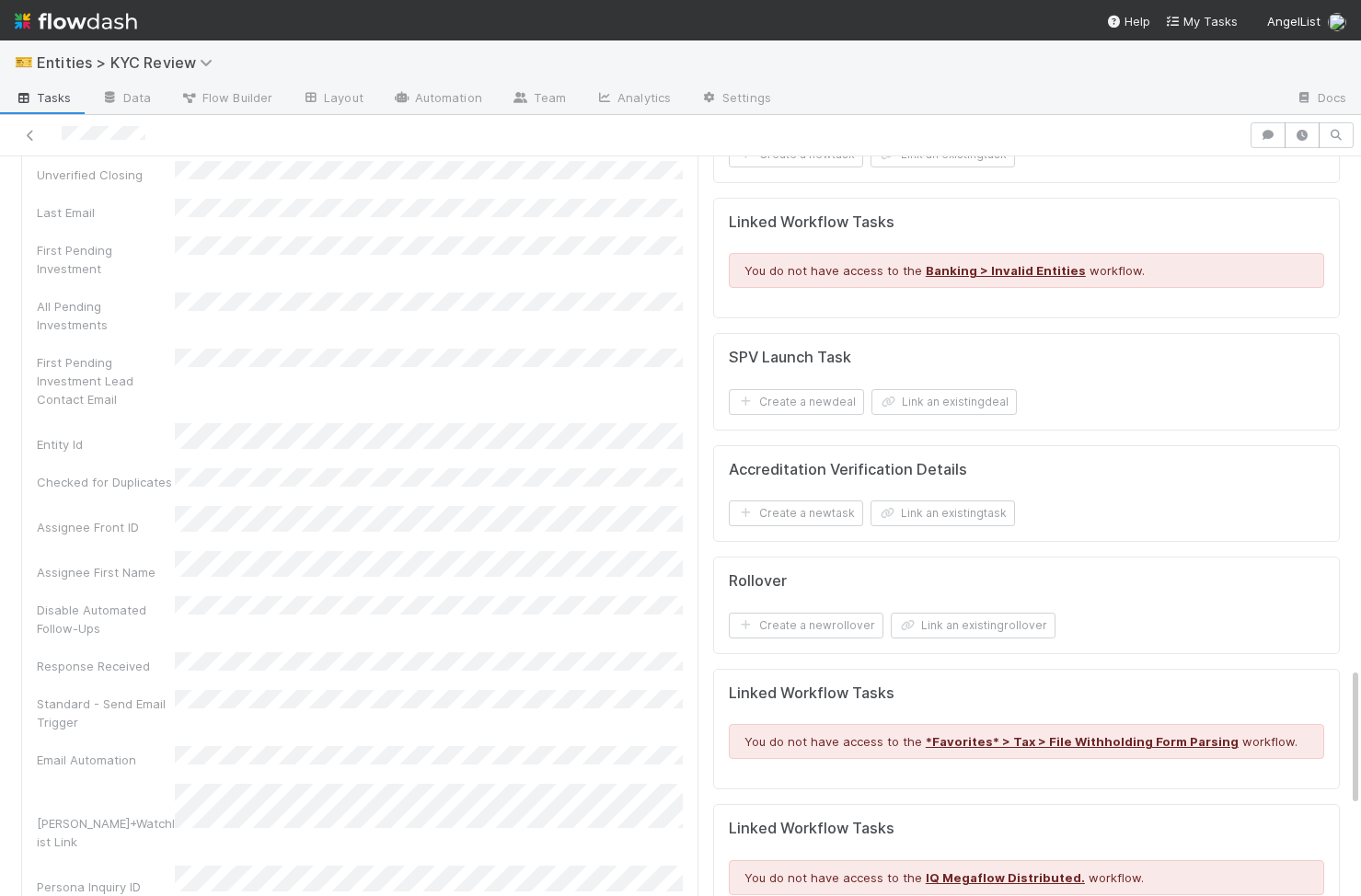
scroll to position [2906, 0]
